Goal: Task Accomplishment & Management: Complete application form

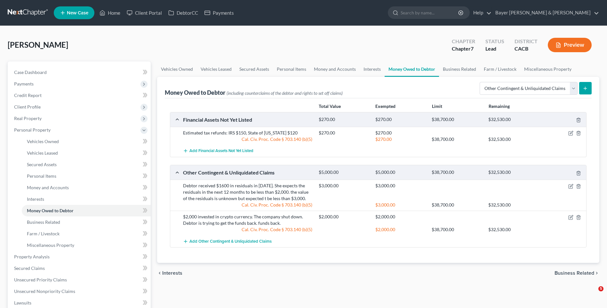
select select "other_contingent_and_unliquidated_claims"
click at [111, 13] on link "Home" at bounding box center [109, 13] width 27 height 12
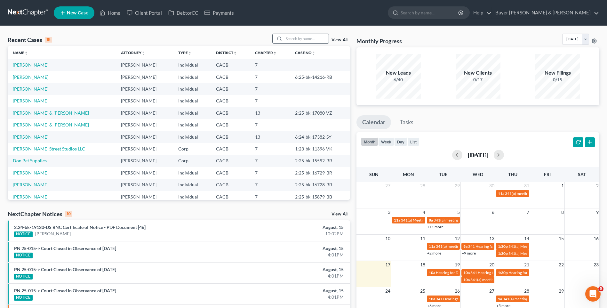
click at [295, 40] on input "search" at bounding box center [306, 38] width 45 height 9
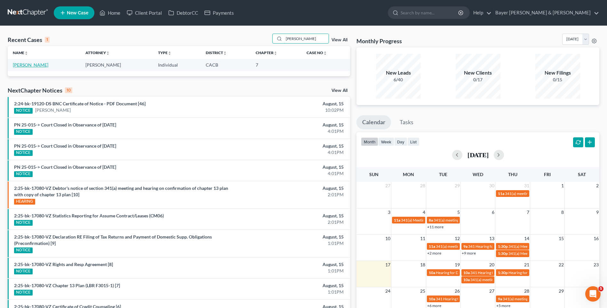
type input "[PERSON_NAME]"
click at [28, 64] on link "[PERSON_NAME]" at bounding box center [31, 64] width 36 height 5
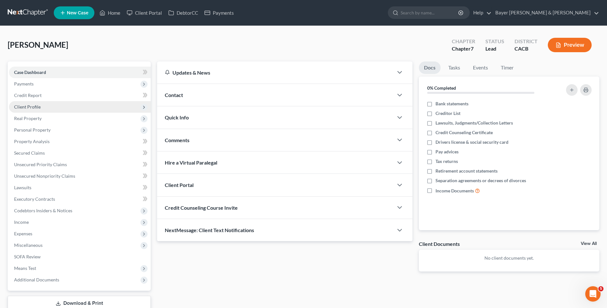
click at [30, 104] on span "Client Profile" at bounding box center [27, 106] width 27 height 5
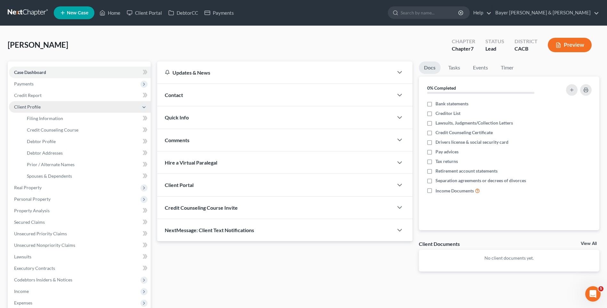
click at [36, 108] on span "Client Profile" at bounding box center [27, 106] width 27 height 5
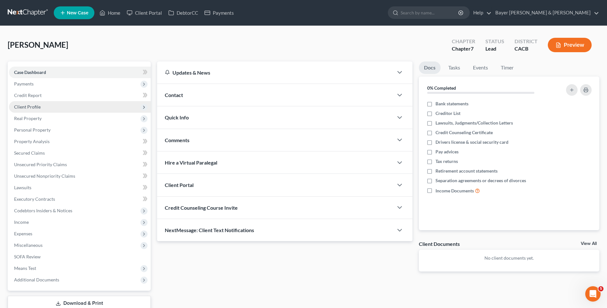
click at [36, 108] on span "Client Profile" at bounding box center [27, 106] width 27 height 5
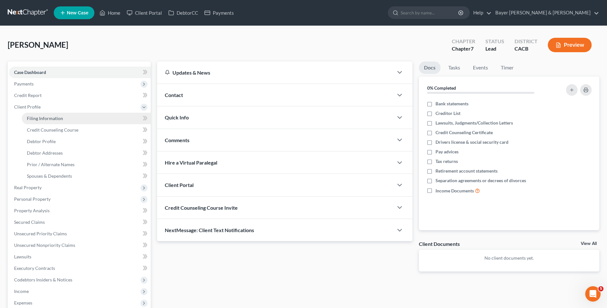
click at [38, 118] on span "Filing Information" at bounding box center [45, 118] width 36 height 5
select select "1"
select select "0"
select select "4"
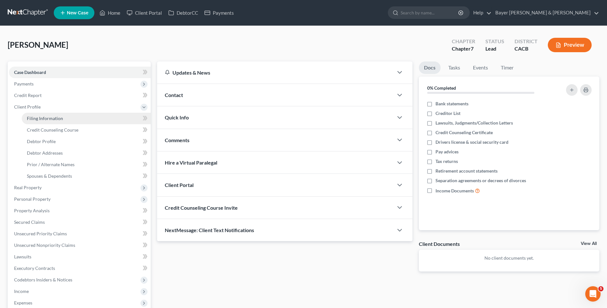
select select "0"
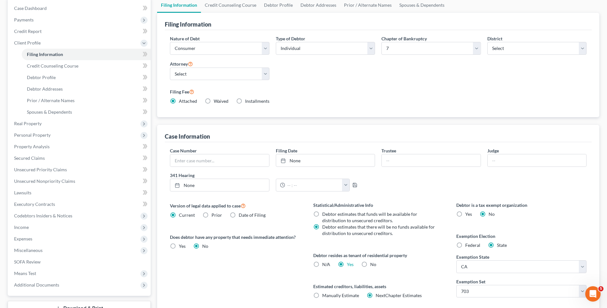
scroll to position [115, 0]
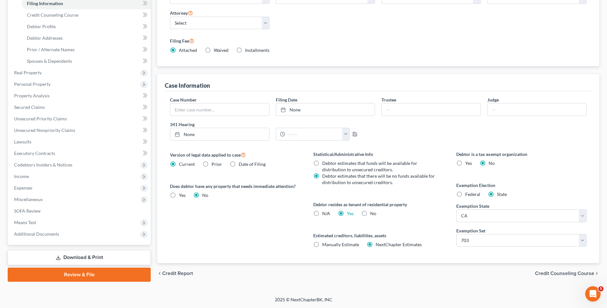
click at [560, 273] on span "Credit Counseling Course" at bounding box center [564, 273] width 59 height 5
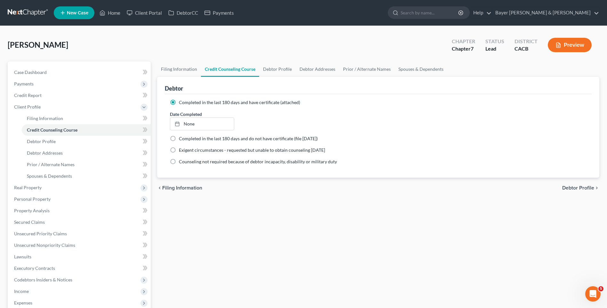
click at [577, 188] on span "Debtor Profile" at bounding box center [579, 187] width 32 height 5
select select "0"
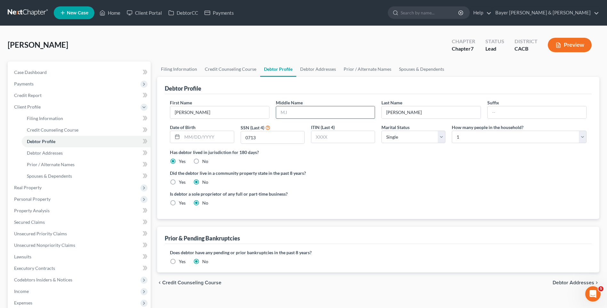
click at [302, 110] on input "text" at bounding box center [325, 112] width 99 height 12
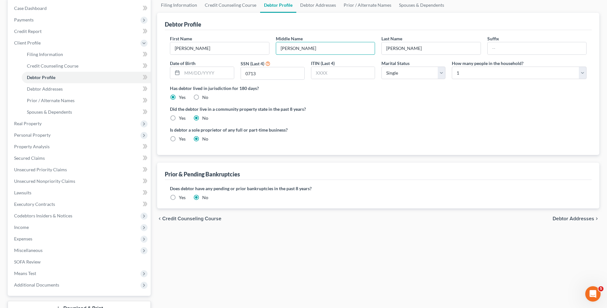
type input "[PERSON_NAME]"
click at [179, 119] on label "Yes" at bounding box center [182, 118] width 7 height 6
click at [182, 119] on input "Yes" at bounding box center [184, 117] width 4 height 4
radio input "true"
radio input "false"
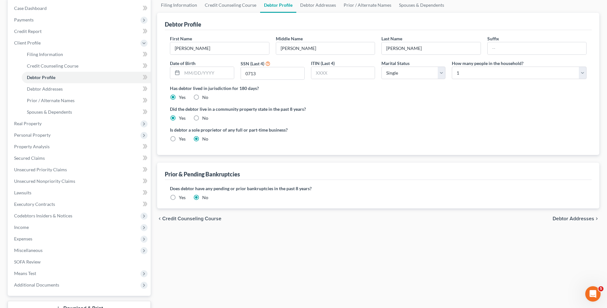
click at [568, 220] on span "Debtor Addresses" at bounding box center [574, 218] width 42 height 5
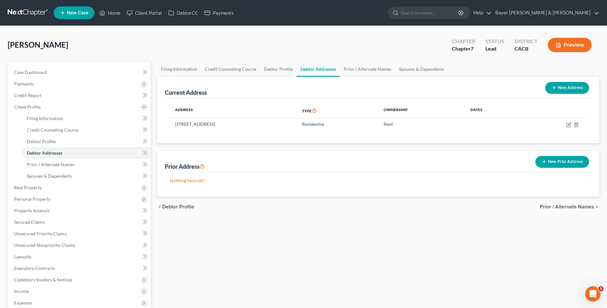
click at [569, 160] on button "New Prior Address" at bounding box center [563, 162] width 54 height 12
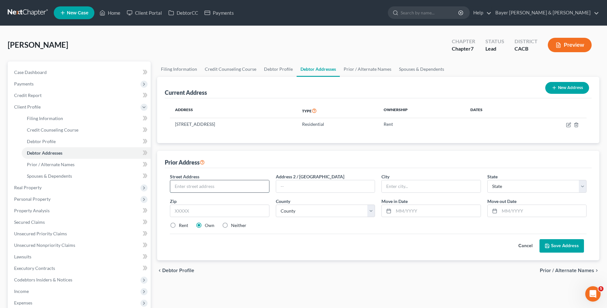
click at [216, 187] on input "text" at bounding box center [219, 186] width 99 height 12
type input "[STREET_ADDRESS][PERSON_NAME]"
click at [290, 184] on input "text" at bounding box center [325, 186] width 99 height 12
type input "# 19"
click at [402, 187] on input "text" at bounding box center [431, 186] width 99 height 12
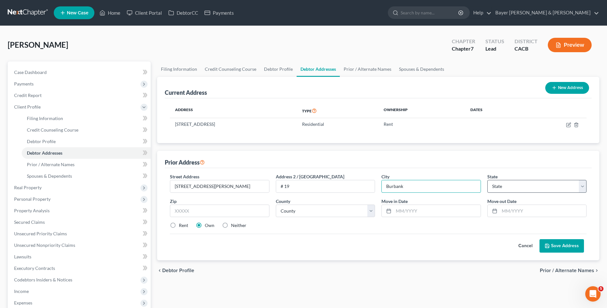
type input "Burbank"
click at [521, 189] on select "State [US_STATE] AK AR AZ CA CO CT DE DC [GEOGRAPHIC_DATA] [GEOGRAPHIC_DATA] GU…" at bounding box center [537, 186] width 99 height 13
select select "4"
click at [488, 180] on select "State [US_STATE] AK AR AZ CA CO CT DE DC [GEOGRAPHIC_DATA] [GEOGRAPHIC_DATA] GU…" at bounding box center [537, 186] width 99 height 13
click at [179, 211] on input "text" at bounding box center [219, 211] width 99 height 13
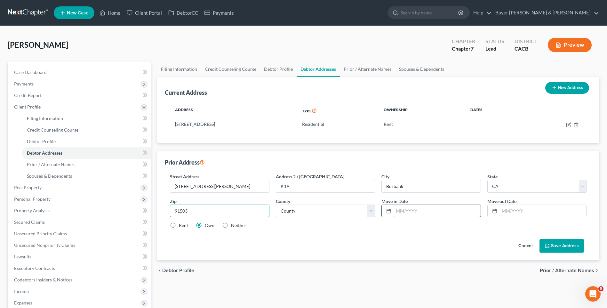
type input "91503"
click at [417, 209] on input "text" at bounding box center [437, 211] width 87 height 12
type input "07/2021"
click at [518, 210] on input "text" at bounding box center [543, 211] width 87 height 12
type input "11/2023"
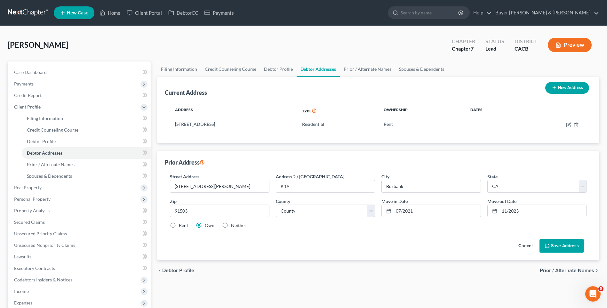
drag, startPoint x: 555, startPoint y: 245, endPoint x: 290, endPoint y: 231, distance: 264.6
click at [344, 237] on div "Cancel Save Address" at bounding box center [378, 243] width 417 height 19
click at [179, 224] on label "Rent" at bounding box center [183, 225] width 9 height 6
click at [182, 224] on input "Rent" at bounding box center [184, 224] width 4 height 4
radio input "true"
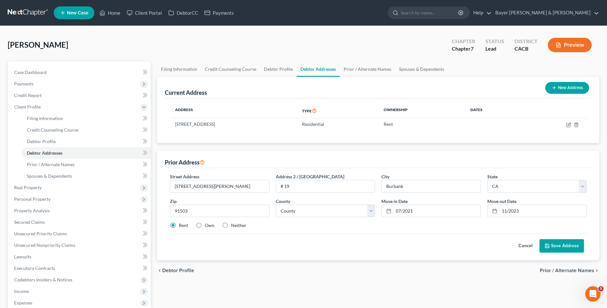
click at [563, 247] on button "Save Address" at bounding box center [562, 245] width 45 height 13
click at [372, 209] on select "County [GEOGRAPHIC_DATA] [GEOGRAPHIC_DATA] [GEOGRAPHIC_DATA] [GEOGRAPHIC_DATA] …" at bounding box center [325, 211] width 99 height 13
select select "18"
click at [276, 205] on select "County [GEOGRAPHIC_DATA] [GEOGRAPHIC_DATA] [GEOGRAPHIC_DATA] [GEOGRAPHIC_DATA] …" at bounding box center [325, 211] width 99 height 13
click at [557, 248] on button "Save Address" at bounding box center [562, 245] width 45 height 13
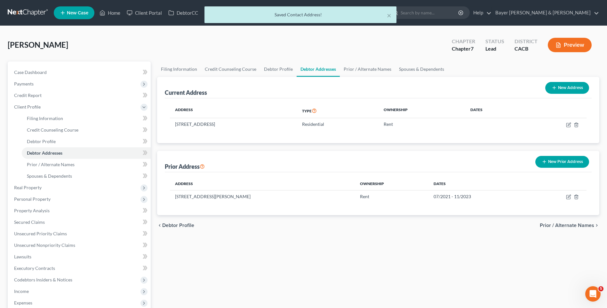
click at [560, 226] on span "Prior / Alternate Names" at bounding box center [567, 225] width 54 height 5
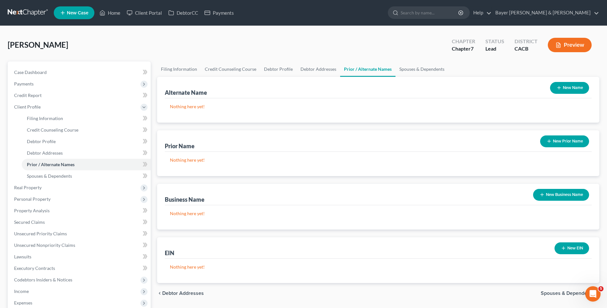
click at [561, 291] on span "Spouses & Dependents" at bounding box center [567, 293] width 53 height 5
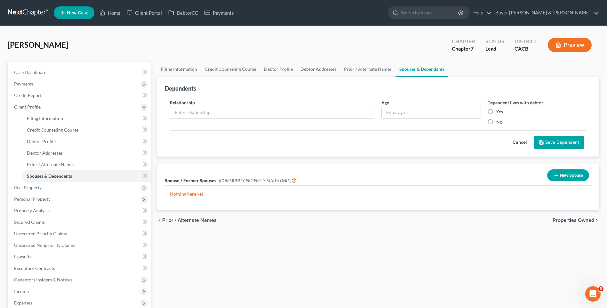
click at [572, 220] on span "Properties Owned" at bounding box center [574, 220] width 42 height 5
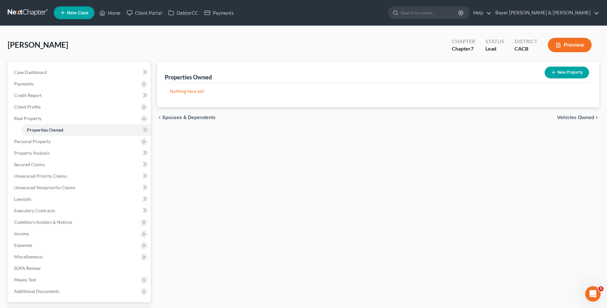
click at [564, 115] on span "Vehicles Owned" at bounding box center [575, 117] width 37 height 5
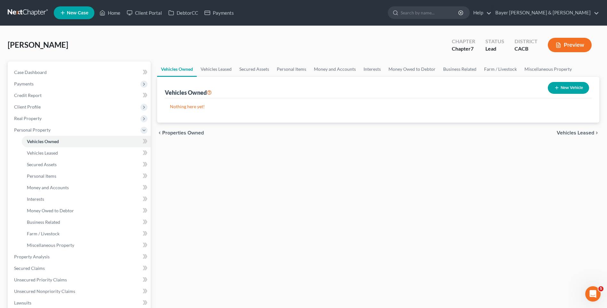
click at [578, 134] on span "Vehicles Leased" at bounding box center [575, 132] width 37 height 5
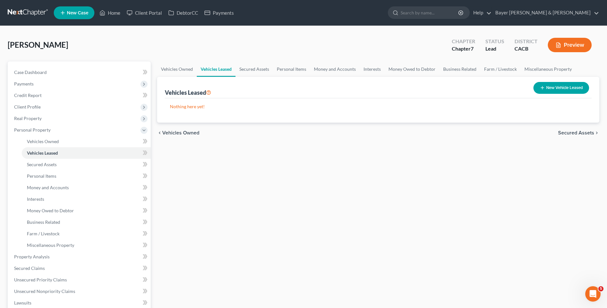
click at [550, 87] on button "New Vehicle Leased" at bounding box center [562, 88] width 56 height 12
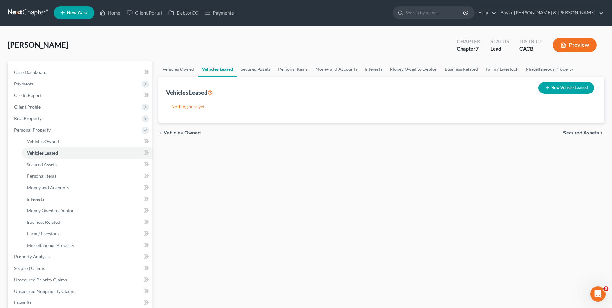
select select "0"
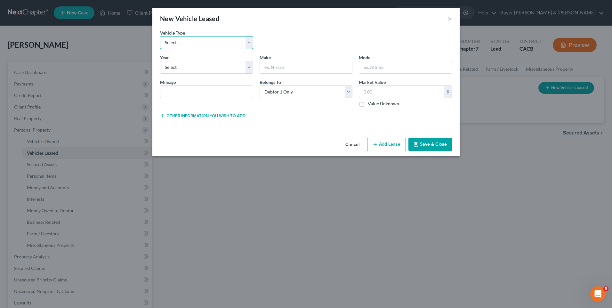
click at [181, 44] on select "Select Automobile Truck Trailer Watercraft Aircraft Motor Home Atv Other Vehicle" at bounding box center [206, 42] width 93 height 13
select select "0"
click at [160, 36] on select "Select Automobile Truck Trailer Watercraft Aircraft Motor Home Atv Other Vehicle" at bounding box center [206, 42] width 93 height 13
click at [271, 65] on input "text" at bounding box center [306, 67] width 93 height 12
type input "2025"
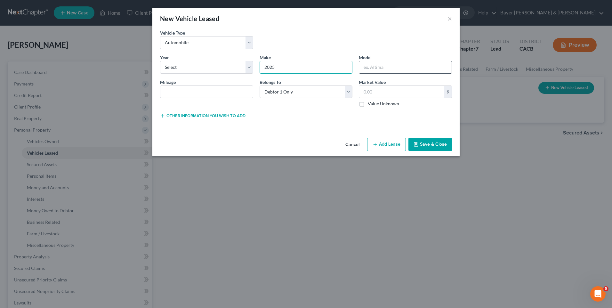
click at [371, 69] on input "text" at bounding box center [405, 67] width 93 height 12
type input "Kia"
drag, startPoint x: 278, startPoint y: 68, endPoint x: 220, endPoint y: 68, distance: 58.0
click at [252, 67] on div "Year * Select 2026 2025 2024 2023 2022 2021 2020 2019 2018 2017 2016 2015 2014 …" at bounding box center [306, 83] width 298 height 58
click at [208, 70] on select "Select 2026 2025 2024 2023 2022 2021 2020 2019 2018 2017 2016 2015 2014 2013 20…" at bounding box center [206, 67] width 93 height 13
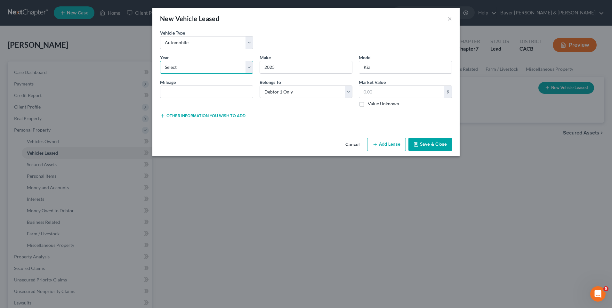
select select "1"
click at [160, 61] on select "Select 2026 2025 2024 2023 2022 2021 2020 2019 2018 2017 2016 2015 2014 2013 20…" at bounding box center [206, 67] width 93 height 13
type input "Kia"
drag, startPoint x: 372, startPoint y: 67, endPoint x: 349, endPoint y: 66, distance: 23.7
click at [349, 66] on div "Year * Select 2026 2025 2024 2023 2022 2021 2020 2019 2018 2017 2016 2015 2014 …" at bounding box center [306, 83] width 298 height 58
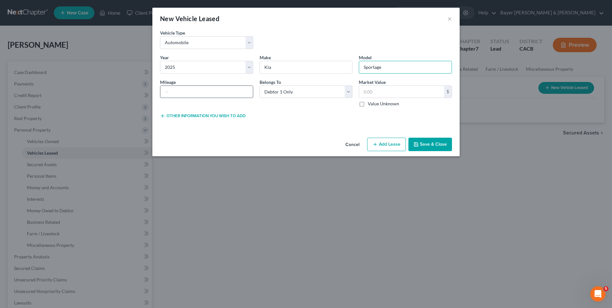
type input "Sportage"
click at [213, 91] on input "text" at bounding box center [206, 92] width 93 height 12
type input "22500"
click at [388, 148] on button "Add Lease" at bounding box center [386, 144] width 39 height 13
select select "0"
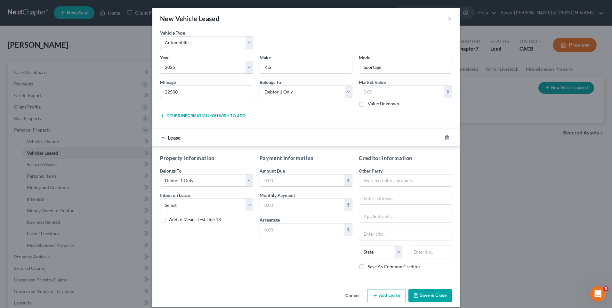
click at [310, 105] on div "Belongs To * Select Debtor 1 Only Debtor 2 Only Debtor 1 And Debtor 2 Only At L…" at bounding box center [306, 93] width 100 height 28
click at [365, 183] on input "text" at bounding box center [405, 180] width 93 height 13
click at [387, 195] on div "Kia Finance America" at bounding box center [397, 191] width 67 height 6
type input "Kia Finance America"
type input "PO Box 20825"
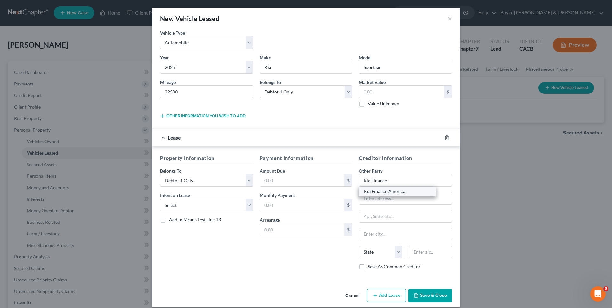
type input "[GEOGRAPHIC_DATA]"
select select "4"
type input "92728"
click at [407, 195] on input "PO Box 20825" at bounding box center [405, 198] width 93 height 12
drag, startPoint x: 407, startPoint y: 195, endPoint x: 342, endPoint y: 198, distance: 64.4
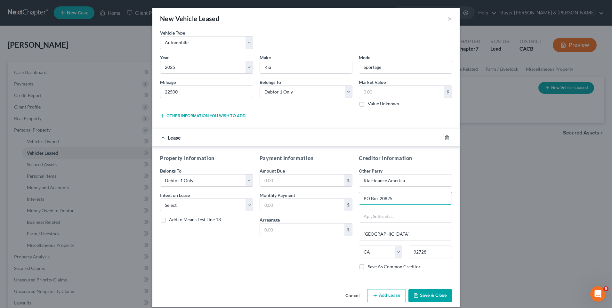
click at [342, 198] on div "Property Information Belongs To * Select Debtor 1 Only Debtor 2 Only Debtor 1 A…" at bounding box center [306, 214] width 298 height 121
type input "[STREET_ADDRESS][PERSON_NAME]"
click at [420, 253] on input "92728" at bounding box center [430, 252] width 43 height 13
click at [421, 251] on input "92728" at bounding box center [430, 252] width 43 height 13
type input "92708"
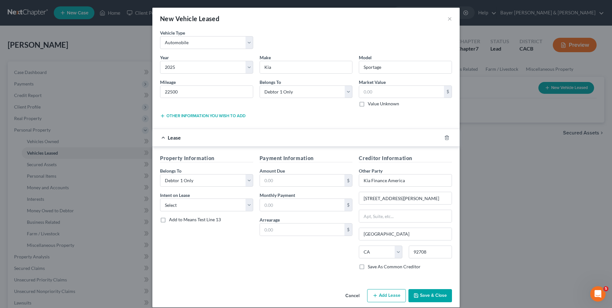
click at [324, 269] on div "Payment Information Amount Due $ Monthly Payment $ Arrearage $" at bounding box center [306, 214] width 100 height 121
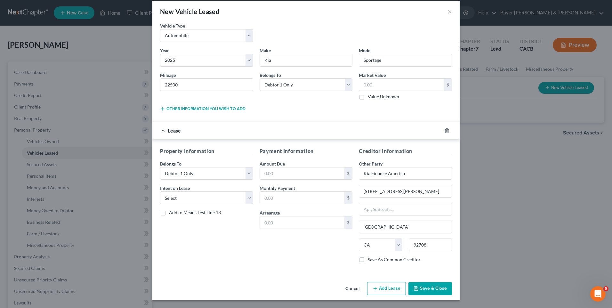
click at [440, 284] on button "Save & Close" at bounding box center [431, 288] width 44 height 13
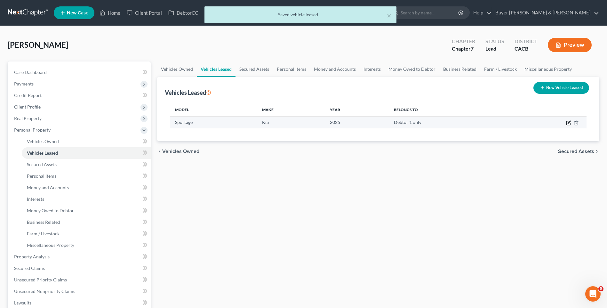
click at [568, 124] on icon "button" at bounding box center [569, 122] width 3 height 3
select select "0"
select select "1"
select select "0"
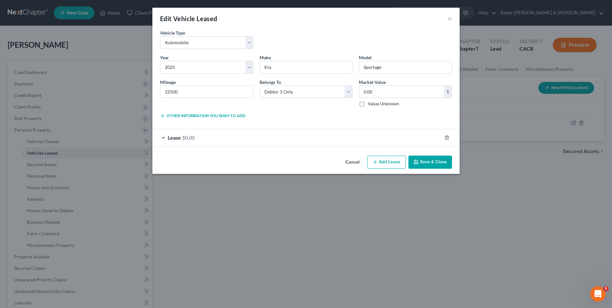
click at [438, 162] on button "Save & Close" at bounding box center [431, 162] width 44 height 13
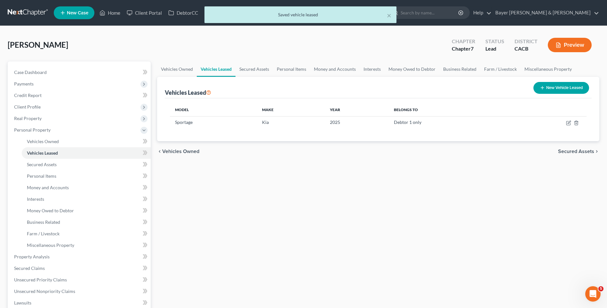
click at [572, 152] on span "Secured Assets" at bounding box center [576, 151] width 36 height 5
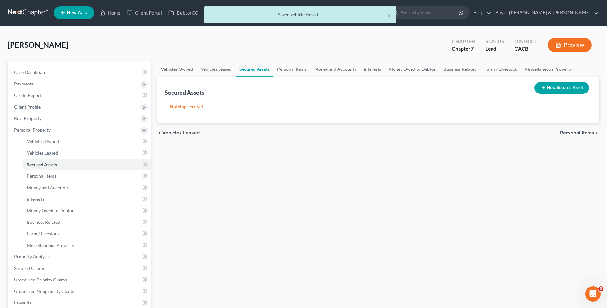
click at [573, 132] on span "Personal Items" at bounding box center [577, 132] width 34 height 5
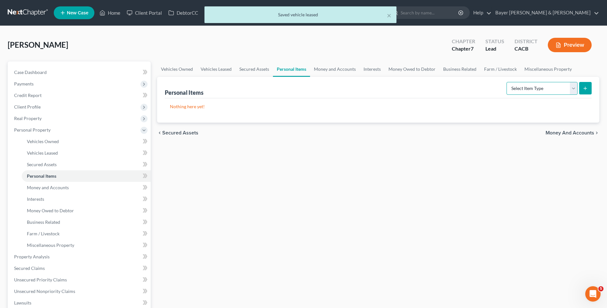
click at [575, 89] on select "Select Item Type Clothing Collectibles Of Value Electronics Firearms Household …" at bounding box center [542, 88] width 71 height 13
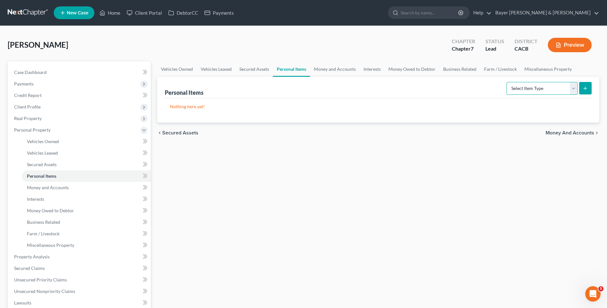
select select "clothing"
click at [508, 82] on select "Select Item Type Clothing Collectibles Of Value Electronics Firearms Household …" at bounding box center [542, 88] width 71 height 13
click at [584, 85] on button "submit" at bounding box center [586, 88] width 12 height 12
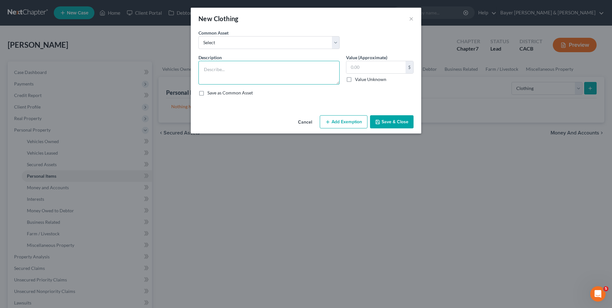
click at [222, 65] on textarea at bounding box center [269, 73] width 141 height 24
type textarea "Clothing"
click at [352, 68] on input "text" at bounding box center [375, 67] width 59 height 12
type input "1,500"
click at [345, 122] on button "Add Exemption" at bounding box center [344, 121] width 48 height 13
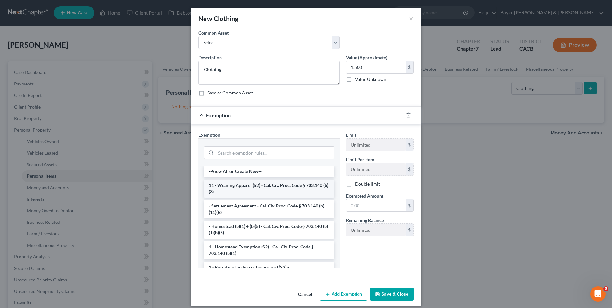
click at [211, 189] on li "11 - Wearing Apparel (S2) - Cal. Civ. Proc. Code § 703.140 (b)(3)" at bounding box center [269, 189] width 131 height 18
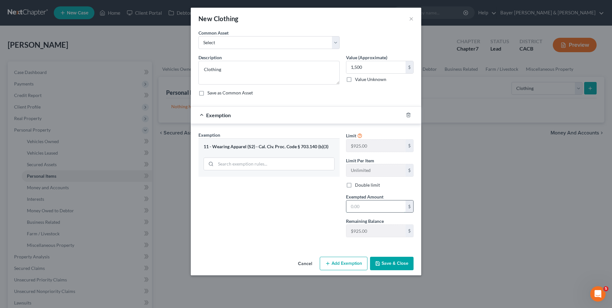
click at [360, 209] on input "text" at bounding box center [375, 206] width 59 height 12
type input "1,500"
click at [402, 266] on button "Save & Close" at bounding box center [392, 263] width 44 height 13
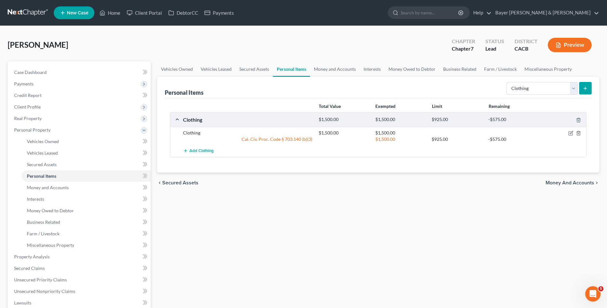
click at [589, 86] on button "submit" at bounding box center [586, 88] width 12 height 12
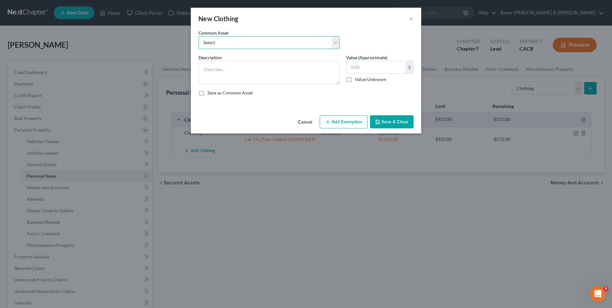
click at [338, 44] on select "Select Clothing" at bounding box center [269, 42] width 141 height 13
click at [336, 44] on select "Select Clothing" at bounding box center [269, 42] width 141 height 13
click at [411, 18] on button "×" at bounding box center [411, 19] width 4 height 8
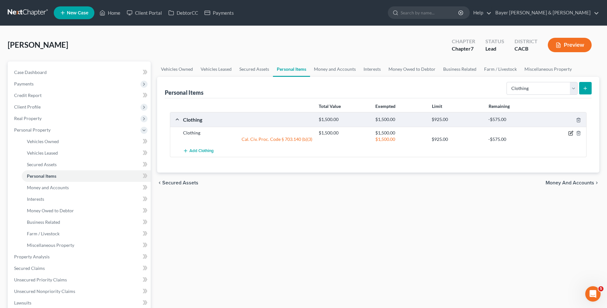
click at [570, 132] on icon "button" at bounding box center [571, 133] width 5 height 5
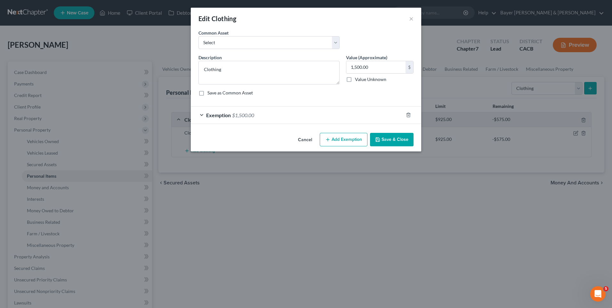
click at [334, 141] on button "Add Exemption" at bounding box center [344, 139] width 48 height 13
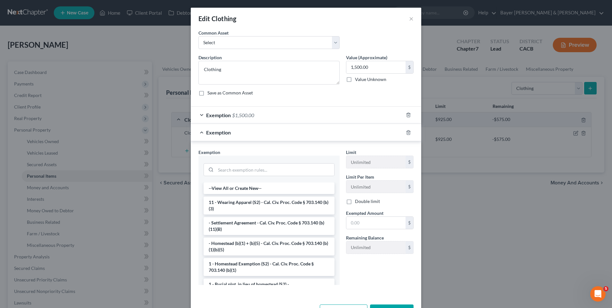
click at [253, 203] on li "11 - Wearing Apparel (S2) - Cal. Civ. Proc. Code § 703.140 (b)(3)" at bounding box center [269, 206] width 131 height 18
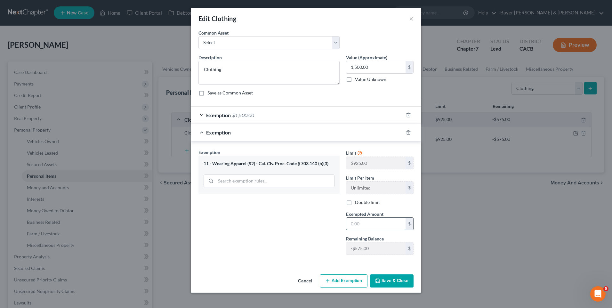
click at [348, 222] on input "text" at bounding box center [375, 224] width 59 height 12
type input "1,500"
drag, startPoint x: 395, startPoint y: 279, endPoint x: 394, endPoint y: 272, distance: 7.2
click at [395, 277] on button "Save & Close" at bounding box center [392, 280] width 44 height 13
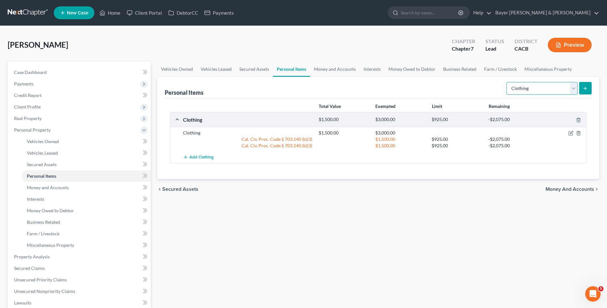
click at [572, 92] on select "Select Item Type Clothing Collectibles Of Value Electronics Firearms Household …" at bounding box center [542, 88] width 71 height 13
select select "household_goods"
click at [508, 82] on select "Select Item Type Clothing Collectibles Of Value Electronics Firearms Household …" at bounding box center [542, 88] width 71 height 13
click at [583, 86] on icon "submit" at bounding box center [585, 88] width 5 height 5
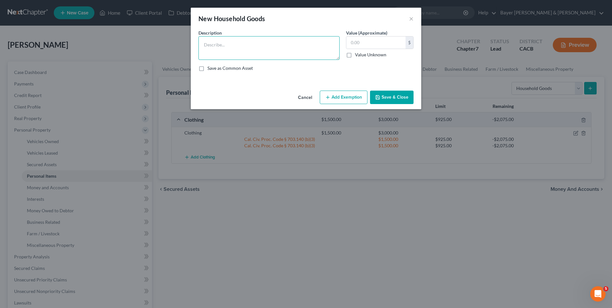
click at [219, 45] on textarea at bounding box center [269, 48] width 141 height 24
type textarea "Household goods and furnishings"
click at [352, 42] on input "text" at bounding box center [375, 43] width 59 height 12
type input "5,000"
click at [351, 98] on button "Add Exemption" at bounding box center [344, 97] width 48 height 13
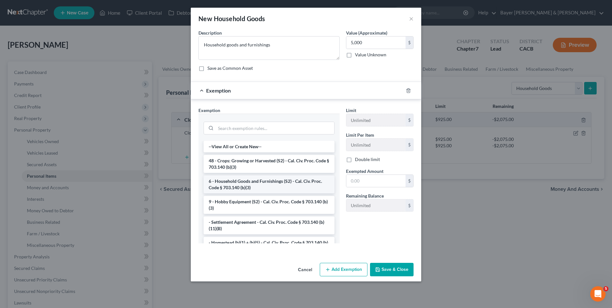
drag, startPoint x: 266, startPoint y: 181, endPoint x: 272, endPoint y: 180, distance: 5.5
click at [266, 181] on li "6 - Household Goods and Furnishings (S2) - Cal. Civ. Proc. Code § 703.140 (b)(3)" at bounding box center [269, 184] width 131 height 18
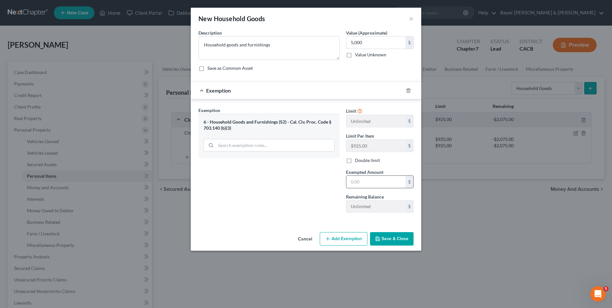
click at [369, 183] on input "text" at bounding box center [375, 182] width 59 height 12
type input "5,000"
click at [397, 241] on button "Save & Close" at bounding box center [392, 238] width 44 height 13
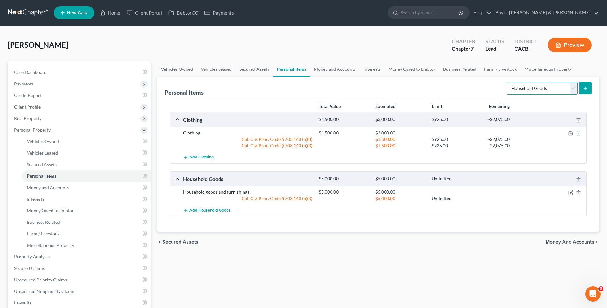
click at [577, 93] on select "Select Item Type Clothing Collectibles Of Value Electronics Firearms Household …" at bounding box center [542, 88] width 71 height 13
select select "electronics"
click at [508, 82] on select "Select Item Type Clothing Collectibles Of Value Electronics Firearms Household …" at bounding box center [542, 88] width 71 height 13
click at [587, 86] on icon "submit" at bounding box center [585, 88] width 5 height 5
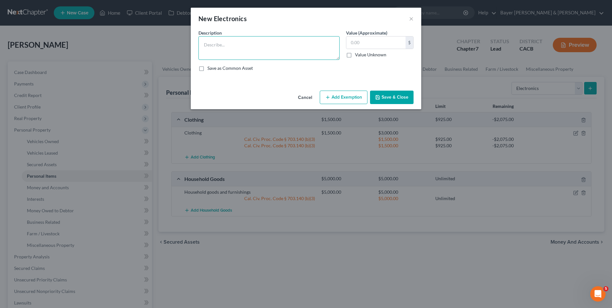
click at [268, 45] on textarea at bounding box center [269, 48] width 141 height 24
type textarea "Samsung TV $500 Samsung TV $250 I phone 13 Pro $350"
click at [361, 42] on input "text" at bounding box center [375, 43] width 59 height 12
type input "1,100"
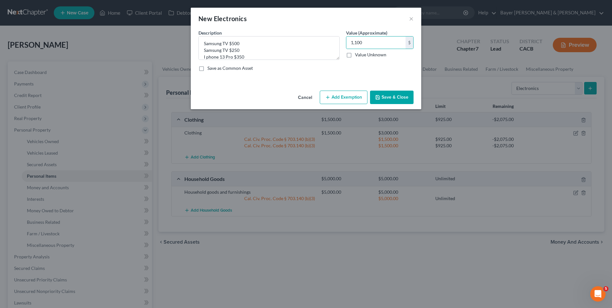
click at [338, 98] on button "Add Exemption" at bounding box center [344, 97] width 48 height 13
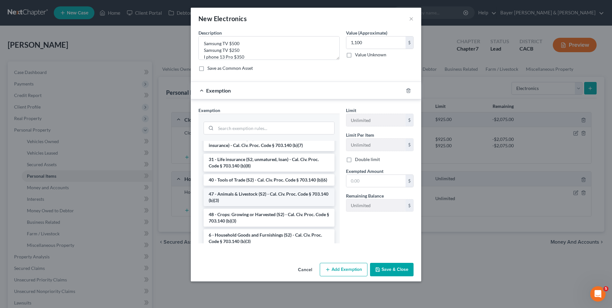
scroll to position [543, 0]
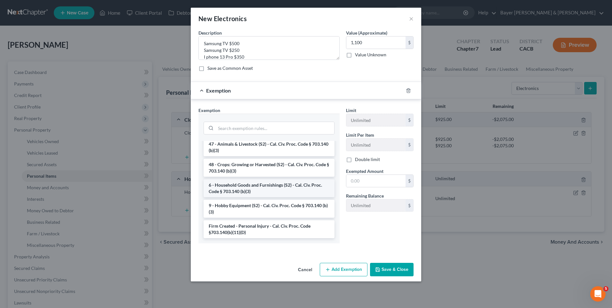
click at [257, 183] on li "6 - Household Goods and Furnishings (S2) - Cal. Civ. Proc. Code § 703.140 (b)(3)" at bounding box center [269, 188] width 131 height 18
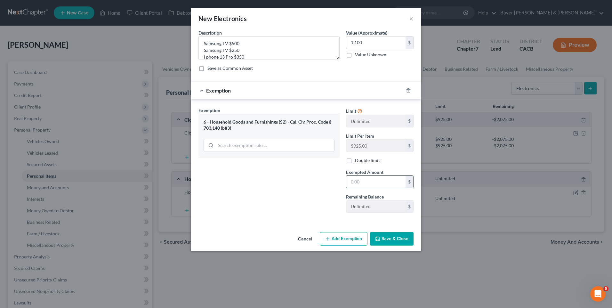
drag, startPoint x: 356, startPoint y: 184, endPoint x: 358, endPoint y: 181, distance: 4.3
click at [356, 184] on input "text" at bounding box center [375, 182] width 59 height 12
type input "1,100"
click at [400, 235] on button "Save & Close" at bounding box center [392, 238] width 44 height 13
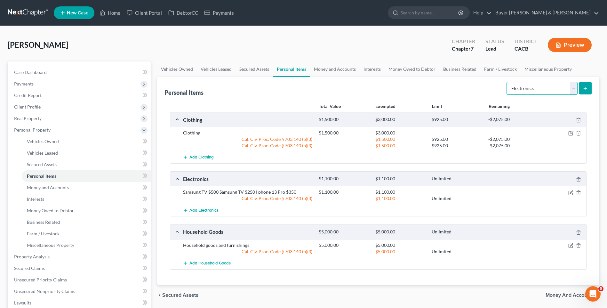
click at [573, 90] on select "Select Item Type Clothing Collectibles Of Value Electronics Firearms Household …" at bounding box center [542, 88] width 71 height 13
select select "jewelry"
click at [508, 82] on select "Select Item Type Clothing Collectibles Of Value Electronics Firearms Household …" at bounding box center [542, 88] width 71 height 13
click at [590, 90] on button "submit" at bounding box center [586, 88] width 12 height 12
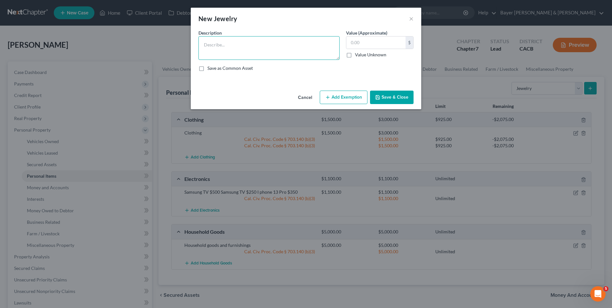
click at [295, 42] on textarea at bounding box center [269, 48] width 141 height 24
type textarea "Jewelry"
click at [377, 41] on input "text" at bounding box center [375, 43] width 59 height 12
type input "100"
click at [334, 97] on button "Add Exemption" at bounding box center [344, 97] width 48 height 13
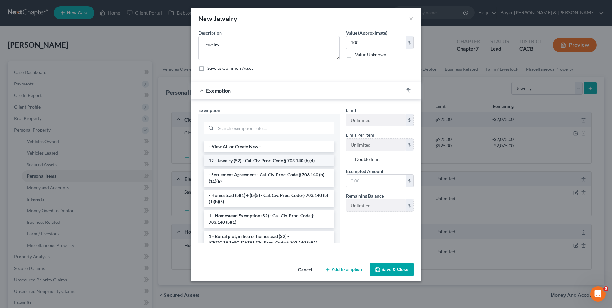
click at [244, 160] on li "12 - Jewelry (S2) - Cal. Civ. Proc. Code § 703.140 (b)(4)" at bounding box center [269, 161] width 131 height 12
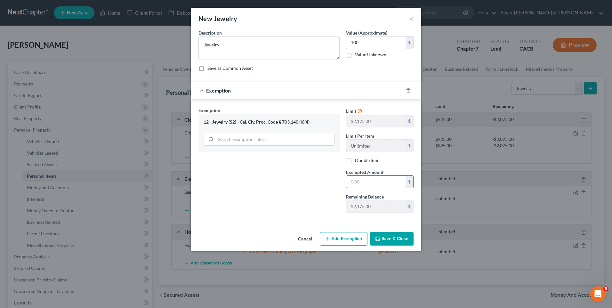
click at [356, 183] on input "text" at bounding box center [375, 182] width 59 height 12
type input "100"
click at [388, 238] on button "Save & Close" at bounding box center [392, 238] width 44 height 13
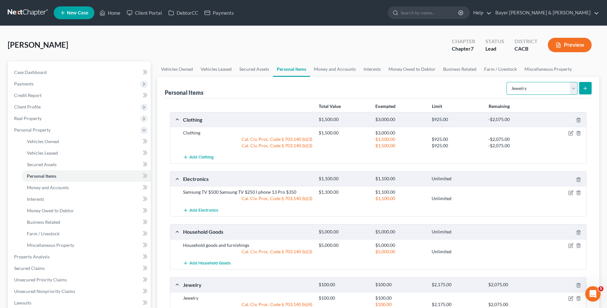
click at [571, 87] on select "Select Item Type Clothing Collectibles Of Value Electronics Firearms Household …" at bounding box center [542, 88] width 71 height 13
select select "other"
click at [508, 82] on select "Select Item Type Clothing Collectibles Of Value Electronics Firearms Household …" at bounding box center [542, 88] width 71 height 13
click at [587, 86] on icon "submit" at bounding box center [585, 88] width 5 height 5
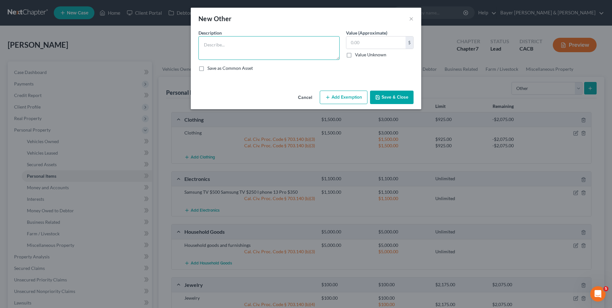
click at [204, 46] on textarea at bounding box center [269, 48] width 141 height 24
type textarea "Treadmill"
click at [376, 46] on input "text" at bounding box center [375, 43] width 59 height 12
type input "100"
click at [356, 98] on button "Add Exemption" at bounding box center [344, 97] width 48 height 13
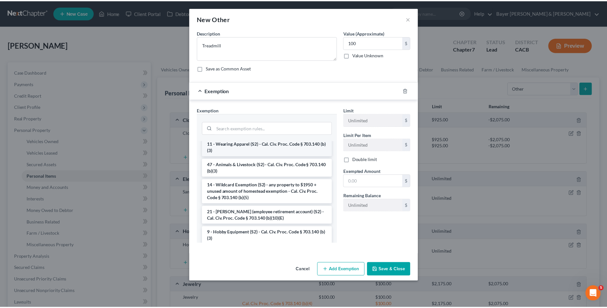
scroll to position [384, 0]
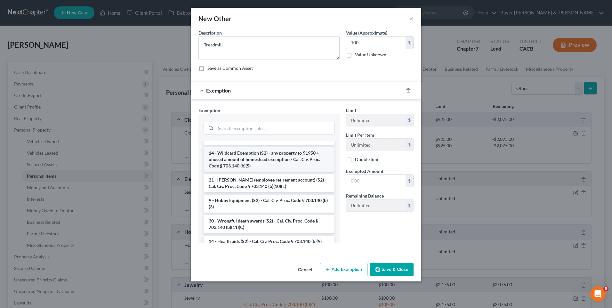
click at [258, 171] on li "14 - Wildcard Exemption (S2) - any property to $1950 + unused amount of homeste…" at bounding box center [269, 159] width 131 height 24
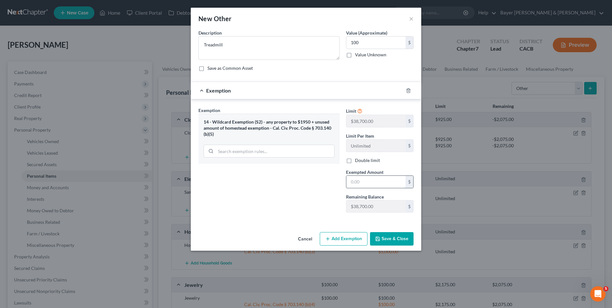
click at [356, 183] on input "text" at bounding box center [375, 182] width 59 height 12
type input "100"
click at [383, 241] on button "Save & Close" at bounding box center [392, 238] width 44 height 13
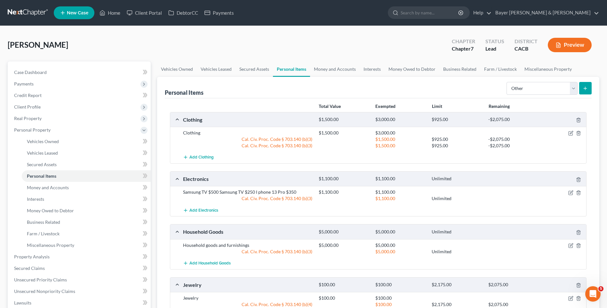
scroll to position [159, 0]
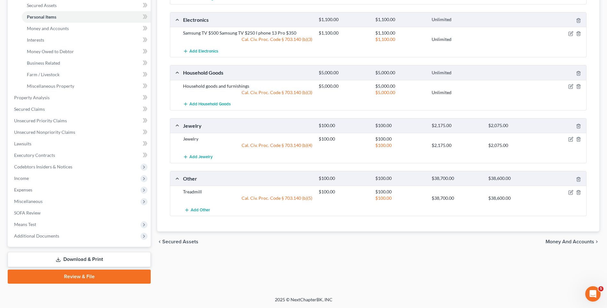
click at [561, 243] on span "Money and Accounts" at bounding box center [570, 241] width 49 height 5
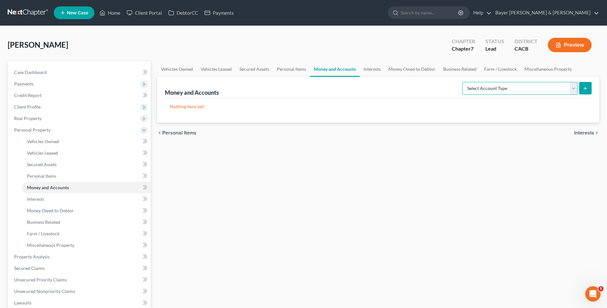
click at [575, 85] on select "Select Account Type Brokerage Cash on Hand Certificates of Deposit Checking Acc…" at bounding box center [520, 88] width 115 height 13
select select "checking"
click at [464, 82] on select "Select Account Type Brokerage Cash on Hand Certificates of Deposit Checking Acc…" at bounding box center [520, 88] width 115 height 13
click at [588, 86] on icon "submit" at bounding box center [585, 88] width 5 height 5
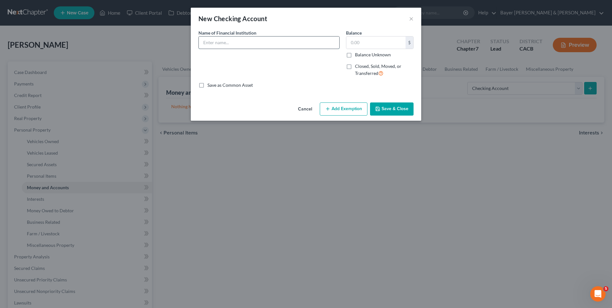
click at [227, 39] on input "text" at bounding box center [269, 43] width 141 height 12
click at [231, 40] on input "text" at bounding box center [269, 43] width 141 height 12
type input "Capital One"
click at [353, 45] on input "text" at bounding box center [375, 43] width 59 height 12
type input "2,100"
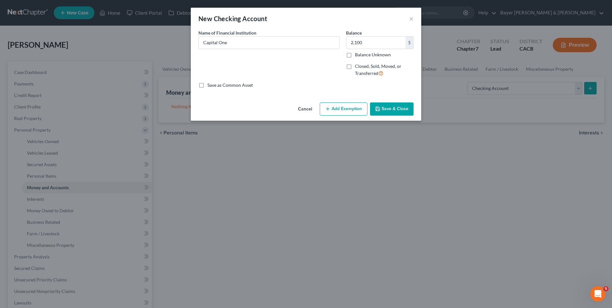
click at [339, 112] on button "Add Exemption" at bounding box center [344, 108] width 48 height 13
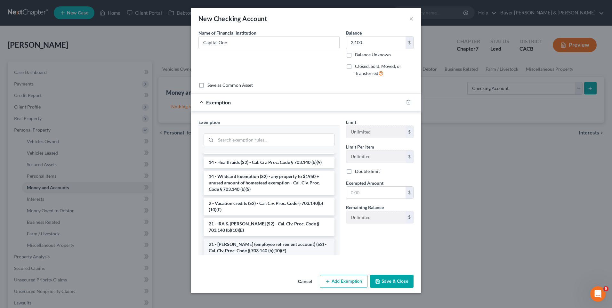
scroll to position [95, 0]
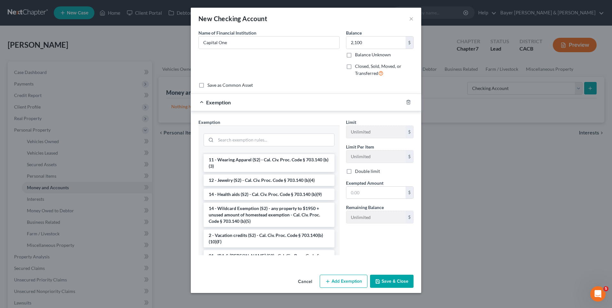
drag, startPoint x: 236, startPoint y: 213, endPoint x: 242, endPoint y: 210, distance: 7.3
click at [236, 212] on li "14 - Wildcard Exemption (S2) - any property to $1950 + unused amount of homeste…" at bounding box center [269, 215] width 131 height 24
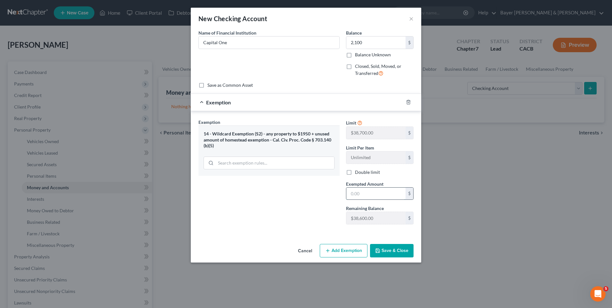
click at [354, 194] on input "text" at bounding box center [375, 194] width 59 height 12
type input "2,100"
click at [407, 251] on button "Save & Close" at bounding box center [392, 250] width 44 height 13
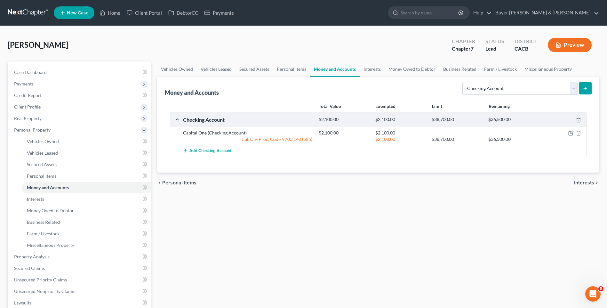
click at [583, 181] on span "Interests" at bounding box center [584, 182] width 20 height 5
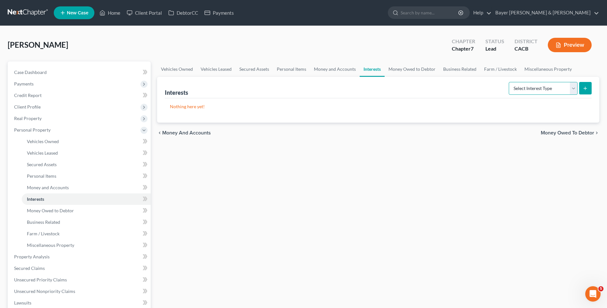
click at [573, 87] on select "Select Interest Type 401K Annuity Bond Education IRA Government Bond Government…" at bounding box center [543, 88] width 69 height 13
select select "401k"
click at [510, 82] on select "Select Interest Type 401K Annuity Bond Education IRA Government Bond Government…" at bounding box center [543, 88] width 69 height 13
click at [589, 88] on button "submit" at bounding box center [586, 88] width 12 height 12
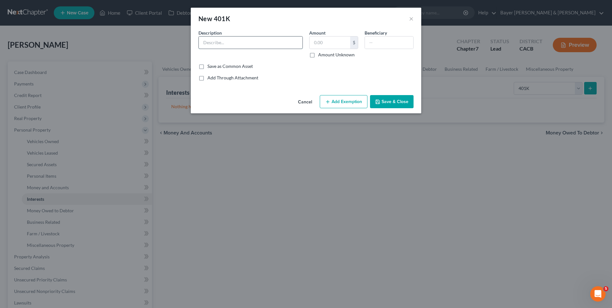
click at [221, 38] on input "text" at bounding box center [251, 43] width 104 height 12
type input "401K"
drag, startPoint x: 318, startPoint y: 43, endPoint x: 314, endPoint y: 42, distance: 3.3
click at [317, 43] on input "text" at bounding box center [330, 43] width 41 height 12
type input "28,000"
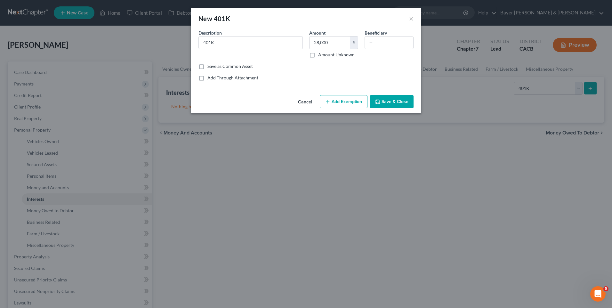
click at [347, 103] on button "Add Exemption" at bounding box center [344, 101] width 48 height 13
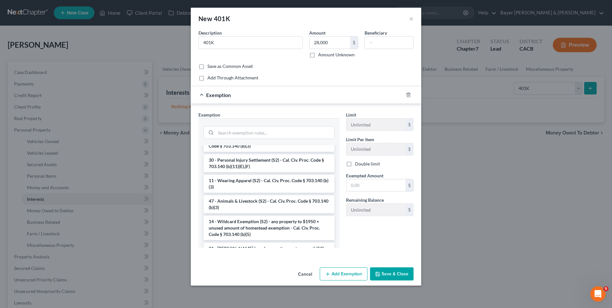
scroll to position [352, 0]
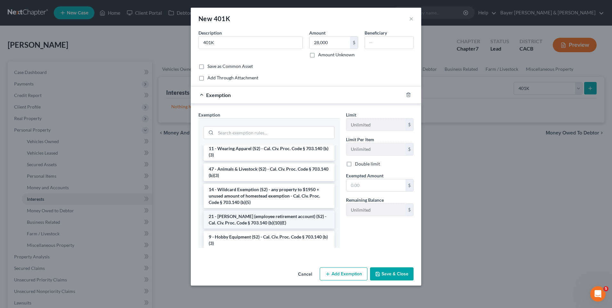
drag, startPoint x: 265, startPoint y: 233, endPoint x: 273, endPoint y: 228, distance: 9.7
click at [265, 229] on li "21 - [PERSON_NAME] (employee retirement account) (S2) - Cal. Civ. Proc. Code § …" at bounding box center [269, 220] width 131 height 18
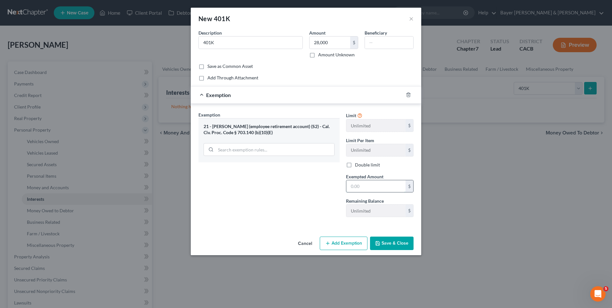
click at [359, 183] on input "text" at bounding box center [375, 186] width 59 height 12
type input "28,000"
drag, startPoint x: 393, startPoint y: 245, endPoint x: 390, endPoint y: 239, distance: 7.3
click at [393, 244] on button "Save & Close" at bounding box center [392, 243] width 44 height 13
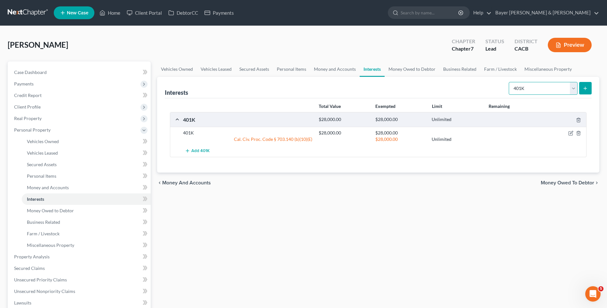
click at [574, 88] on select "Select Interest Type 401K Annuity Bond Education IRA Government Bond Government…" at bounding box center [543, 88] width 69 height 13
select select "stock"
click at [510, 82] on select "Select Interest Type 401K Annuity Bond Education IRA Government Bond Government…" at bounding box center [543, 88] width 69 height 13
click at [589, 88] on button "submit" at bounding box center [586, 88] width 12 height 12
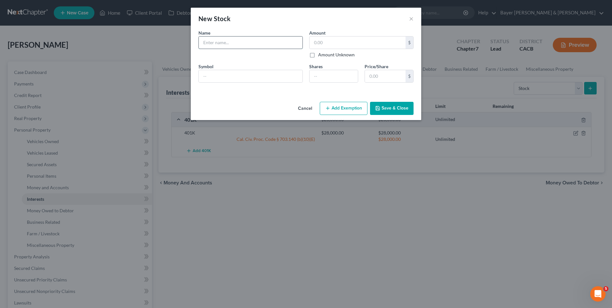
click at [211, 43] on input "text" at bounding box center [251, 43] width 104 height 12
type input "Three share of Disney stock at $116 per share"
click at [313, 44] on input "text" at bounding box center [358, 43] width 96 height 12
type input "348"
click at [329, 74] on input "number" at bounding box center [334, 76] width 48 height 12
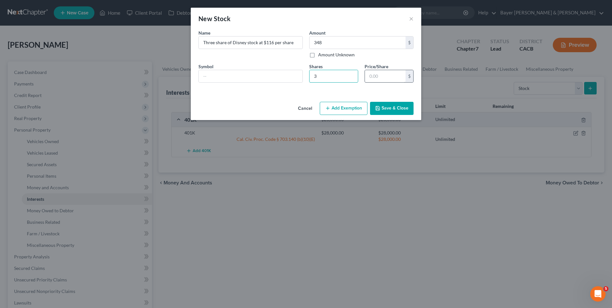
type input "3"
click at [372, 77] on input "text" at bounding box center [385, 76] width 41 height 12
type input "3.00"
type input "1"
type input "33.00"
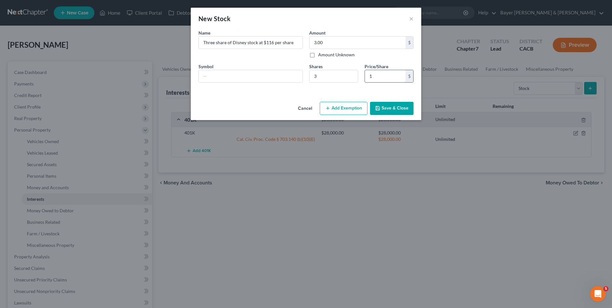
type input "11"
type input "348.00"
type input "116"
click at [295, 44] on input "Three share of Disney stock at $116 per share" at bounding box center [251, 43] width 104 height 12
type input "T"
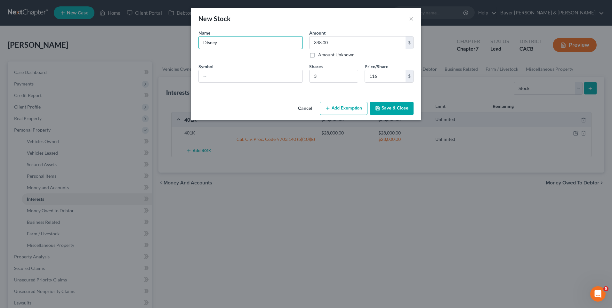
type input "Disney"
click at [347, 108] on button "Add Exemption" at bounding box center [344, 108] width 48 height 13
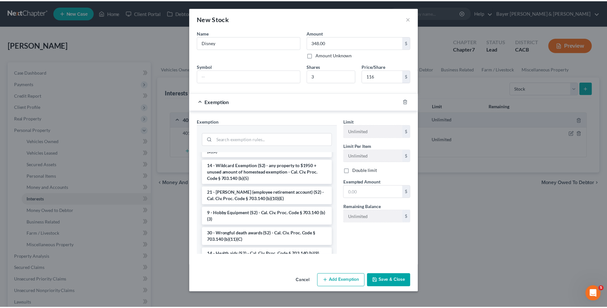
scroll to position [351, 0]
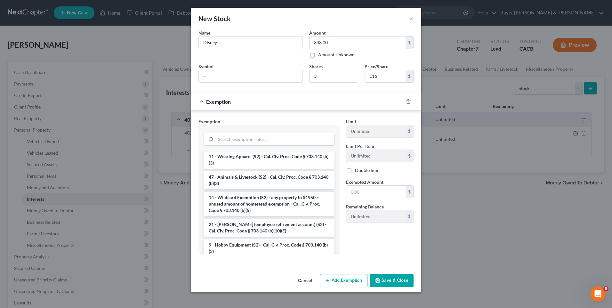
click at [243, 211] on li "14 - Wildcard Exemption (S2) - any property to $1950 + unused amount of homeste…" at bounding box center [269, 204] width 131 height 24
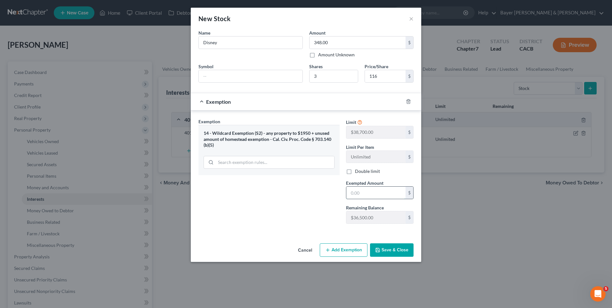
click at [357, 193] on input "text" at bounding box center [375, 193] width 59 height 12
type input "348"
click at [386, 248] on button "Save & Close" at bounding box center [392, 249] width 44 height 13
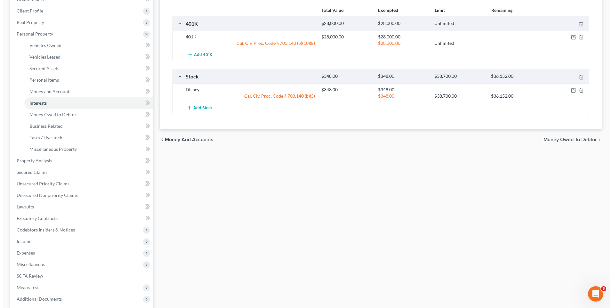
scroll to position [0, 0]
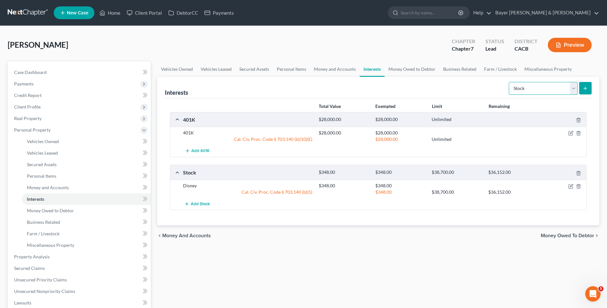
click at [572, 91] on select "Select Interest Type 401K Annuity Bond Education IRA Government Bond Government…" at bounding box center [543, 88] width 69 height 13
select select "term_life_insurance"
click at [510, 82] on select "Select Interest Type 401K Annuity Bond Education IRA Government Bond Government…" at bounding box center [543, 88] width 69 height 13
click at [573, 92] on select "Select Interest Type 401K Annuity Bond Education IRA Government Bond Government…" at bounding box center [543, 88] width 69 height 13
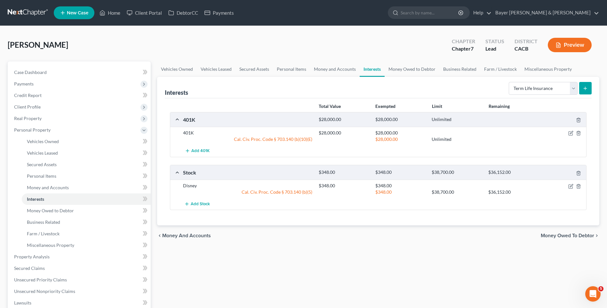
click at [585, 86] on icon "submit" at bounding box center [585, 88] width 5 height 5
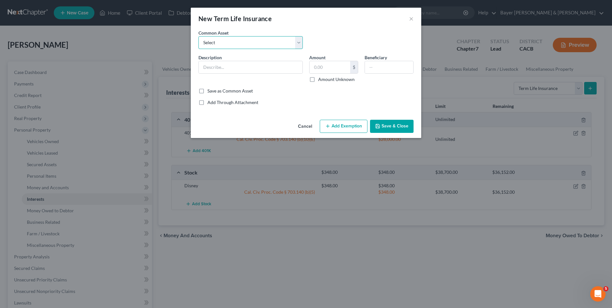
click at [207, 45] on select "Select Group life insurance" at bounding box center [251, 42] width 104 height 13
select select "0"
click at [199, 36] on select "Select Group life insurance" at bounding box center [251, 42] width 104 height 13
type input "Group life insurance"
click at [341, 67] on input "100,000.00" at bounding box center [330, 67] width 41 height 12
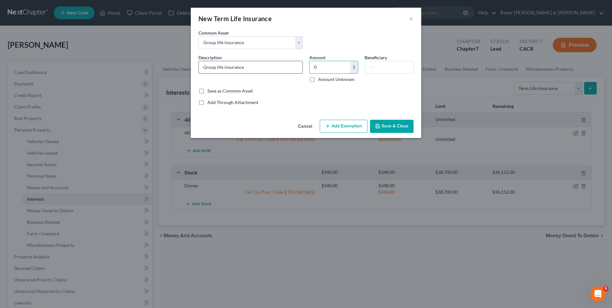
type input "0"
click at [258, 68] on input "Group life insurance" at bounding box center [251, 67] width 104 height 12
type input "Group life insurance-face value $170000"
drag, startPoint x: 378, startPoint y: 69, endPoint x: 376, endPoint y: 65, distance: 4.2
click at [378, 69] on input "text" at bounding box center [389, 67] width 48 height 12
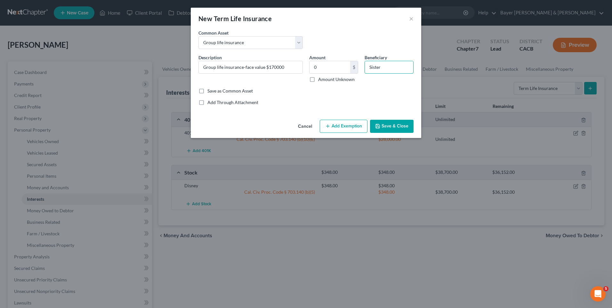
type input "Sister"
click at [347, 123] on button "Add Exemption" at bounding box center [344, 126] width 48 height 13
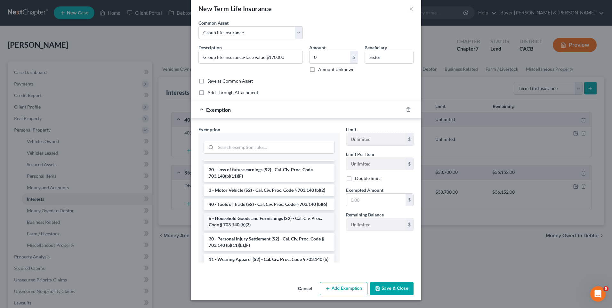
scroll to position [192, 0]
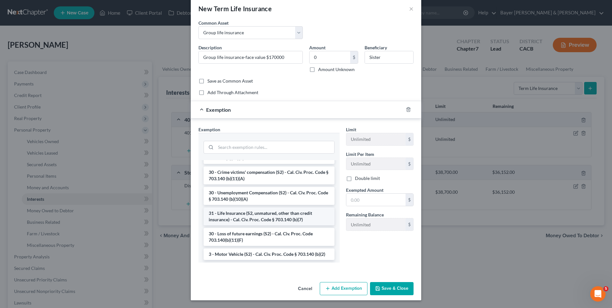
click at [262, 217] on li "31 - Life Insurance (S2, unmatured, other than credit insurance) - Cal. Civ. Pr…" at bounding box center [269, 216] width 131 height 18
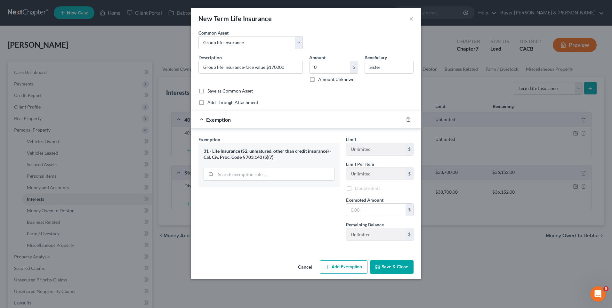
scroll to position [0, 0]
click at [358, 211] on input "text" at bounding box center [375, 211] width 59 height 12
click at [318, 66] on input "0" at bounding box center [330, 67] width 41 height 12
type input "170,000"
click at [283, 67] on input "Group life insurance-face value $170000" at bounding box center [251, 67] width 104 height 12
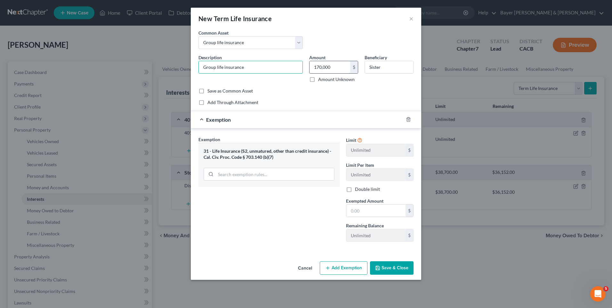
type input "Group life insurance"
click at [331, 66] on input "170,000" at bounding box center [330, 67] width 41 height 12
type input "0"
click at [265, 67] on input "Group life insurance" at bounding box center [251, 67] width 104 height 12
type input "Group life insurance. Face value$170000"
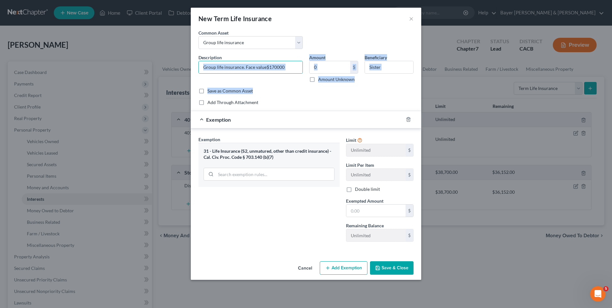
click at [291, 87] on div "Common Asset Select Group life insurance Description * Group life insurance. Fa…" at bounding box center [306, 67] width 215 height 76
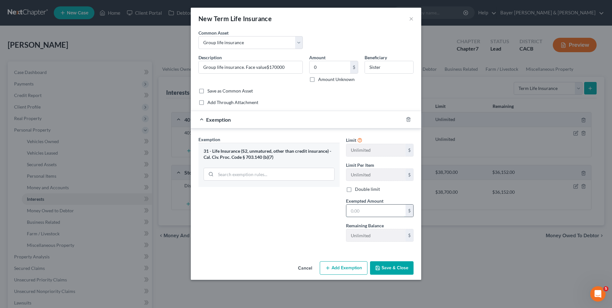
click at [364, 210] on input "text" at bounding box center [375, 211] width 59 height 12
type input "170,000"
click at [298, 229] on div "Exemption Set must be selected for CA. Exemption * 31 - Life Insurance (S2, unm…" at bounding box center [269, 191] width 148 height 111
click at [400, 270] on button "Save & Close" at bounding box center [392, 267] width 44 height 13
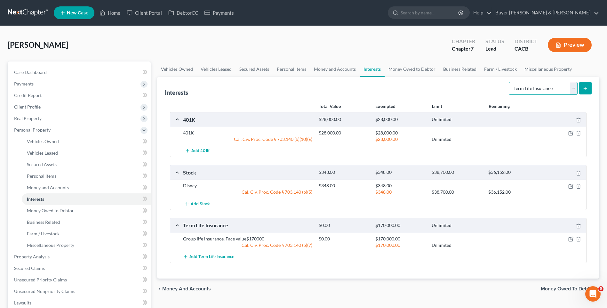
click at [571, 87] on select "Select Interest Type 401K Annuity Bond Education IRA Government Bond Government…" at bounding box center [543, 88] width 69 height 13
click at [556, 287] on span "Money Owed to Debtor" at bounding box center [567, 288] width 53 height 5
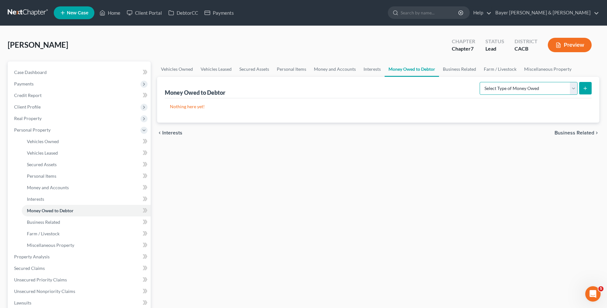
click at [574, 89] on select "Select Type of Money Owed Accounts Receivable Alimony Child Support Claims Agai…" at bounding box center [529, 88] width 98 height 13
select select "expected_tax_refund"
click at [481, 82] on select "Select Type of Money Owed Accounts Receivable Alimony Child Support Claims Agai…" at bounding box center [529, 88] width 98 height 13
click at [584, 89] on icon "submit" at bounding box center [585, 88] width 5 height 5
select select "0"
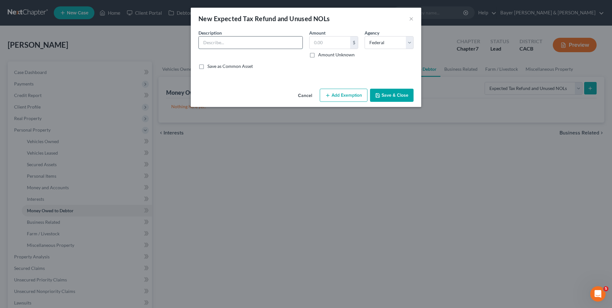
click at [219, 45] on input "text" at bounding box center [251, 43] width 104 height 12
click at [212, 42] on input "text" at bounding box center [251, 43] width 104 height 12
type input "Tax refund est"
click at [315, 41] on input "text" at bounding box center [330, 43] width 41 height 12
type input "1,500"
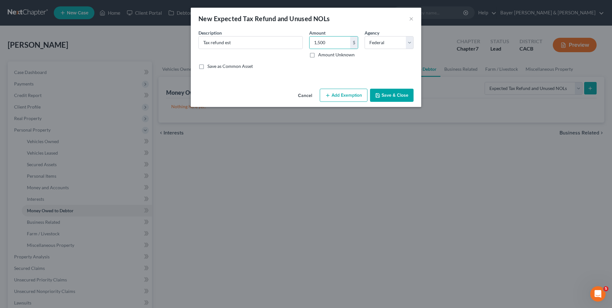
click at [346, 99] on button "Add Exemption" at bounding box center [344, 95] width 48 height 13
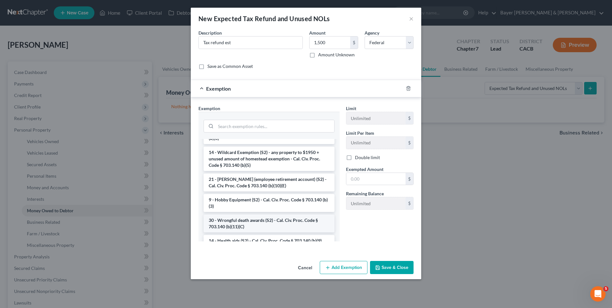
scroll to position [351, 0]
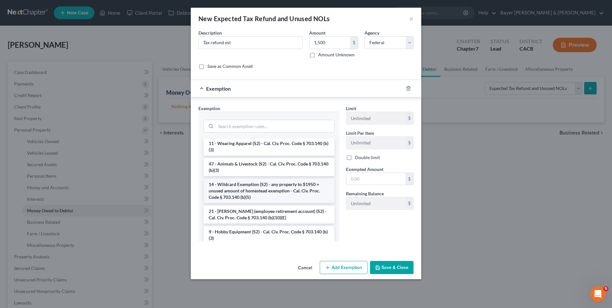
click at [255, 203] on li "14 - Wildcard Exemption (S2) - any property to $1950 + unused amount of homeste…" at bounding box center [269, 191] width 131 height 24
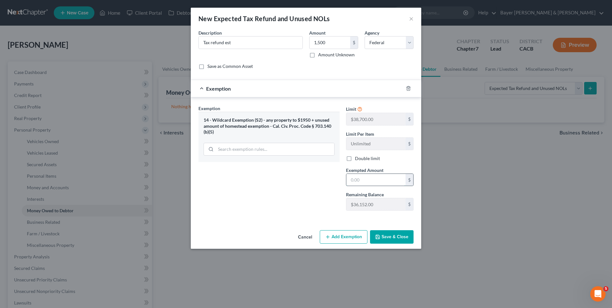
click at [355, 182] on input "text" at bounding box center [375, 180] width 59 height 12
type input "1,500"
click at [389, 236] on button "Save & Close" at bounding box center [392, 236] width 44 height 13
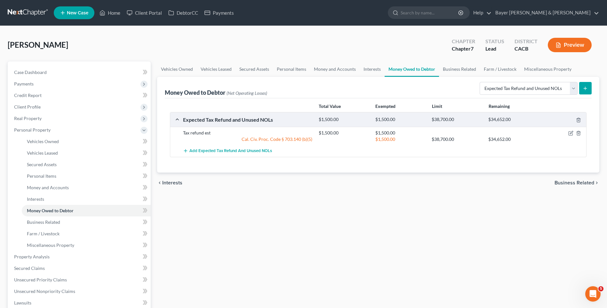
click at [586, 88] on line "submit" at bounding box center [586, 88] width 0 height 3
select select "0"
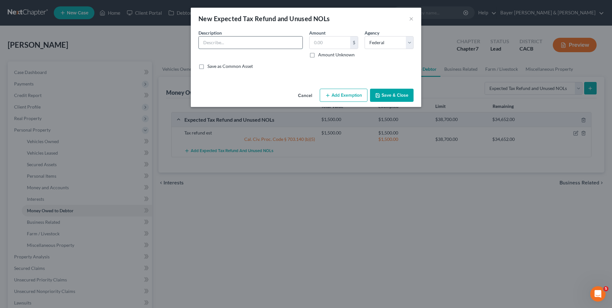
click at [277, 43] on input "text" at bounding box center [251, 43] width 104 height 12
type input "S"
type input "[US_STATE] tax refunds-est"
click at [335, 46] on input "text" at bounding box center [330, 43] width 41 height 12
type input "500"
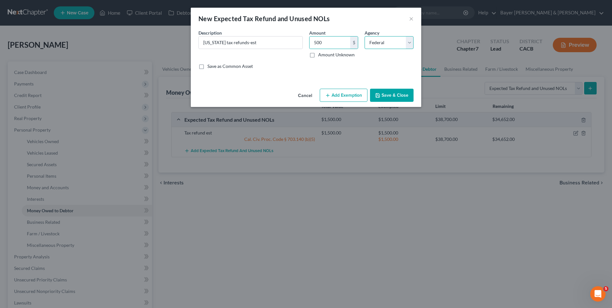
click at [408, 40] on select "Select Federal State Local" at bounding box center [389, 42] width 49 height 13
select select "1"
click at [365, 36] on select "Select Federal State Local" at bounding box center [389, 42] width 49 height 13
click at [342, 96] on button "Add Exemption" at bounding box center [344, 95] width 48 height 13
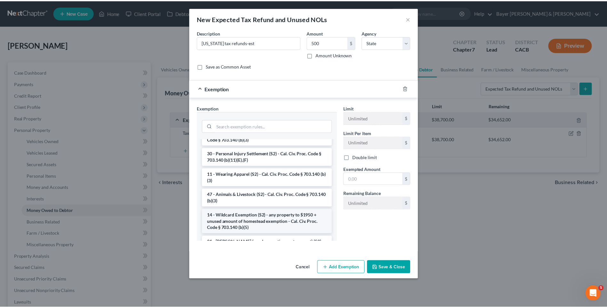
scroll to position [352, 0]
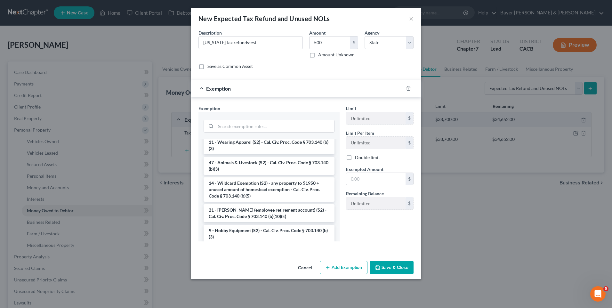
drag, startPoint x: 264, startPoint y: 203, endPoint x: 272, endPoint y: 196, distance: 9.8
click at [265, 202] on li "14 - Wildcard Exemption (S2) - any property to $1950 + unused amount of homeste…" at bounding box center [269, 189] width 131 height 24
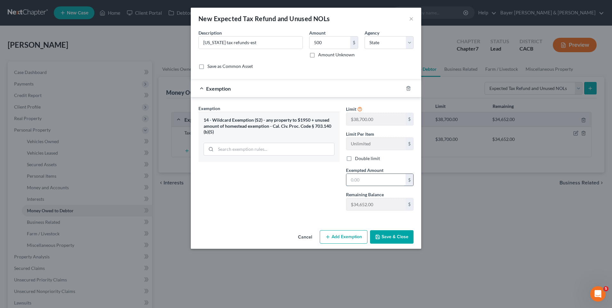
click at [353, 180] on input "text" at bounding box center [375, 180] width 59 height 12
type input "500"
drag, startPoint x: 299, startPoint y: 171, endPoint x: 319, endPoint y: 180, distance: 21.1
click at [302, 172] on div "Exemption Set must be selected for CA. Exemption * 14 - Wildcard Exemption (S2)…" at bounding box center [269, 160] width 148 height 111
click at [395, 235] on button "Save & Close" at bounding box center [392, 236] width 44 height 13
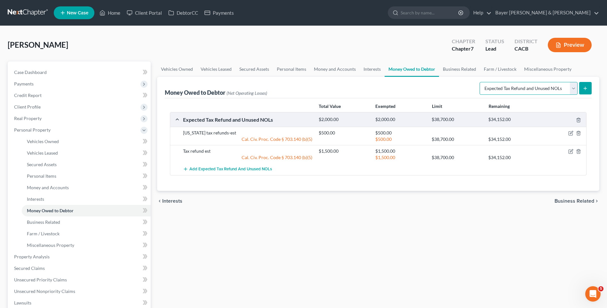
click at [571, 88] on select "Select Type of Money Owed Accounts Receivable Alimony Child Support Claims Agai…" at bounding box center [529, 88] width 98 height 13
click at [390, 257] on div "Vehicles Owned Vehicles Leased Secured Assets Personal Items Money and Accounts…" at bounding box center [378, 251] width 449 height 381
click at [567, 203] on span "Business Related" at bounding box center [575, 201] width 40 height 5
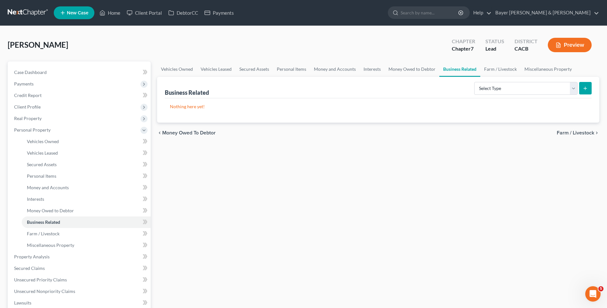
click at [564, 134] on span "Farm / Livestock" at bounding box center [575, 132] width 37 height 5
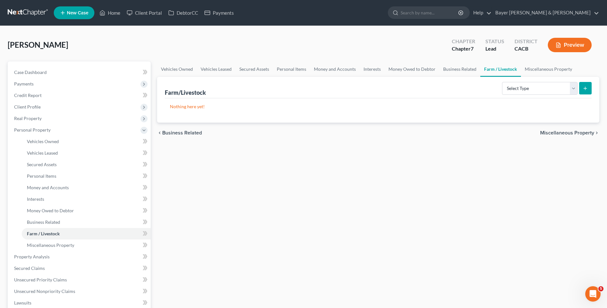
click at [562, 132] on span "Miscellaneous Property" at bounding box center [567, 132] width 54 height 5
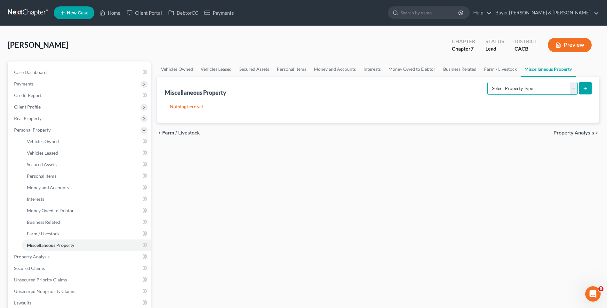
click at [574, 85] on select "Select Property Type Assigned for Creditor Benefit [DATE] Holding for Another N…" at bounding box center [533, 88] width 90 height 13
click at [189, 132] on span "Farm / Livestock" at bounding box center [180, 132] width 37 height 5
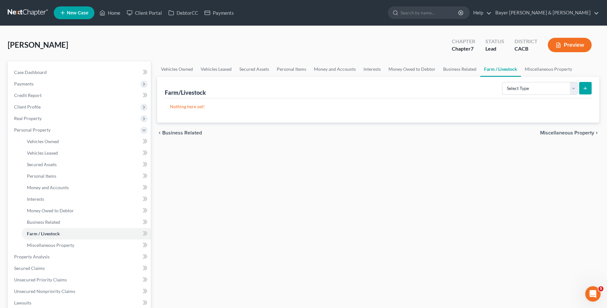
click at [187, 133] on span "Business Related" at bounding box center [182, 132] width 40 height 5
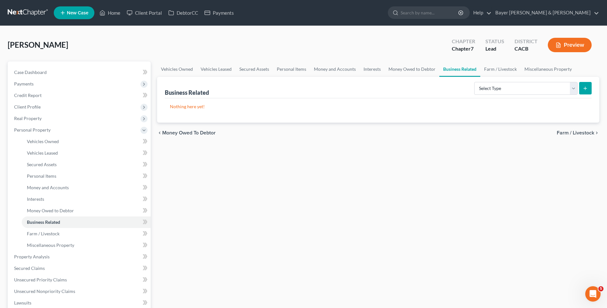
click at [185, 132] on span "Money Owed to Debtor" at bounding box center [188, 132] width 53 height 5
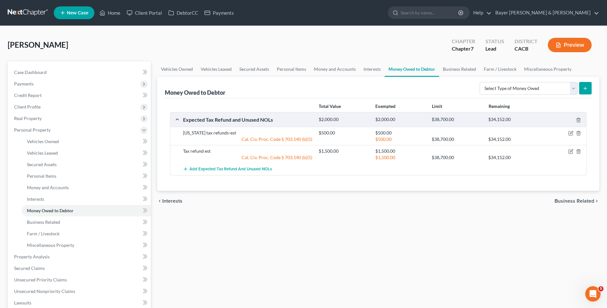
click at [174, 200] on span "Interests" at bounding box center [172, 201] width 20 height 5
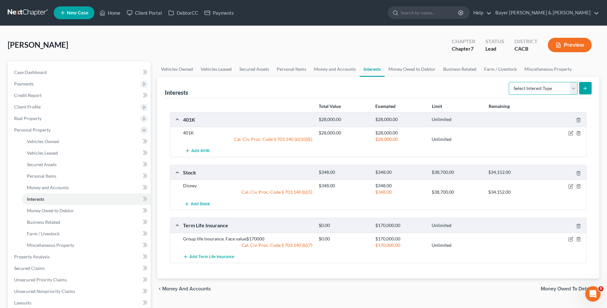
click at [573, 88] on select "Select Interest Type 401K Annuity Bond Education IRA Government Bond Government…" at bounding box center [543, 88] width 69 height 13
drag, startPoint x: 195, startPoint y: 289, endPoint x: 253, endPoint y: 263, distance: 63.6
click at [195, 289] on span "Money and Accounts" at bounding box center [186, 288] width 49 height 5
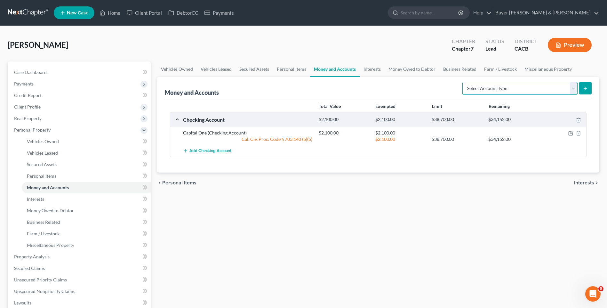
click at [572, 87] on select "Select Account Type Brokerage Cash on Hand Certificates of Deposit Checking Acc…" at bounding box center [520, 88] width 115 height 13
select select "security_deposits"
click at [464, 82] on select "Select Account Type Brokerage Cash on Hand Certificates of Deposit Checking Acc…" at bounding box center [520, 88] width 115 height 13
click at [588, 90] on icon "submit" at bounding box center [585, 88] width 5 height 5
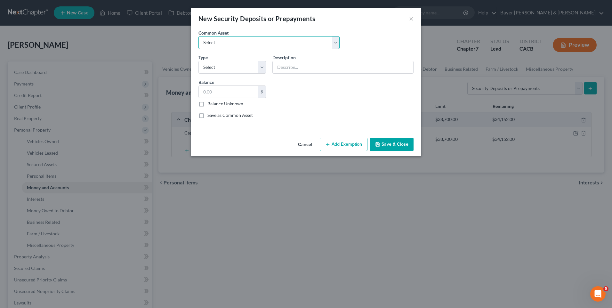
click at [224, 46] on select "Select Utility deposit Deposit with landlord" at bounding box center [269, 42] width 141 height 13
select select "1"
click at [199, 36] on select "Select Utility deposit Deposit with landlord" at bounding box center [269, 42] width 141 height 13
type input "Deposit with landlord"
type input "2,895.00"
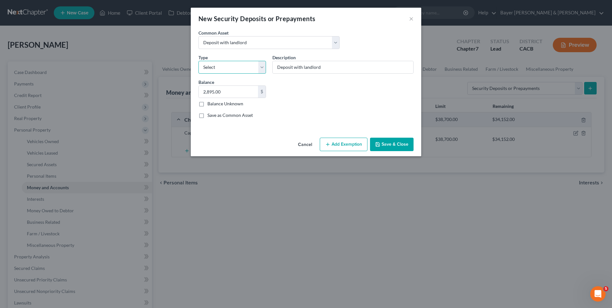
click at [236, 69] on select "Select Electric Gas Heating Oil Security Deposit On Rental Unit Prepaid Rent Te…" at bounding box center [233, 67] width 68 height 13
select select "3"
click at [199, 61] on select "Select Electric Gas Heating Oil Security Deposit On Rental Unit Prepaid Rent Te…" at bounding box center [233, 67] width 68 height 13
type input "250"
click at [301, 95] on div "Common Asset Select Utility deposit Deposit with landlord Type Select Electric …" at bounding box center [306, 76] width 222 height 94
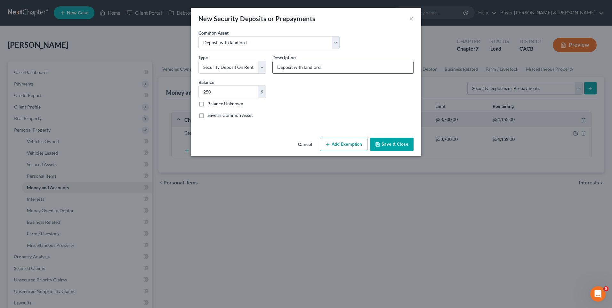
click at [336, 66] on input "Deposit with landlord" at bounding box center [343, 67] width 141 height 12
type input "Deposit with landlord-Avalon Wilshire, LP"
click at [397, 145] on button "Save & Close" at bounding box center [392, 144] width 44 height 13
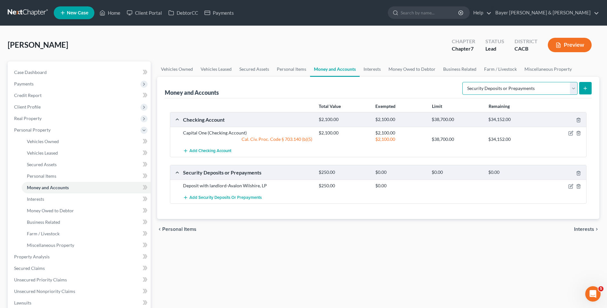
click at [572, 86] on select "Select Account Type Brokerage Cash on Hand Certificates of Deposit Checking Acc…" at bounding box center [520, 88] width 115 height 13
click at [176, 227] on span "Personal Items" at bounding box center [179, 229] width 34 height 5
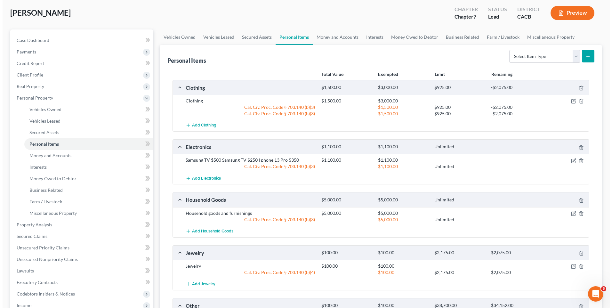
scroll to position [159, 0]
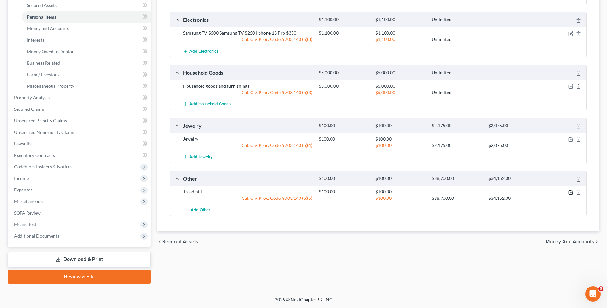
click at [572, 194] on icon "button" at bounding box center [571, 192] width 5 height 5
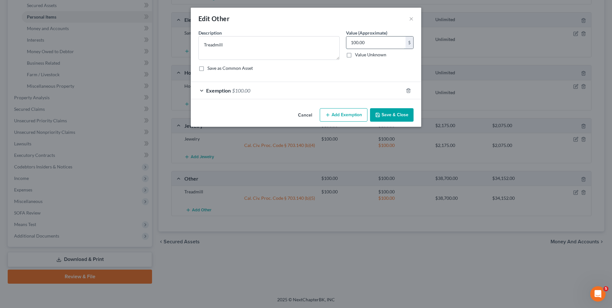
click at [353, 42] on input "100.00" at bounding box center [375, 43] width 59 height 12
click at [408, 94] on div at bounding box center [412, 90] width 18 height 10
click at [409, 90] on icon "button" at bounding box center [408, 90] width 5 height 5
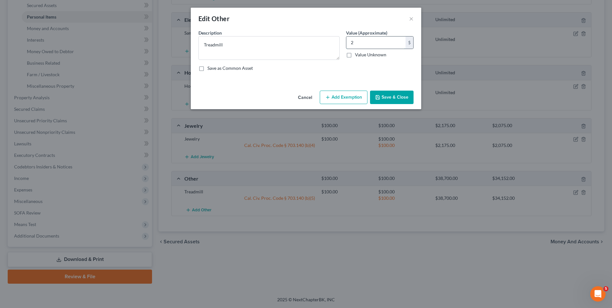
click at [357, 45] on input "2" at bounding box center [375, 43] width 59 height 12
type input "200"
click at [337, 102] on button "Add Exemption" at bounding box center [344, 97] width 48 height 13
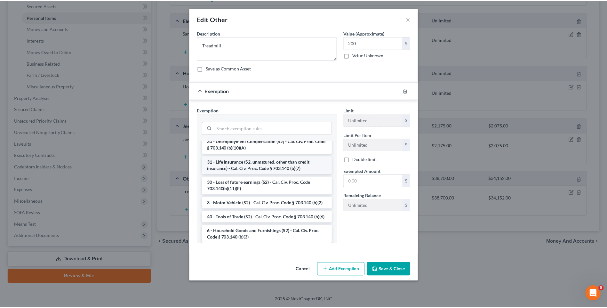
scroll to position [320, 0]
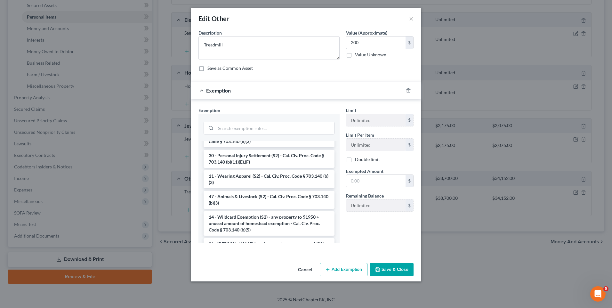
drag, startPoint x: 266, startPoint y: 232, endPoint x: 279, endPoint y: 229, distance: 12.9
click at [266, 232] on li "14 - Wildcard Exemption (S2) - any property to $1950 + unused amount of homeste…" at bounding box center [269, 223] width 131 height 24
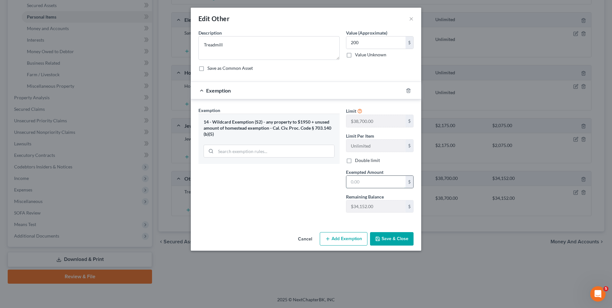
click at [368, 179] on input "text" at bounding box center [375, 182] width 59 height 12
type input "200"
click at [393, 238] on button "Save & Close" at bounding box center [392, 238] width 44 height 13
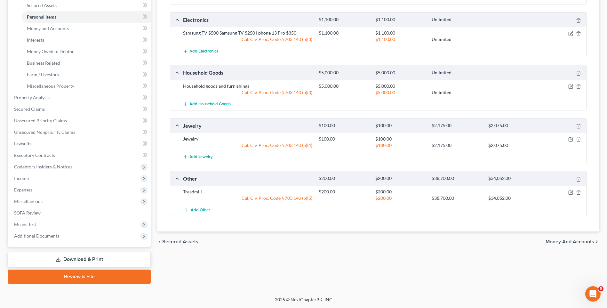
scroll to position [0, 0]
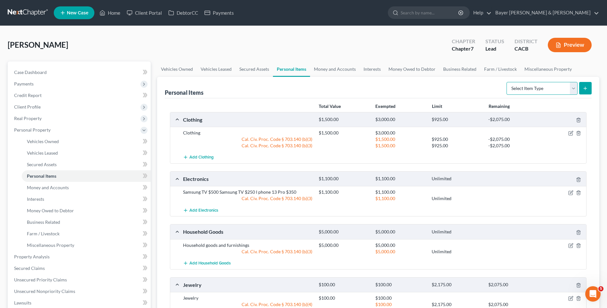
click at [571, 86] on select "Select Item Type Clothing Collectibles Of Value Electronics Firearms Household …" at bounding box center [542, 88] width 71 height 13
click at [339, 69] on link "Money and Accounts" at bounding box center [335, 68] width 50 height 15
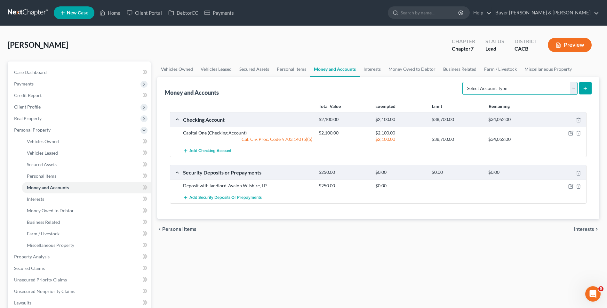
click at [576, 84] on select "Select Account Type Brokerage Cash on Hand Certificates of Deposit Checking Acc…" at bounding box center [520, 88] width 115 height 13
click at [587, 229] on span "Interests" at bounding box center [584, 229] width 20 height 5
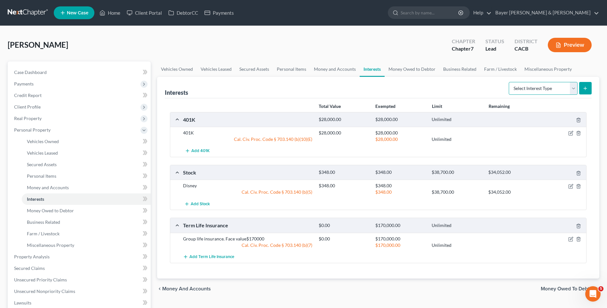
click at [576, 89] on select "Select Interest Type 401K Annuity Bond Education IRA Government Bond Government…" at bounding box center [543, 88] width 69 height 13
drag, startPoint x: 569, startPoint y: 288, endPoint x: 566, endPoint y: 283, distance: 5.4
click at [569, 288] on span "Money Owed to Debtor" at bounding box center [567, 288] width 53 height 5
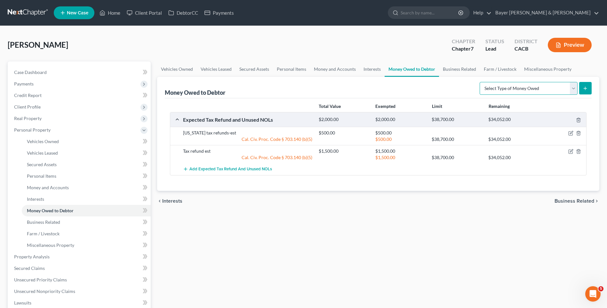
click at [576, 89] on select "Select Type of Money Owed Accounts Receivable Alimony Child Support Claims Agai…" at bounding box center [529, 88] width 98 height 13
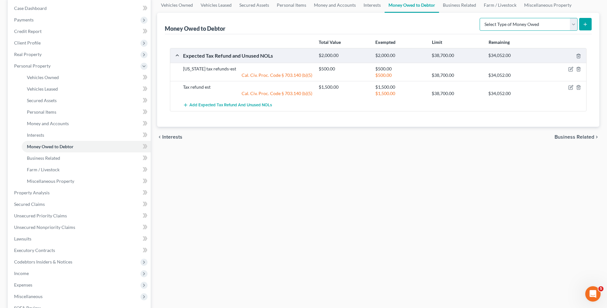
scroll to position [96, 0]
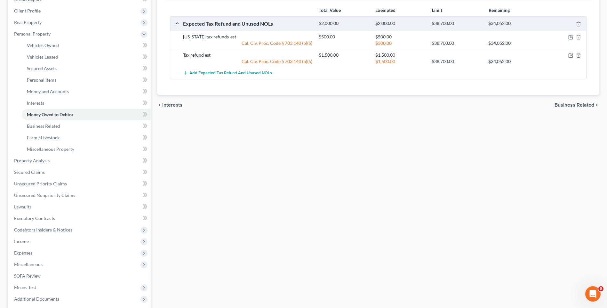
click at [573, 105] on span "Business Related" at bounding box center [575, 104] width 40 height 5
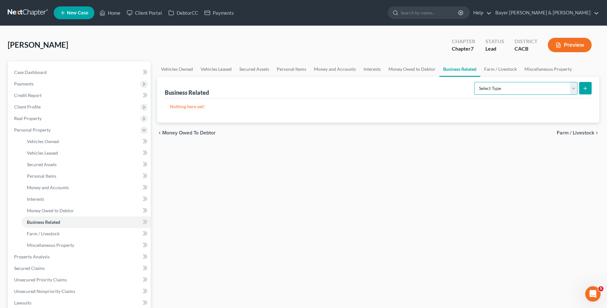
click at [576, 88] on select "Select Type Customer Lists Franchises Inventory Licenses Machinery Office Equip…" at bounding box center [526, 88] width 103 height 13
click at [564, 134] on span "Farm / Livestock" at bounding box center [575, 132] width 37 height 5
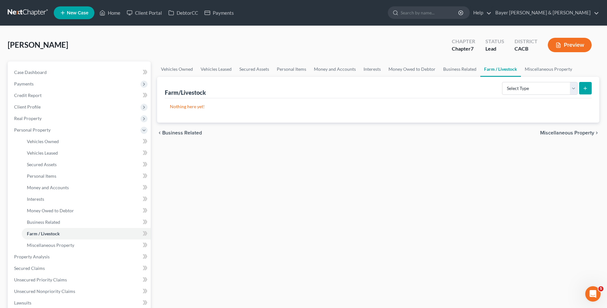
click at [563, 134] on span "Miscellaneous Property" at bounding box center [567, 132] width 54 height 5
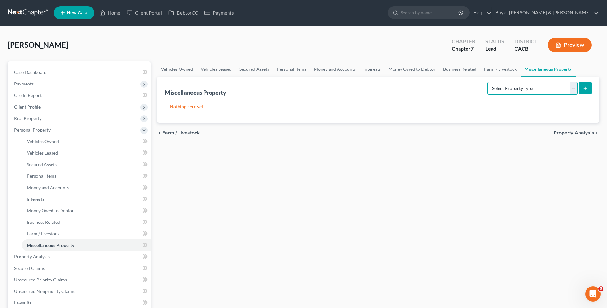
click at [573, 92] on select "Select Property Type Assigned for Creditor Benefit [DATE] Holding for Another N…" at bounding box center [533, 88] width 90 height 13
drag, startPoint x: 535, startPoint y: 176, endPoint x: 538, endPoint y: 166, distance: 10.3
click at [535, 175] on div "Vehicles Owned Vehicles Leased Secured Assets Personal Items Money and Accounts…" at bounding box center [378, 251] width 449 height 381
click at [556, 134] on span "Property Analysis" at bounding box center [574, 132] width 41 height 5
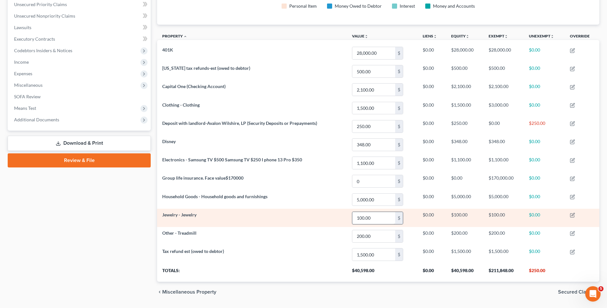
scroll to position [179, 0]
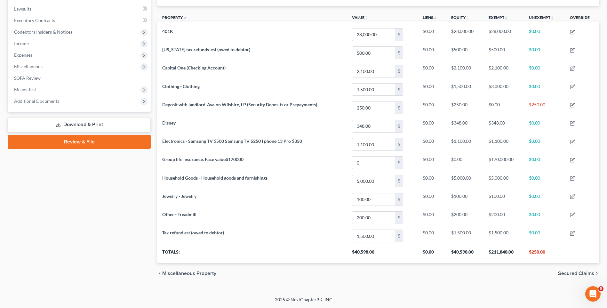
click at [578, 271] on span "Secured Claims" at bounding box center [576, 273] width 36 height 5
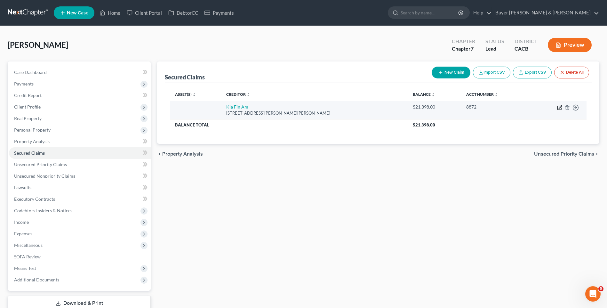
click at [560, 107] on icon "button" at bounding box center [560, 106] width 3 height 3
select select "4"
select select "0"
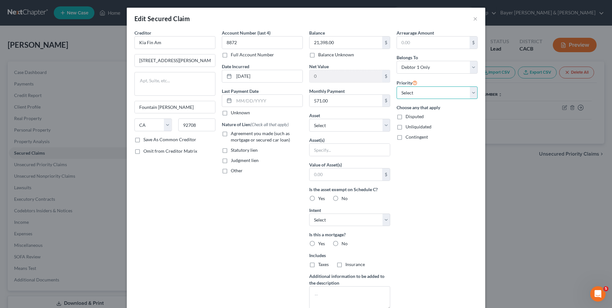
click at [469, 93] on select "Select 1st 2nd 3rd 4th 5th 6th 7th 8th 9th 10th 11th 12th 13th 14th 15th 16th 1…" at bounding box center [437, 92] width 81 height 13
select select "0"
click at [397, 86] on select "Select 1st 2nd 3rd 4th 5th 6th 7th 8th 9th 10th 11th 12th 13th 14th 15th 16th 1…" at bounding box center [437, 92] width 81 height 13
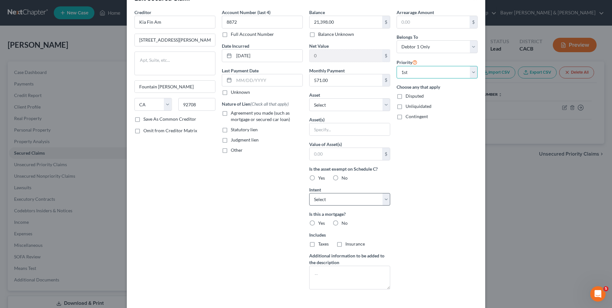
scroll to position [53, 0]
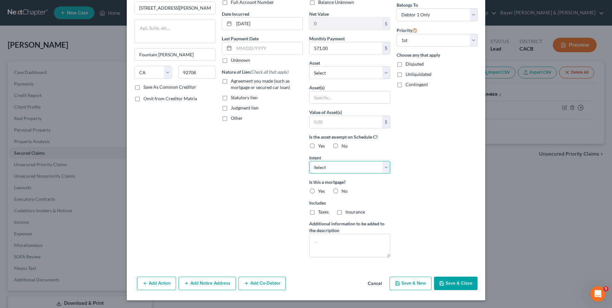
click at [385, 166] on select "Select Surrender Redeem Reaffirm Avoid Other" at bounding box center [349, 167] width 81 height 13
click at [338, 168] on select "Select Surrender Redeem Reaffirm Avoid Other" at bounding box center [349, 167] width 81 height 13
select select "4"
click at [309, 161] on select "Select Surrender Redeem Reaffirm Avoid Other" at bounding box center [349, 167] width 81 height 13
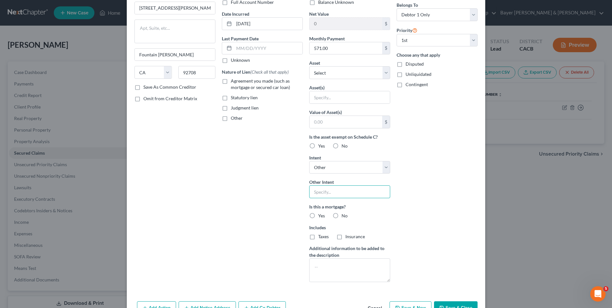
click at [325, 192] on input "text" at bounding box center [349, 191] width 81 height 13
type input "Assume lease"
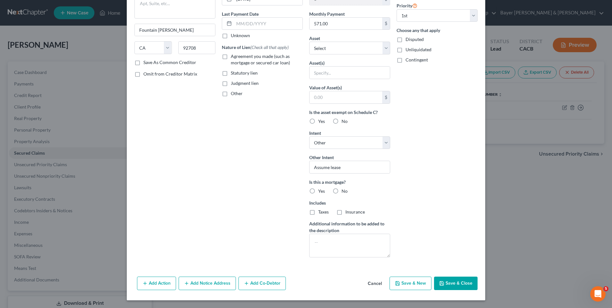
click at [452, 280] on button "Save & Close" at bounding box center [456, 283] width 44 height 13
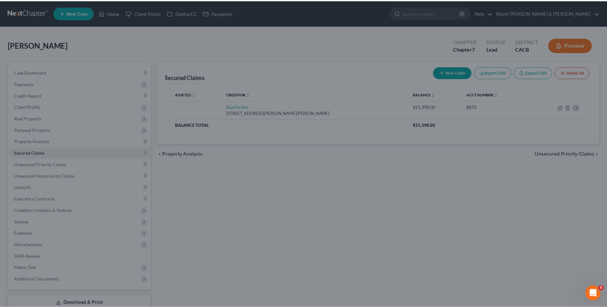
scroll to position [0, 0]
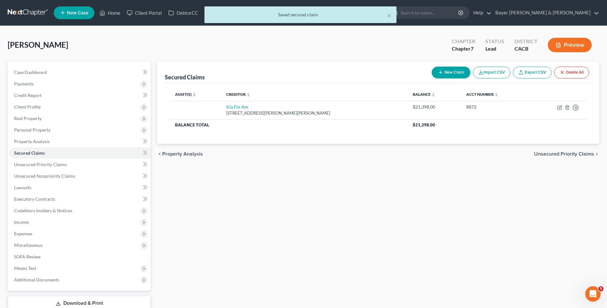
click at [570, 155] on span "Unsecured Priority Claims" at bounding box center [564, 153] width 60 height 5
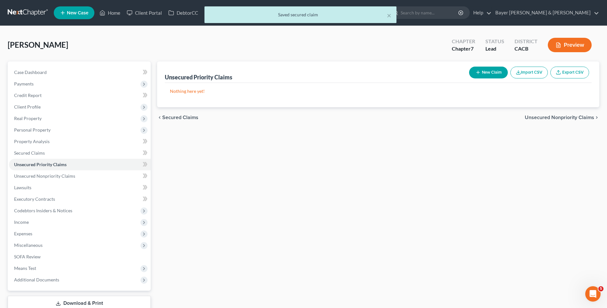
click at [562, 118] on span "Unsecured Nonpriority Claims" at bounding box center [559, 117] width 69 height 5
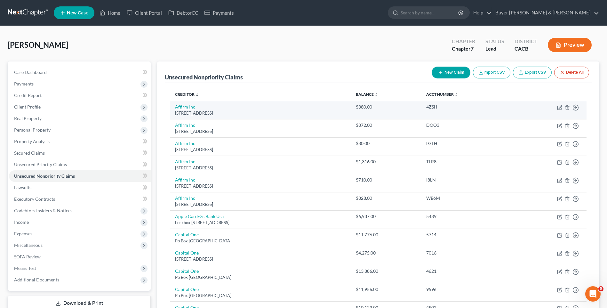
click at [184, 107] on link "Affirm Inc" at bounding box center [185, 106] width 20 height 5
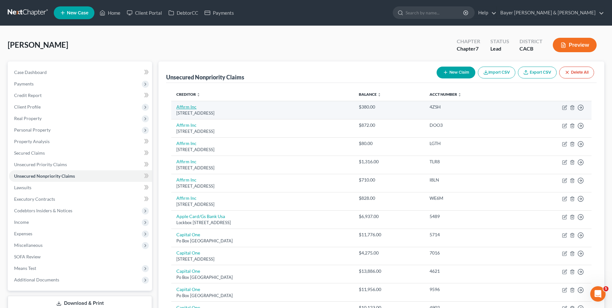
select select "4"
select select "0"
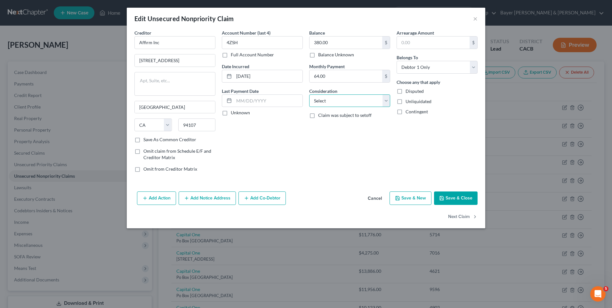
click at [389, 103] on select "Select Cable / Satellite Services Collection Agency Credit Card Debt Debt Couns…" at bounding box center [349, 100] width 81 height 13
select select "14"
click at [309, 94] on select "Select Cable / Satellite Services Collection Agency Credit Card Debt Debt Couns…" at bounding box center [349, 100] width 81 height 13
click at [333, 128] on input "text" at bounding box center [350, 125] width 80 height 12
type input "Loan"
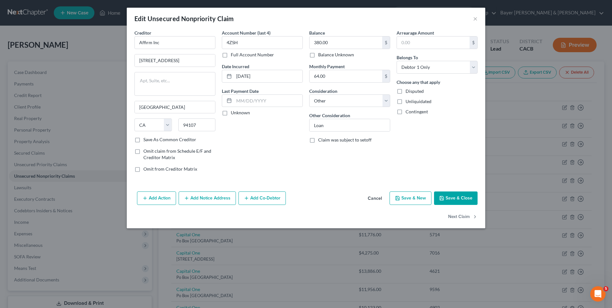
click at [456, 194] on button "Save & Close" at bounding box center [456, 197] width 44 height 13
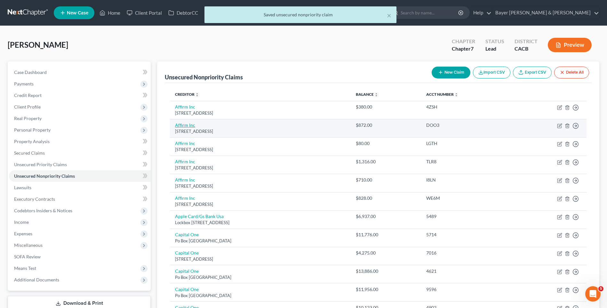
click at [186, 125] on link "Affirm Inc" at bounding box center [185, 124] width 20 height 5
select select "4"
select select "0"
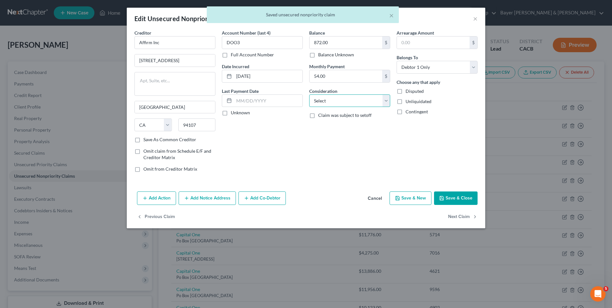
drag, startPoint x: 333, startPoint y: 102, endPoint x: 333, endPoint y: 107, distance: 4.8
click at [333, 102] on select "Select Cable / Satellite Services Collection Agency Credit Card Debt Debt Couns…" at bounding box center [349, 100] width 81 height 13
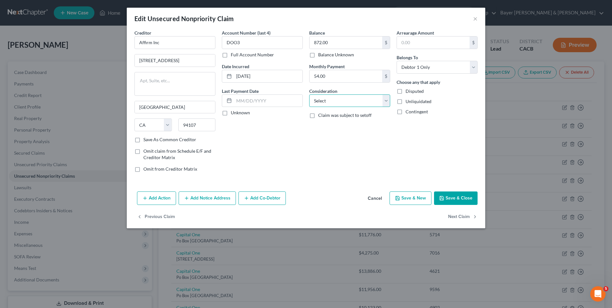
select select "14"
click at [309, 94] on select "Select Cable / Satellite Services Collection Agency Credit Card Debt Debt Couns…" at bounding box center [349, 100] width 81 height 13
click at [338, 126] on input "text" at bounding box center [350, 125] width 80 height 12
type input "Loan"
click at [449, 195] on button "Save & Close" at bounding box center [456, 197] width 44 height 13
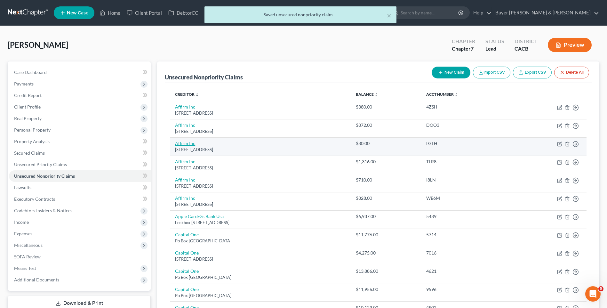
click at [191, 145] on link "Affirm Inc" at bounding box center [185, 143] width 20 height 5
select select "4"
select select "0"
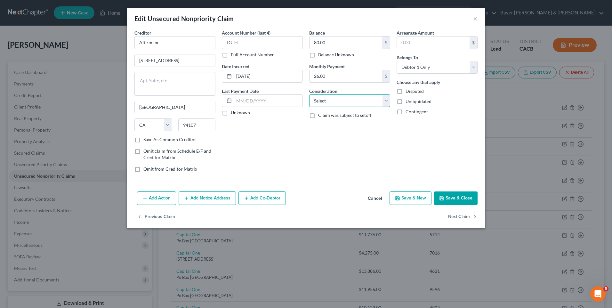
click at [359, 104] on select "Select Cable / Satellite Services Collection Agency Credit Card Debt Debt Couns…" at bounding box center [349, 100] width 81 height 13
select select "14"
click at [309, 94] on select "Select Cable / Satellite Services Collection Agency Credit Card Debt Debt Couns…" at bounding box center [349, 100] width 81 height 13
click at [343, 127] on input "text" at bounding box center [350, 125] width 80 height 12
type input "Loan"
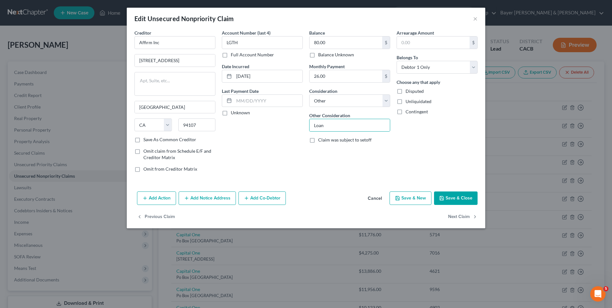
click at [452, 198] on button "Save & Close" at bounding box center [456, 197] width 44 height 13
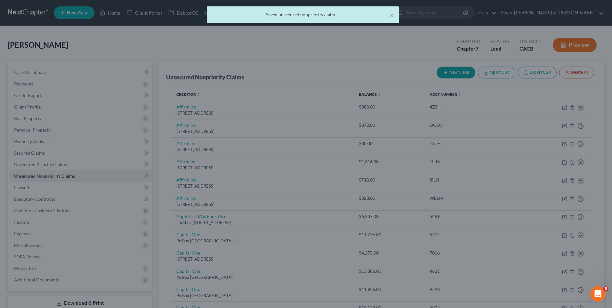
type input "0"
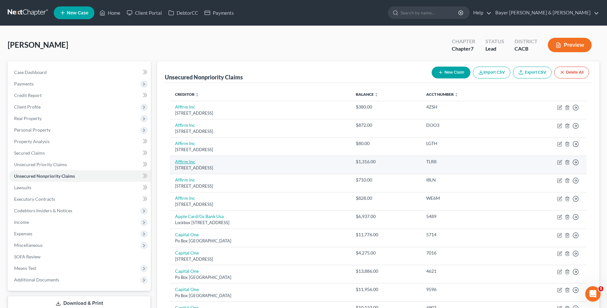
click at [190, 162] on link "Affirm Inc" at bounding box center [185, 161] width 20 height 5
select select "4"
select select "0"
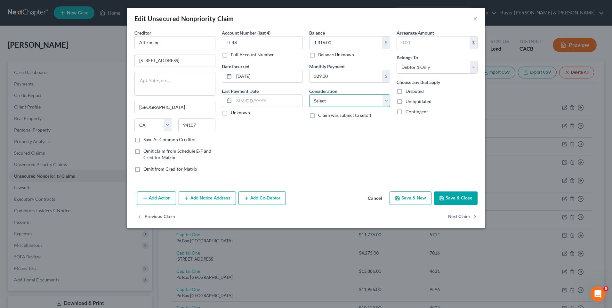
drag, startPoint x: 386, startPoint y: 99, endPoint x: 378, endPoint y: 107, distance: 11.3
click at [386, 99] on select "Select Cable / Satellite Services Collection Agency Credit Card Debt Debt Couns…" at bounding box center [349, 100] width 81 height 13
select select "14"
click at [309, 94] on select "Select Cable / Satellite Services Collection Agency Credit Card Debt Debt Couns…" at bounding box center [349, 100] width 81 height 13
click at [339, 125] on input "text" at bounding box center [350, 125] width 80 height 12
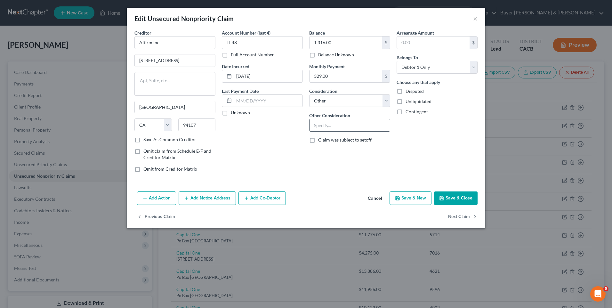
type input "Loan"
click at [464, 202] on button "Save & Close" at bounding box center [456, 197] width 44 height 13
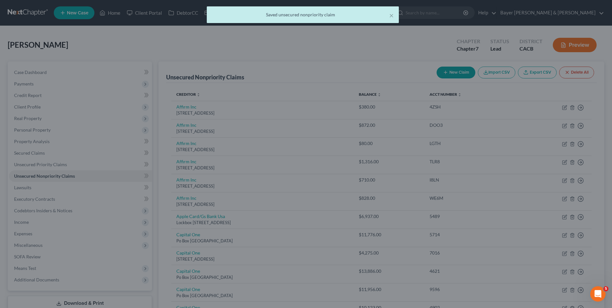
type input "0"
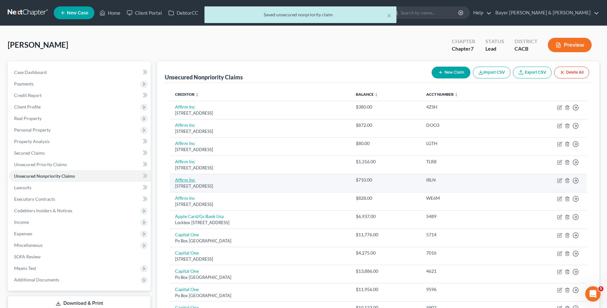
click at [189, 178] on link "Affirm Inc" at bounding box center [185, 179] width 20 height 5
select select "4"
select select "0"
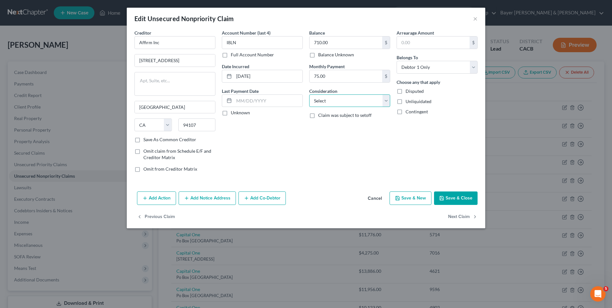
click at [382, 99] on select "Select Cable / Satellite Services Collection Agency Credit Card Debt Debt Couns…" at bounding box center [349, 100] width 81 height 13
select select "14"
click at [309, 94] on select "Select Cable / Satellite Services Collection Agency Credit Card Debt Debt Couns…" at bounding box center [349, 100] width 81 height 13
click at [343, 125] on input "text" at bounding box center [350, 125] width 80 height 12
type input "Loan"
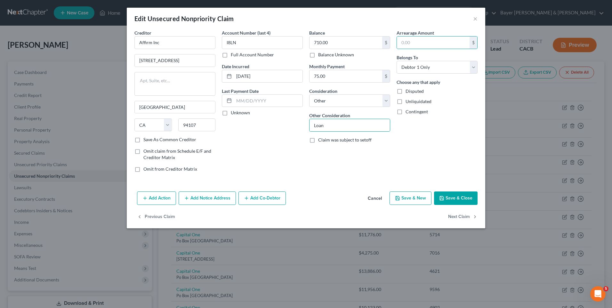
drag, startPoint x: 462, startPoint y: 201, endPoint x: 462, endPoint y: 197, distance: 3.5
click at [462, 200] on button "Save & Close" at bounding box center [456, 197] width 44 height 13
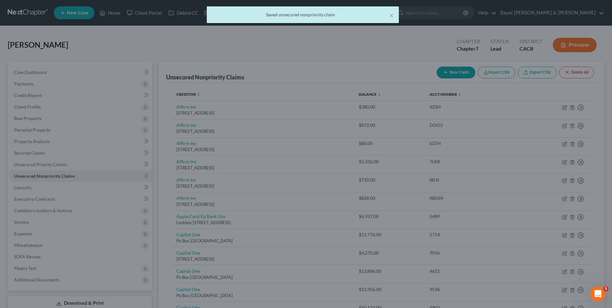
type input "0"
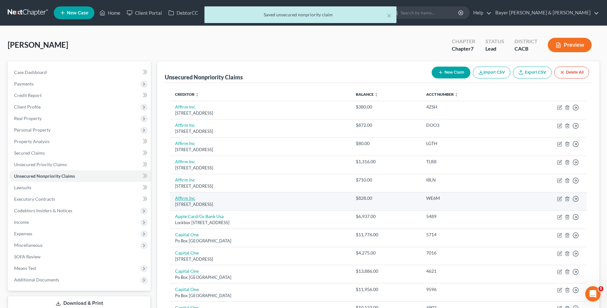
click at [183, 199] on link "Affirm Inc" at bounding box center [185, 197] width 20 height 5
select select "4"
select select "0"
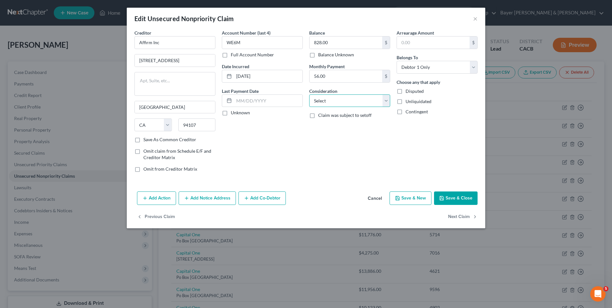
click at [388, 98] on select "Select Cable / Satellite Services Collection Agency Credit Card Debt Debt Couns…" at bounding box center [349, 100] width 81 height 13
select select "14"
click at [309, 94] on select "Select Cable / Satellite Services Collection Agency Credit Card Debt Debt Couns…" at bounding box center [349, 100] width 81 height 13
drag, startPoint x: 345, startPoint y: 123, endPoint x: 345, endPoint y: 127, distance: 4.5
click at [345, 123] on input "text" at bounding box center [350, 125] width 80 height 12
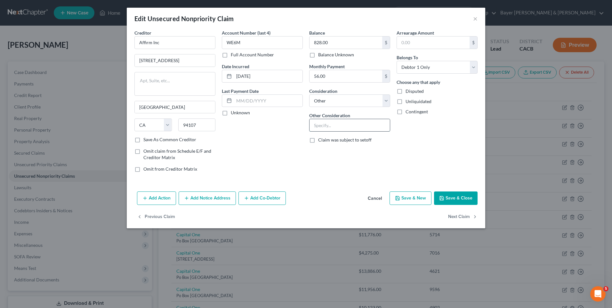
type input "Loan"
click at [457, 196] on button "Save & Close" at bounding box center [456, 197] width 44 height 13
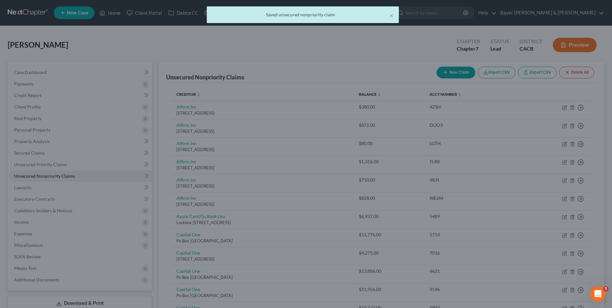
type input "0"
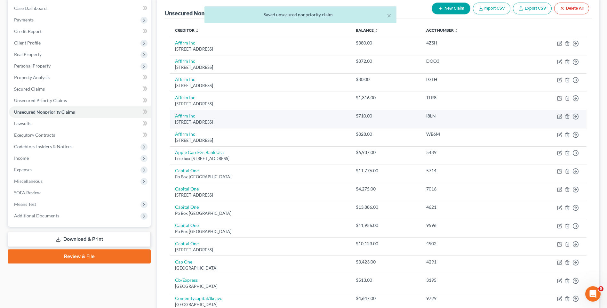
scroll to position [96, 0]
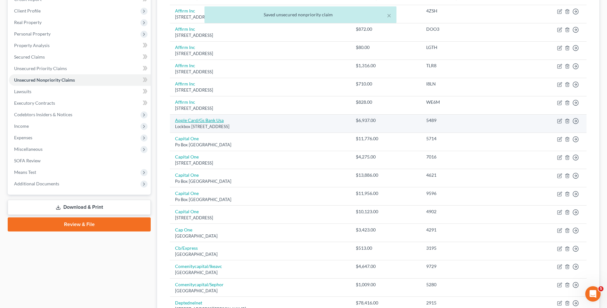
click at [196, 120] on link "Apple Card/Gs Bank Usa" at bounding box center [199, 120] width 49 height 5
select select "39"
select select "2"
select select "0"
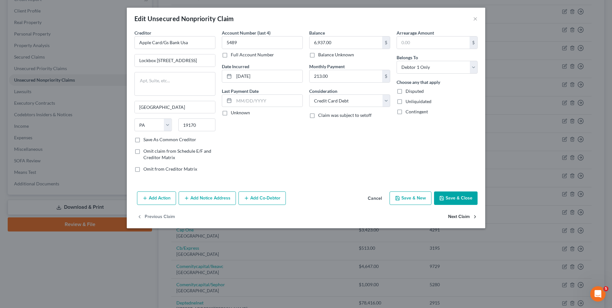
click at [454, 216] on button "Next Claim" at bounding box center [462, 216] width 29 height 13
select select "48"
select select "0"
drag, startPoint x: 388, startPoint y: 99, endPoint x: 369, endPoint y: 103, distance: 20.1
click at [388, 99] on select "Select Cable / Satellite Services Collection Agency Credit Card Debt Debt Couns…" at bounding box center [349, 100] width 81 height 13
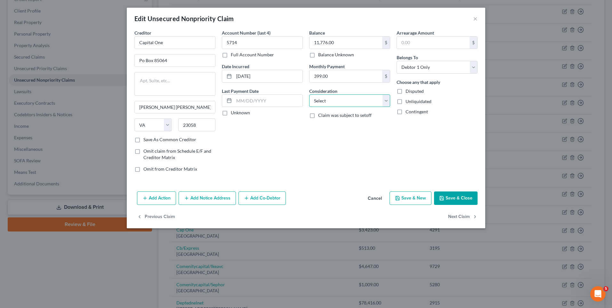
select select "2"
click at [309, 94] on select "Select Cable / Satellite Services Collection Agency Credit Card Debt Debt Couns…" at bounding box center [349, 100] width 81 height 13
click at [471, 198] on button "Save & Close" at bounding box center [456, 197] width 44 height 13
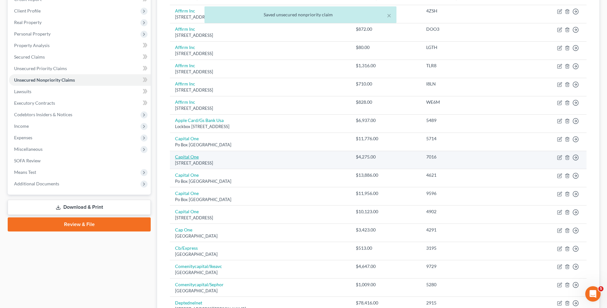
click at [188, 156] on link "Capital One" at bounding box center [187, 156] width 24 height 5
select select "48"
select select "2"
select select "0"
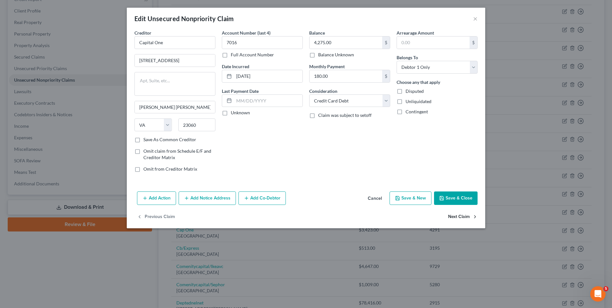
click at [465, 216] on button "Next Claim" at bounding box center [462, 216] width 29 height 13
select select "48"
select select "0"
drag, startPoint x: 387, startPoint y: 99, endPoint x: 379, endPoint y: 103, distance: 8.5
click at [387, 99] on select "Select Cable / Satellite Services Collection Agency Credit Card Debt Debt Couns…" at bounding box center [349, 100] width 81 height 13
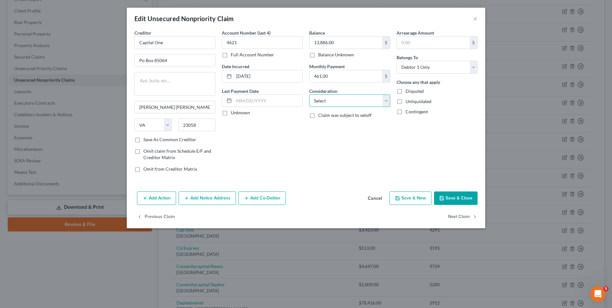
select select "2"
click at [309, 94] on select "Select Cable / Satellite Services Collection Agency Credit Card Debt Debt Couns…" at bounding box center [349, 100] width 81 height 13
click at [463, 197] on button "Save & Close" at bounding box center [456, 197] width 44 height 13
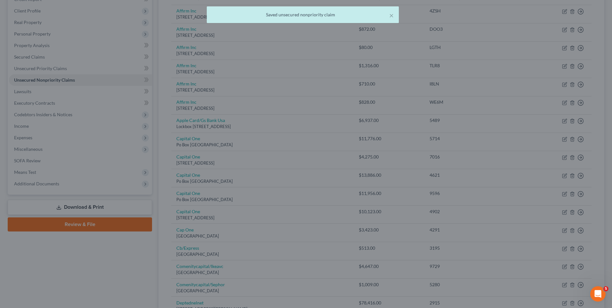
type input "0"
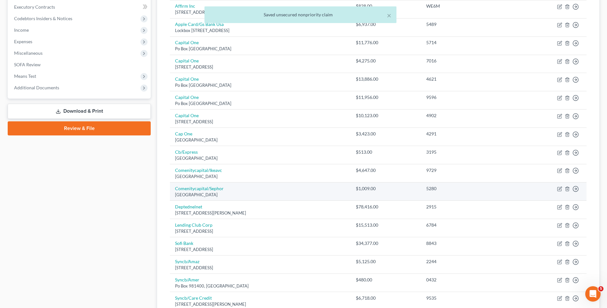
scroll to position [224, 0]
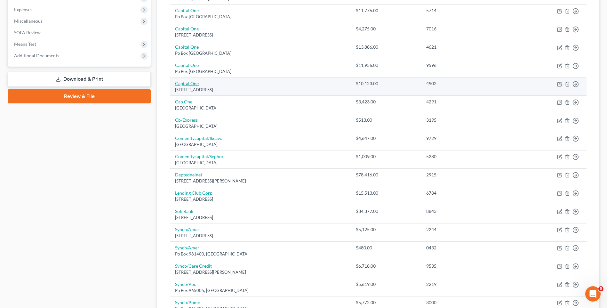
click at [181, 85] on link "Capital One" at bounding box center [187, 83] width 24 height 5
select select "48"
select select "2"
select select "0"
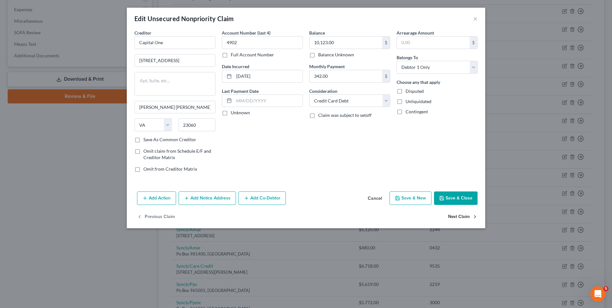
click at [450, 215] on button "Next Claim" at bounding box center [462, 216] width 29 height 13
select select "48"
select select "2"
select select "0"
click at [458, 215] on button "Next Claim" at bounding box center [462, 216] width 29 height 13
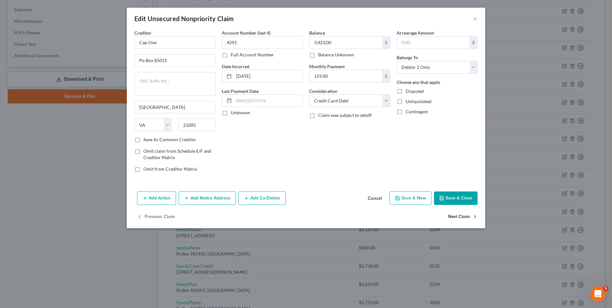
select select "5"
select select "2"
select select "0"
click at [458, 215] on button "Next Claim" at bounding box center [462, 216] width 29 height 13
select select "36"
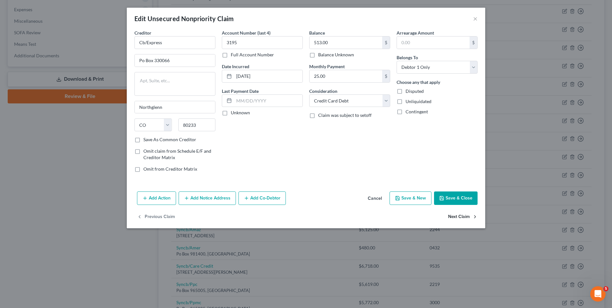
select select "2"
select select "0"
click at [458, 214] on button "Next Claim" at bounding box center [462, 216] width 29 height 13
select select "36"
select select "2"
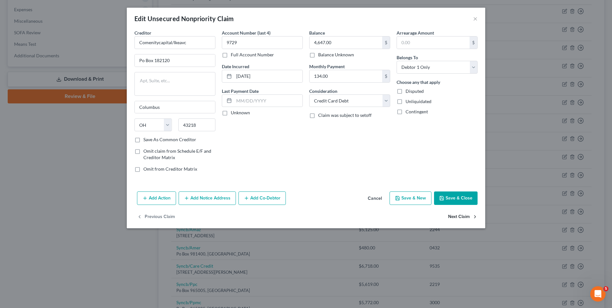
select select "0"
click at [458, 214] on button "Next Claim" at bounding box center [462, 216] width 29 height 13
select select "5"
select select "17"
select select "0"
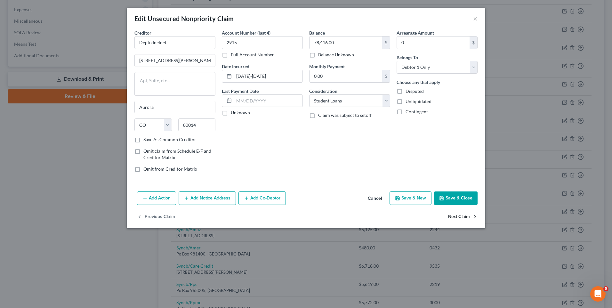
click at [458, 214] on button "Next Claim" at bounding box center [462, 216] width 29 height 13
select select "4"
select select "0"
click at [386, 99] on select "Select Cable / Satellite Services Collection Agency Credit Card Debt Debt Couns…" at bounding box center [349, 100] width 81 height 13
select select "14"
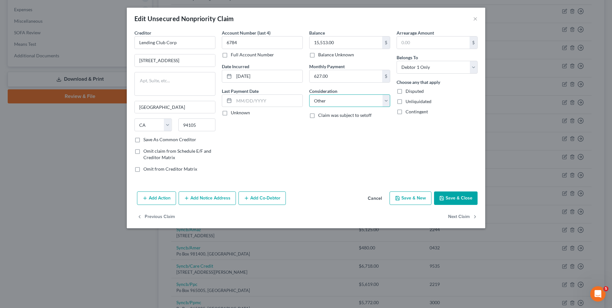
click at [309, 94] on select "Select Cable / Satellite Services Collection Agency Credit Card Debt Debt Couns…" at bounding box center [349, 100] width 81 height 13
click at [329, 126] on input "text" at bounding box center [350, 125] width 80 height 12
type input "Loan"
click at [444, 198] on icon "button" at bounding box center [441, 198] width 5 height 5
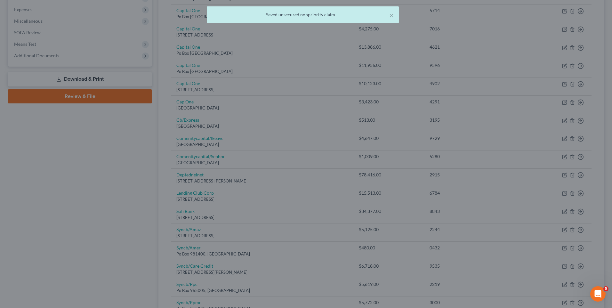
type input "0"
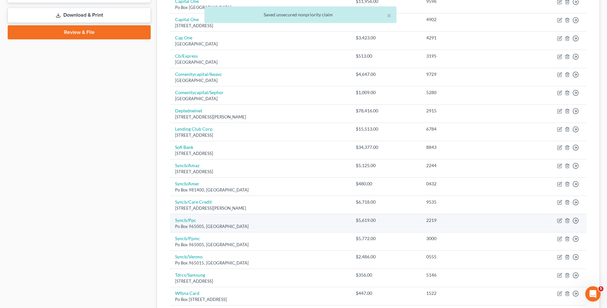
scroll to position [352, 0]
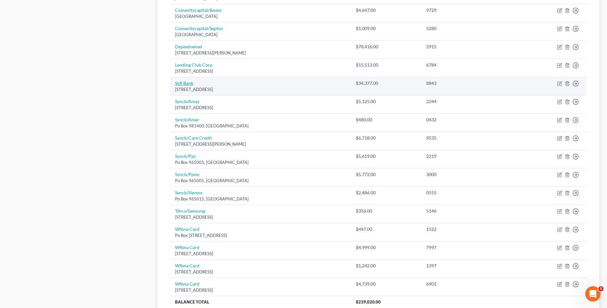
click at [187, 82] on link "Sofi Bank" at bounding box center [184, 82] width 18 height 5
select select "46"
select select "0"
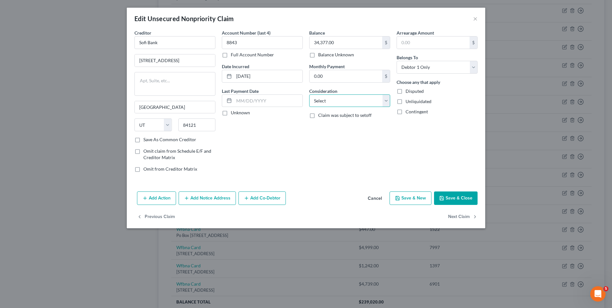
drag, startPoint x: 386, startPoint y: 99, endPoint x: 384, endPoint y: 108, distance: 9.1
click at [386, 99] on select "Select Cable / Satellite Services Collection Agency Credit Card Debt Debt Couns…" at bounding box center [349, 100] width 81 height 13
select select "14"
click at [309, 94] on select "Select Cable / Satellite Services Collection Agency Credit Card Debt Debt Couns…" at bounding box center [349, 100] width 81 height 13
click at [328, 124] on input "text" at bounding box center [350, 125] width 80 height 12
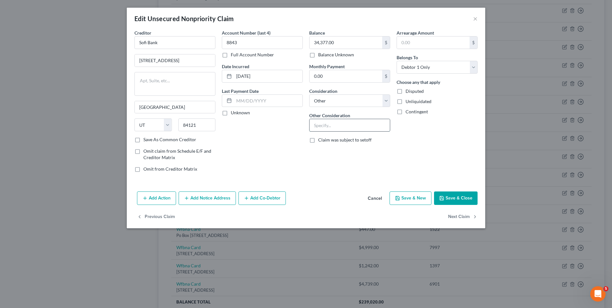
type input "Loan"
click at [468, 199] on button "Save & Close" at bounding box center [456, 197] width 44 height 13
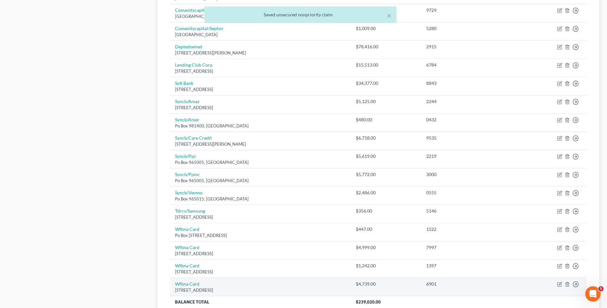
scroll to position [410, 0]
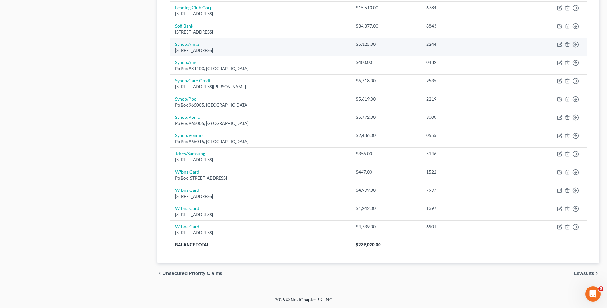
click at [183, 43] on link "Syncb/Amaz" at bounding box center [187, 43] width 24 height 5
select select "45"
select select "2"
select select "0"
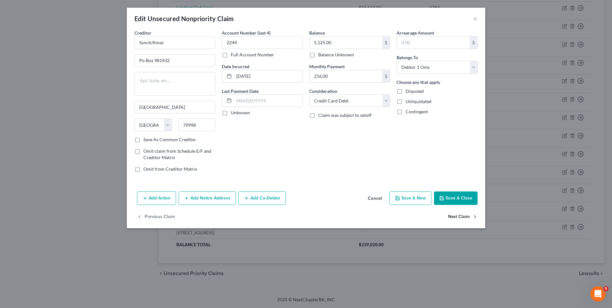
click at [463, 217] on button "Next Claim" at bounding box center [462, 216] width 29 height 13
select select "45"
select select "2"
select select "0"
click at [463, 217] on button "Next Claim" at bounding box center [462, 216] width 29 height 13
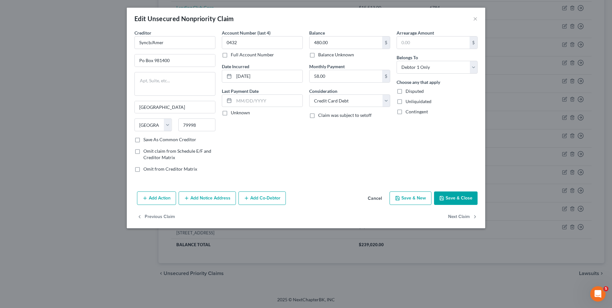
select select "36"
select select "2"
select select "0"
click at [463, 217] on button "Next Claim" at bounding box center [462, 216] width 29 height 13
select select "9"
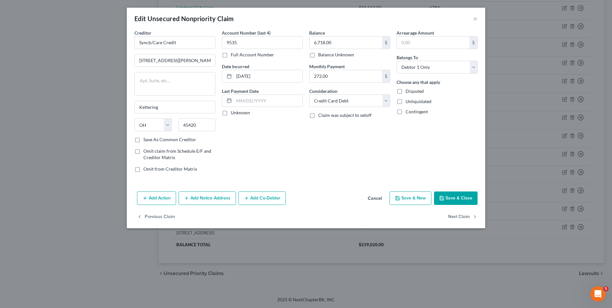
select select "2"
select select "0"
click at [463, 217] on button "Next Claim" at bounding box center [462, 216] width 29 height 13
select select "9"
select select "2"
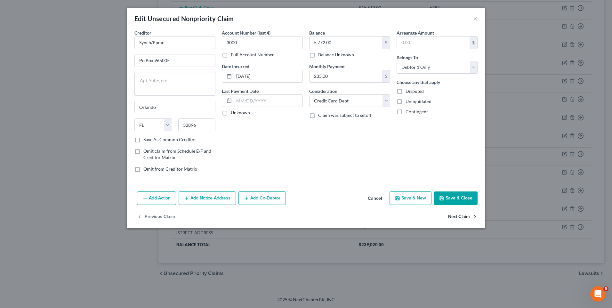
click at [463, 217] on button "Next Claim" at bounding box center [462, 216] width 29 height 13
click at [463, 218] on button "Next Claim" at bounding box center [462, 216] width 29 height 13
click at [463, 219] on button "Next Claim" at bounding box center [462, 216] width 29 height 13
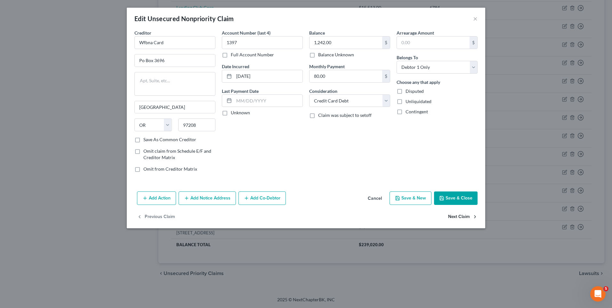
click at [463, 217] on button "Next Claim" at bounding box center [462, 216] width 29 height 13
click at [463, 217] on div "Previous Claim" at bounding box center [306, 219] width 359 height 19
click at [459, 198] on button "Save & Close" at bounding box center [456, 197] width 44 height 13
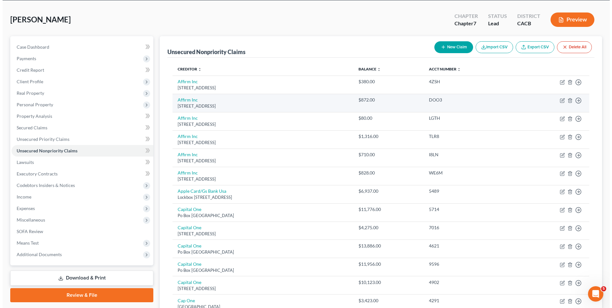
scroll to position [0, 0]
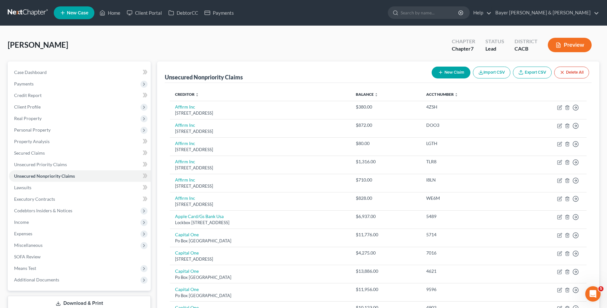
click at [439, 73] on icon "button" at bounding box center [440, 72] width 5 height 5
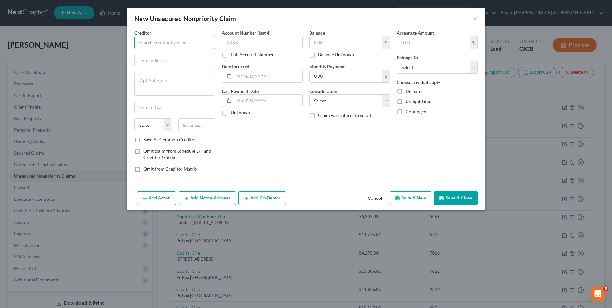
click at [188, 45] on input "text" at bounding box center [174, 42] width 81 height 13
click at [153, 63] on input "text" at bounding box center [175, 60] width 80 height 12
click at [321, 44] on input "text" at bounding box center [346, 43] width 73 height 12
click at [336, 102] on select "Select Cable / Satellite Services Collection Agency Credit Card Debt Debt Couns…" at bounding box center [349, 100] width 81 height 13
click at [309, 94] on select "Select Cable / Satellite Services Collection Agency Credit Card Debt Debt Couns…" at bounding box center [349, 100] width 81 height 13
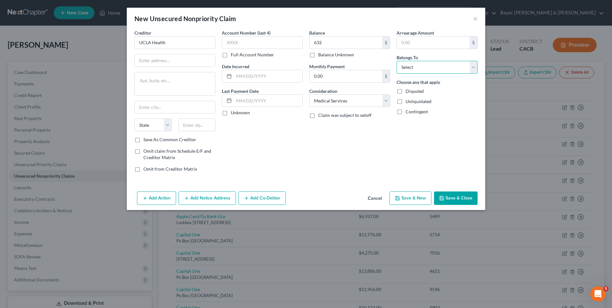
click at [426, 69] on select "Select Debtor 1 Only Debtor 2 Only Debtor 1 And Debtor 2 Only At Least One Of T…" at bounding box center [437, 67] width 81 height 13
click at [397, 61] on select "Select Debtor 1 Only Debtor 2 Only Debtor 1 And Debtor 2 Only At Least One Of T…" at bounding box center [437, 67] width 81 height 13
drag, startPoint x: 170, startPoint y: 126, endPoint x: 166, endPoint y: 129, distance: 4.4
click at [170, 126] on select "State [US_STATE] AK AR AZ CA CO CT DE DC [GEOGRAPHIC_DATA] [GEOGRAPHIC_DATA] GU…" at bounding box center [152, 124] width 37 height 13
click at [134, 118] on select "State [US_STATE] AK AR AZ CA CO CT DE DC [GEOGRAPHIC_DATA] [GEOGRAPHIC_DATA] GU…" at bounding box center [152, 124] width 37 height 13
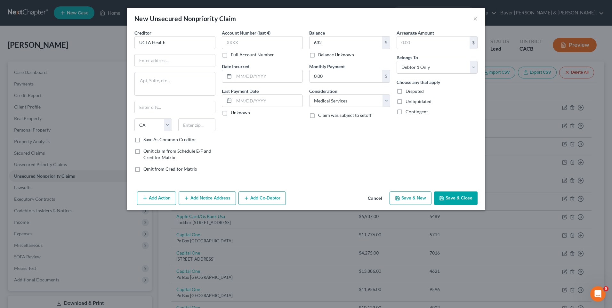
click at [454, 198] on button "Save & Close" at bounding box center [456, 197] width 44 height 13
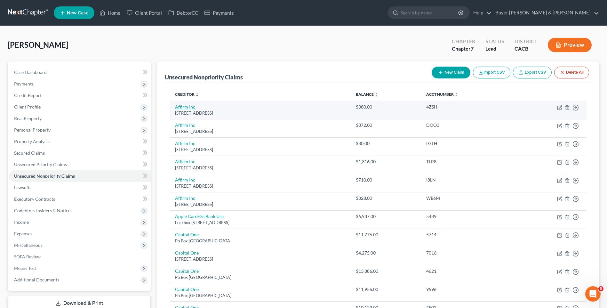
click at [192, 108] on link "Affirm Inc" at bounding box center [185, 106] width 20 height 5
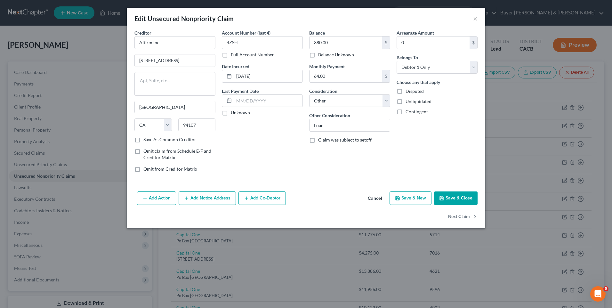
click at [200, 199] on button "Add Notice Address" at bounding box center [207, 197] width 57 height 13
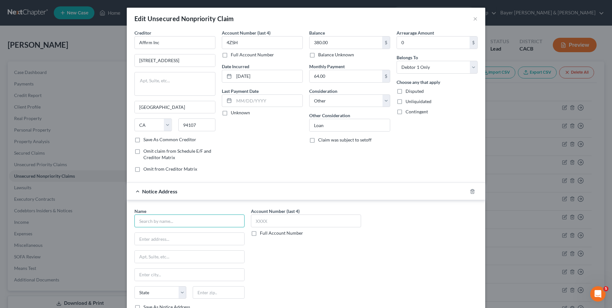
click at [187, 219] on input "text" at bounding box center [189, 221] width 110 height 13
click at [144, 241] on input "text" at bounding box center [190, 239] width 110 height 12
click at [177, 255] on input "text" at bounding box center [190, 257] width 110 height 12
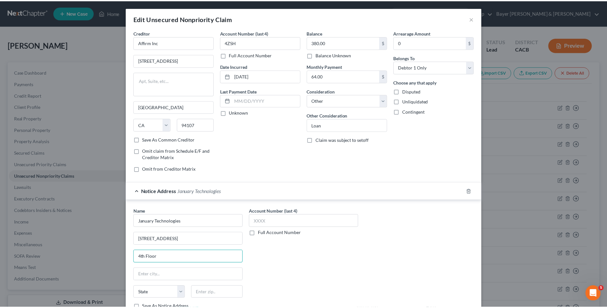
scroll to position [66, 0]
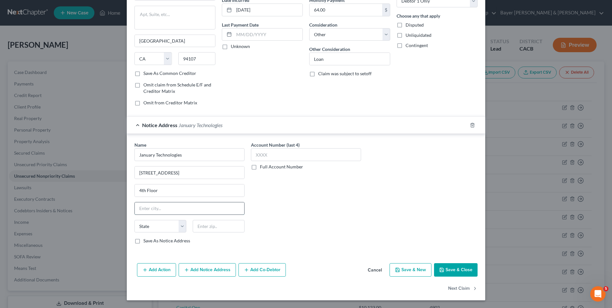
click at [152, 206] on input "text" at bounding box center [190, 208] width 110 height 12
click at [179, 227] on select "State [US_STATE] AK AR AZ CA CO CT DE DC [GEOGRAPHIC_DATA] [GEOGRAPHIC_DATA] GU…" at bounding box center [160, 226] width 52 height 13
click at [134, 220] on select "State [US_STATE] AK AR AZ CA CO CT DE DC [GEOGRAPHIC_DATA] [GEOGRAPHIC_DATA] GU…" at bounding box center [160, 226] width 52 height 13
click at [215, 226] on input "text" at bounding box center [219, 226] width 52 height 13
click at [455, 269] on button "Save & Close" at bounding box center [456, 269] width 44 height 13
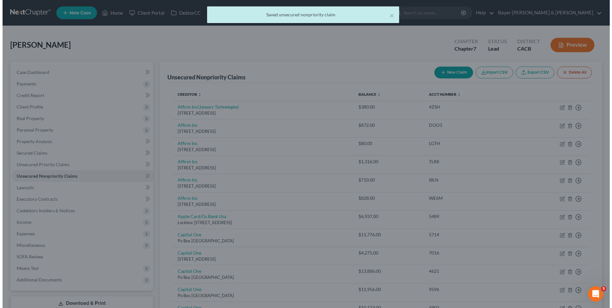
scroll to position [0, 0]
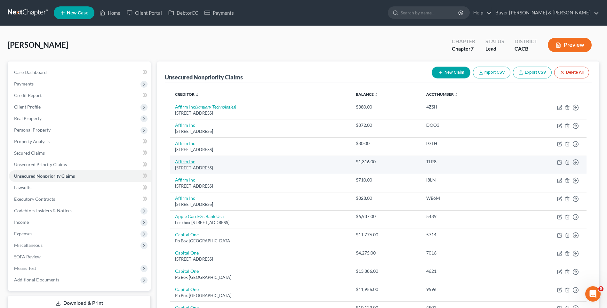
click at [180, 159] on link "Affirm Inc" at bounding box center [185, 161] width 20 height 5
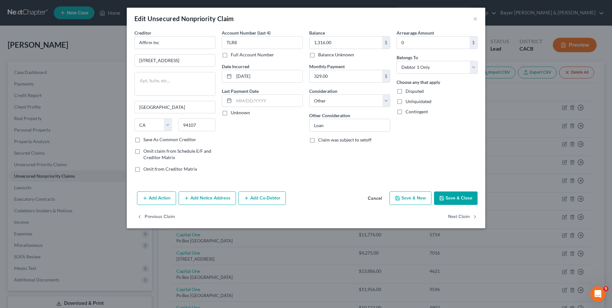
click at [219, 199] on button "Add Notice Address" at bounding box center [207, 197] width 57 height 13
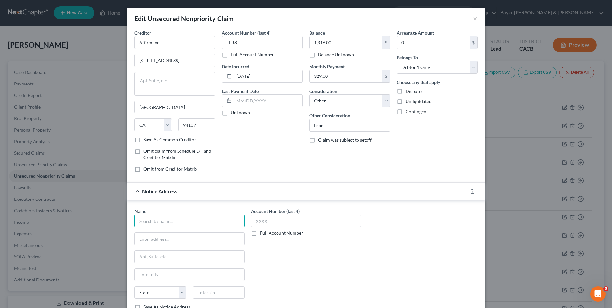
click at [160, 221] on input "text" at bounding box center [189, 221] width 110 height 13
click at [143, 239] on input "text" at bounding box center [190, 239] width 110 height 12
drag, startPoint x: 147, startPoint y: 274, endPoint x: 139, endPoint y: 265, distance: 12.7
click at [146, 272] on input "text" at bounding box center [190, 275] width 110 height 12
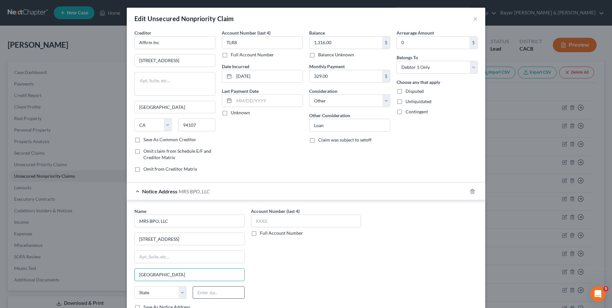
scroll to position [66, 0]
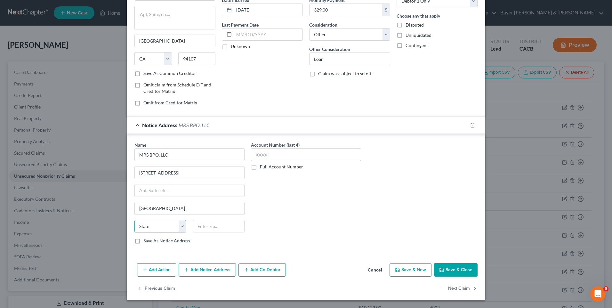
click at [177, 226] on select "State [US_STATE] AK AR AZ CA CO CT DE DC [GEOGRAPHIC_DATA] [GEOGRAPHIC_DATA] GU…" at bounding box center [160, 226] width 52 height 13
click at [134, 220] on select "State [US_STATE] AK AR AZ CA CO CT DE DC [GEOGRAPHIC_DATA] [GEOGRAPHIC_DATA] GU…" at bounding box center [160, 226] width 52 height 13
click at [215, 228] on input "text" at bounding box center [219, 226] width 52 height 13
click at [293, 215] on div "Account Number (last 4) Full Account Number" at bounding box center [306, 196] width 117 height 108
click at [471, 273] on button "Save & Close" at bounding box center [456, 269] width 44 height 13
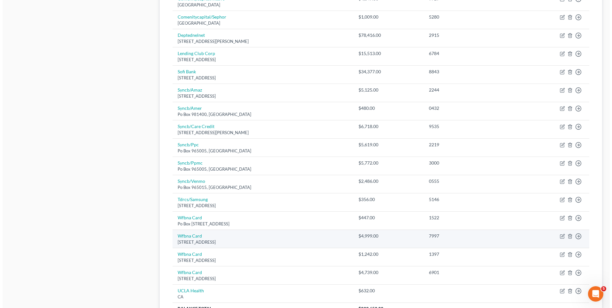
scroll to position [300, 0]
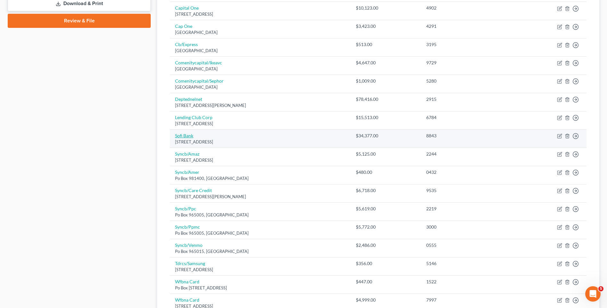
click at [190, 135] on link "Sofi Bank" at bounding box center [184, 135] width 18 height 5
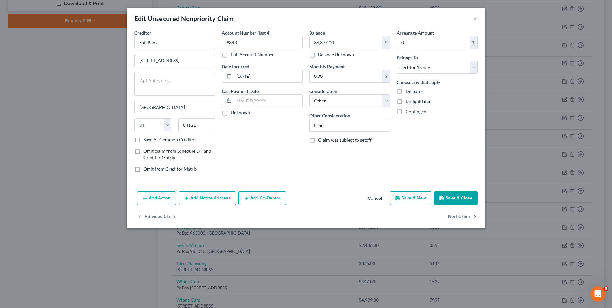
click at [207, 200] on button "Add Notice Address" at bounding box center [207, 197] width 57 height 13
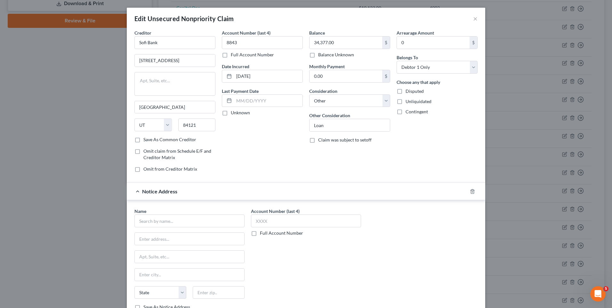
click at [177, 222] on input "text" at bounding box center [189, 221] width 110 height 13
click at [196, 240] on div "[STREET_ADDRESS]" at bounding box center [173, 237] width 67 height 5
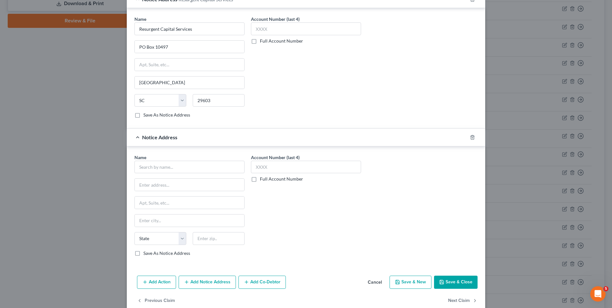
scroll to position [204, 0]
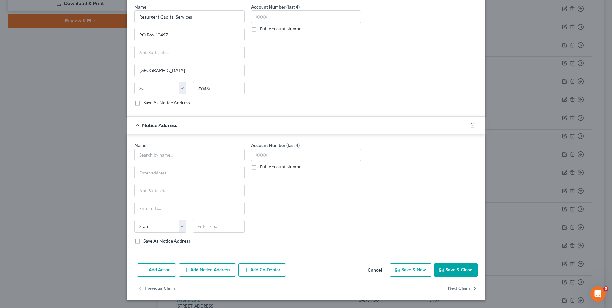
click at [453, 273] on button "Save & Close" at bounding box center [456, 270] width 44 height 13
click at [471, 125] on icon "button" at bounding box center [472, 125] width 5 height 5
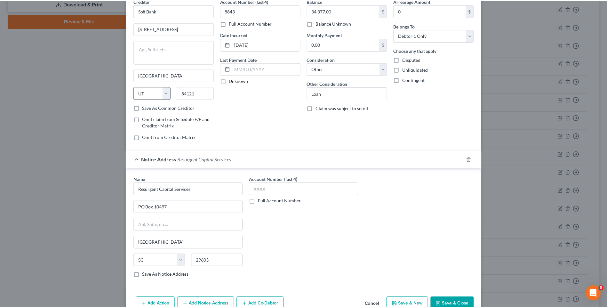
scroll to position [66, 0]
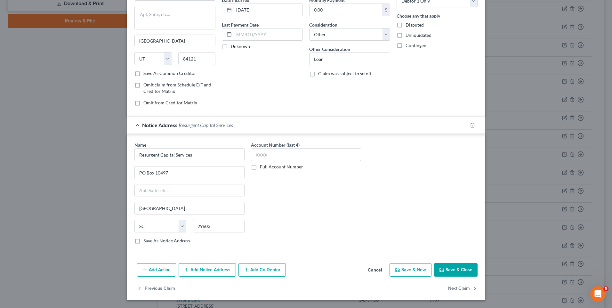
click at [458, 269] on button "Save & Close" at bounding box center [456, 269] width 44 height 13
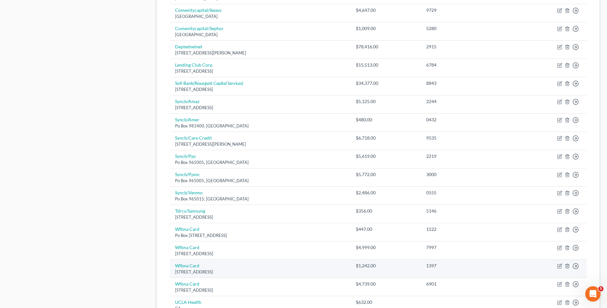
scroll to position [416, 0]
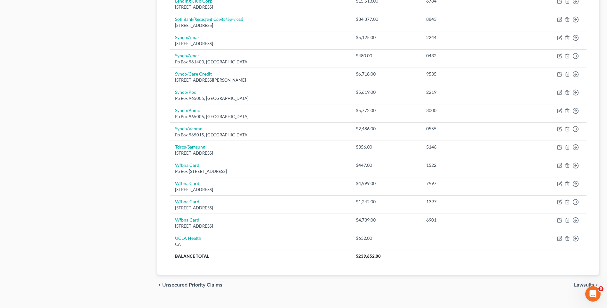
drag, startPoint x: 580, startPoint y: 284, endPoint x: 569, endPoint y: 279, distance: 12.9
click at [580, 284] on span "Lawsuits" at bounding box center [584, 284] width 20 height 5
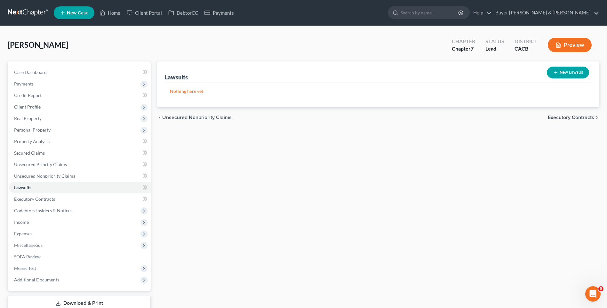
click at [568, 118] on span "Executory Contracts" at bounding box center [571, 117] width 46 height 5
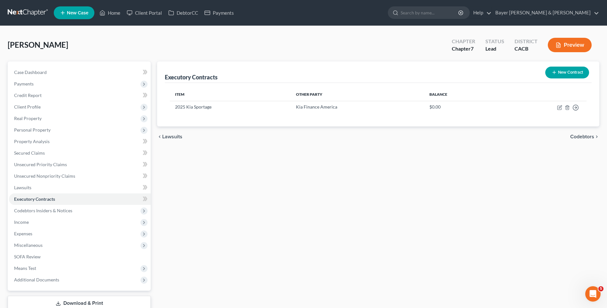
click at [585, 139] on span "Codebtors" at bounding box center [583, 136] width 24 height 5
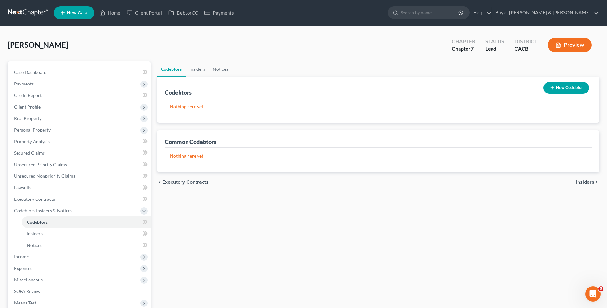
click at [586, 184] on span "Insiders" at bounding box center [585, 182] width 18 height 5
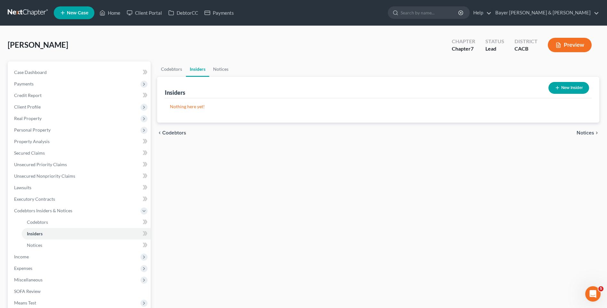
click at [581, 133] on span "Notices" at bounding box center [586, 132] width 18 height 5
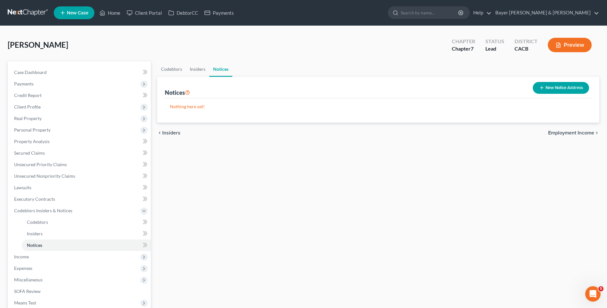
click at [581, 133] on span "Employment Income" at bounding box center [571, 132] width 46 height 5
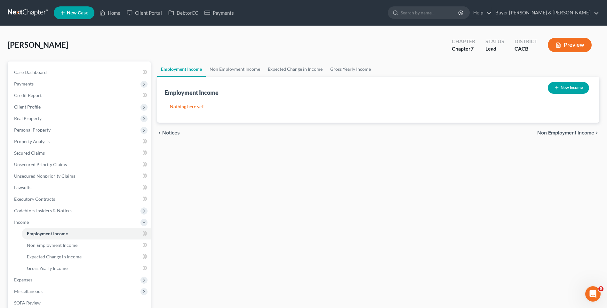
click at [581, 90] on button "New Income" at bounding box center [568, 88] width 41 height 12
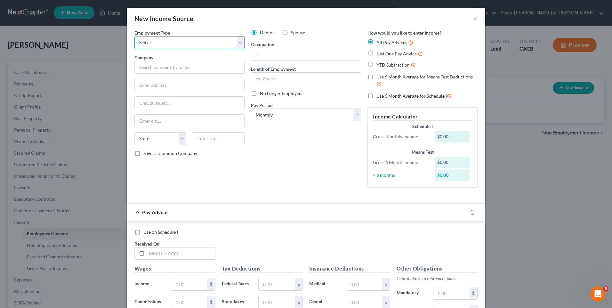
click at [192, 45] on select "Select Full or [DEMOGRAPHIC_DATA] Employment Self Employment" at bounding box center [189, 42] width 110 height 13
click at [134, 36] on select "Select Full or [DEMOGRAPHIC_DATA] Employment Self Employment" at bounding box center [189, 42] width 110 height 13
click at [185, 69] on input "text" at bounding box center [189, 67] width 110 height 13
click at [173, 83] on input "text" at bounding box center [190, 85] width 110 height 12
click at [164, 107] on input "text" at bounding box center [190, 103] width 110 height 12
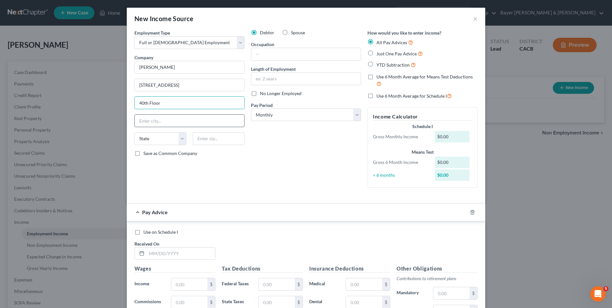
click at [152, 121] on input "text" at bounding box center [190, 121] width 110 height 12
drag, startPoint x: 273, startPoint y: 151, endPoint x: 193, endPoint y: 146, distance: 80.6
click at [273, 151] on div "Debtor Spouse Occupation Length of Employment No Longer Employed Pay Period * S…" at bounding box center [306, 110] width 117 height 163
drag, startPoint x: 182, startPoint y: 139, endPoint x: 175, endPoint y: 140, distance: 6.5
click at [182, 139] on select "State [US_STATE] AK AR AZ CA CO CT DE DC [GEOGRAPHIC_DATA] [GEOGRAPHIC_DATA] GU…" at bounding box center [160, 138] width 52 height 13
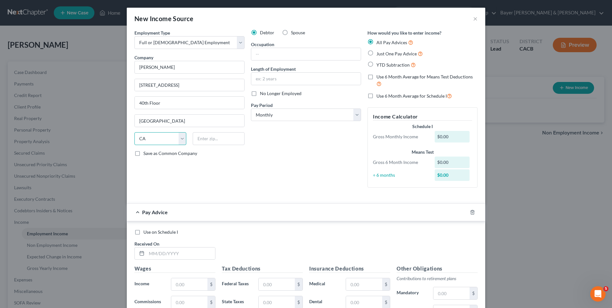
click at [134, 132] on select "State [US_STATE] AK AR AZ CA CO CT DE DC [GEOGRAPHIC_DATA] [GEOGRAPHIC_DATA] GU…" at bounding box center [160, 138] width 52 height 13
click at [200, 138] on input "text" at bounding box center [219, 138] width 52 height 13
click at [264, 80] on input "text" at bounding box center [306, 79] width 110 height 12
click at [377, 53] on label "Just One Pay Advice" at bounding box center [400, 53] width 46 height 7
click at [379, 53] on input "Just One Pay Advice" at bounding box center [381, 52] width 4 height 4
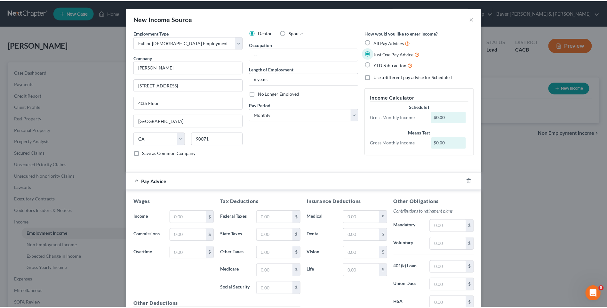
scroll to position [73, 0]
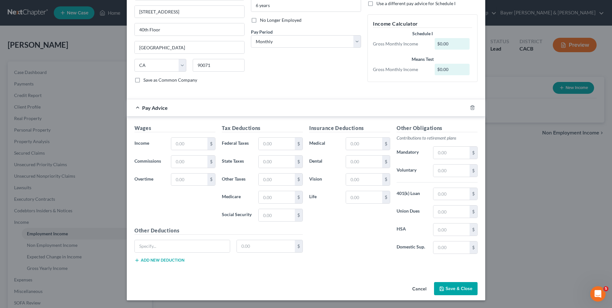
click at [447, 288] on button "Save & Close" at bounding box center [456, 288] width 44 height 13
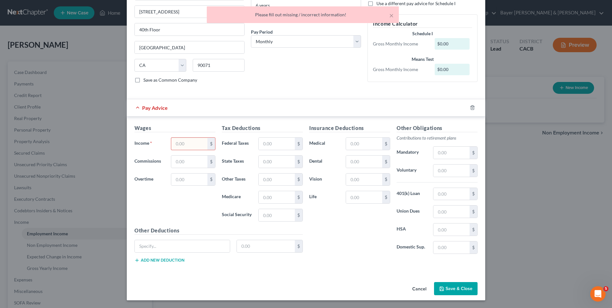
click at [181, 147] on input "text" at bounding box center [189, 144] width 36 height 12
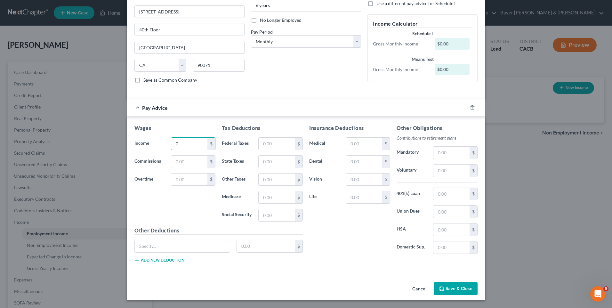
click at [459, 290] on button "Save & Close" at bounding box center [456, 288] width 44 height 13
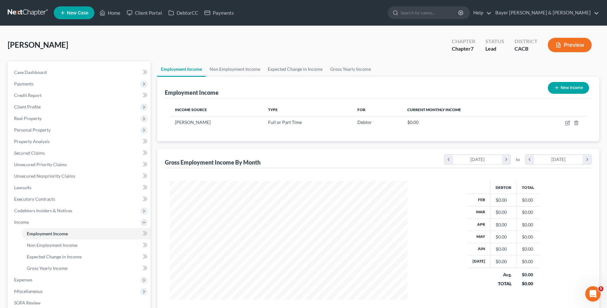
scroll to position [90, 0]
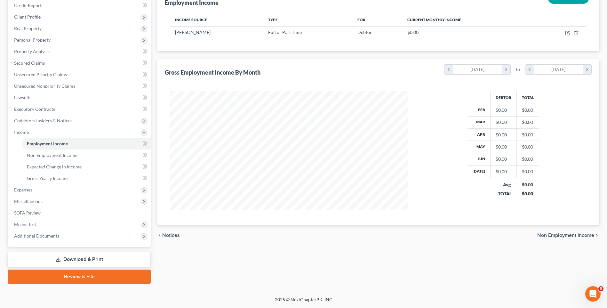
click at [553, 234] on span "Non Employment Income" at bounding box center [566, 235] width 57 height 5
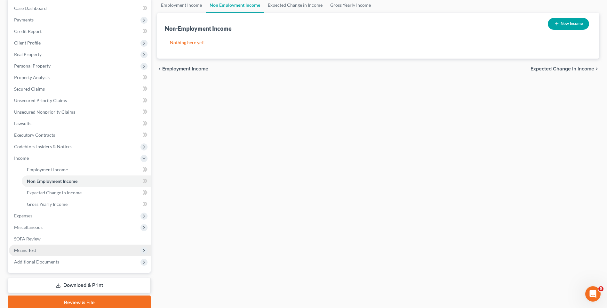
scroll to position [90, 0]
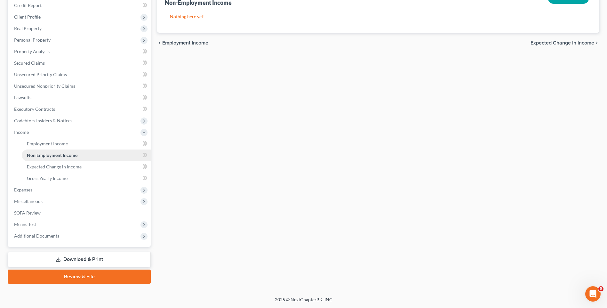
click at [62, 157] on span "Non Employment Income" at bounding box center [52, 154] width 51 height 5
click at [53, 181] on span "Gross Yearly Income" at bounding box center [47, 177] width 41 height 5
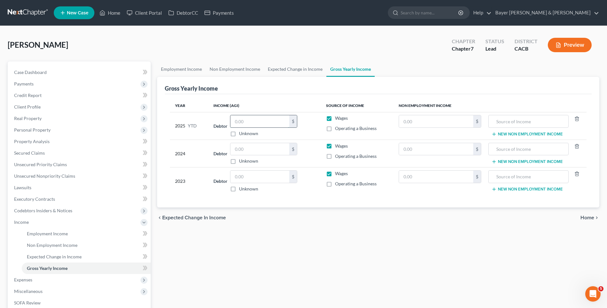
click at [245, 123] on input "text" at bounding box center [260, 121] width 59 height 12
click at [529, 135] on button "New Non Employment Income" at bounding box center [527, 134] width 71 height 5
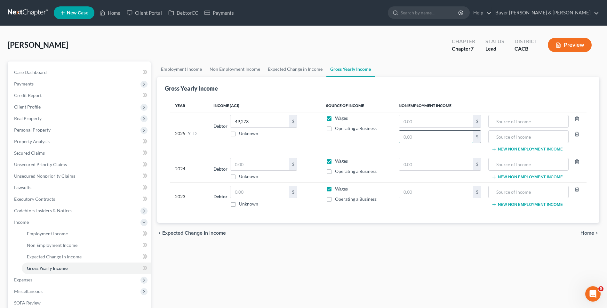
click at [408, 137] on input "text" at bounding box center [436, 137] width 74 height 12
click at [502, 139] on input "text" at bounding box center [528, 137] width 73 height 12
click at [250, 165] on input "text" at bounding box center [260, 164] width 59 height 12
click at [254, 194] on input "text" at bounding box center [260, 192] width 59 height 12
click at [588, 234] on span "Home" at bounding box center [588, 233] width 14 height 5
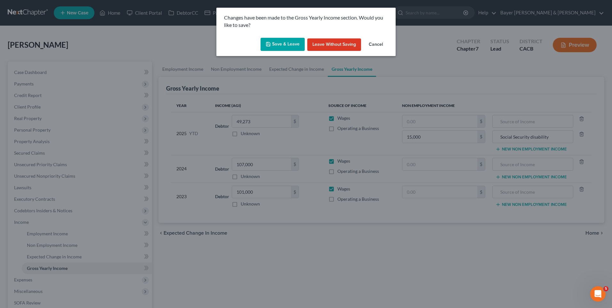
click at [283, 44] on button "Save & Leave" at bounding box center [283, 44] width 44 height 13
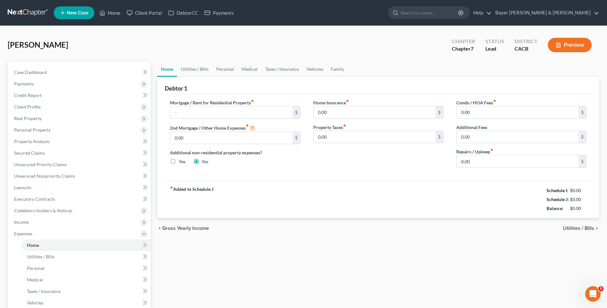
click at [186, 229] on span "Gross Yearly Income" at bounding box center [185, 228] width 47 height 5
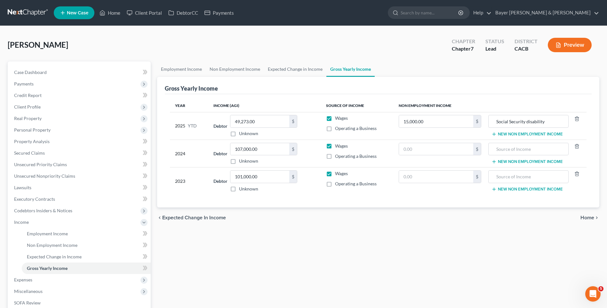
click at [183, 217] on span "Expected Change in Income" at bounding box center [194, 217] width 64 height 5
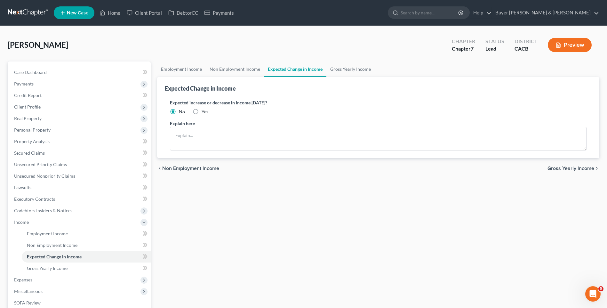
click at [180, 168] on span "Non Employment Income" at bounding box center [190, 168] width 57 height 5
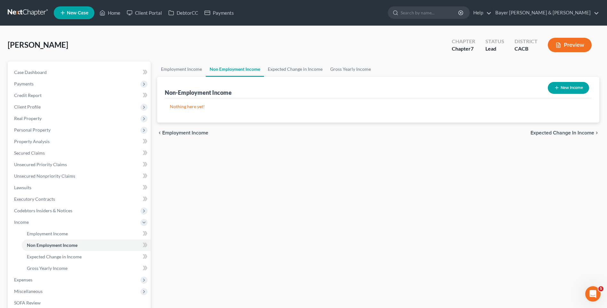
click at [176, 134] on span "Employment Income" at bounding box center [185, 132] width 46 height 5
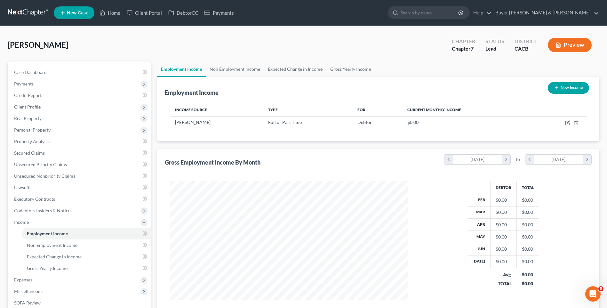
scroll to position [90, 0]
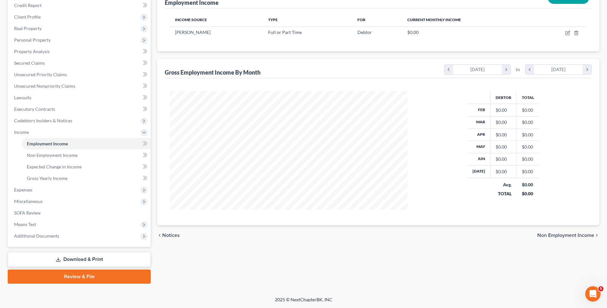
click at [573, 236] on span "Non Employment Income" at bounding box center [566, 235] width 57 height 5
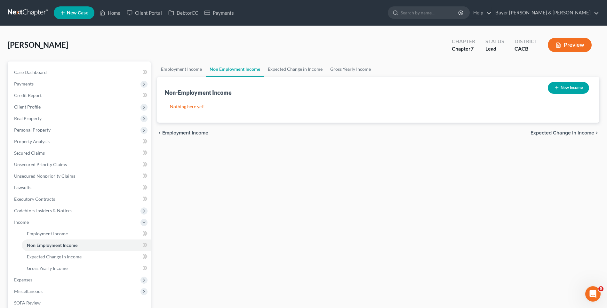
click at [578, 133] on span "Expected Change in Income" at bounding box center [563, 132] width 64 height 5
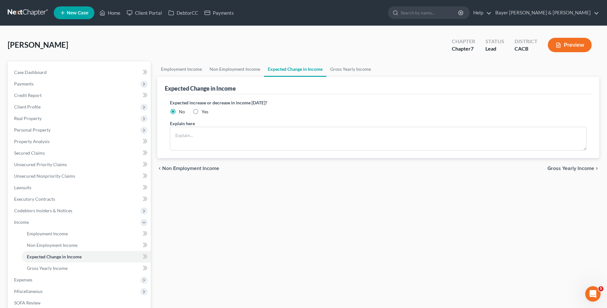
click at [581, 169] on span "Gross Yearly Income" at bounding box center [571, 168] width 47 height 5
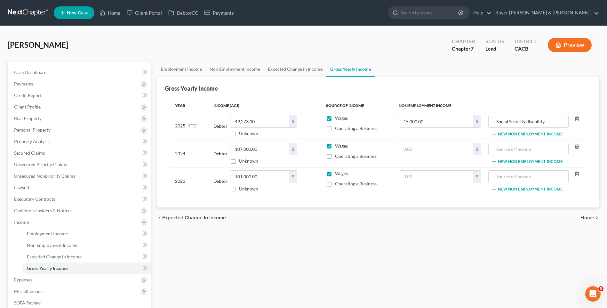
click at [584, 218] on span "Home" at bounding box center [588, 217] width 14 height 5
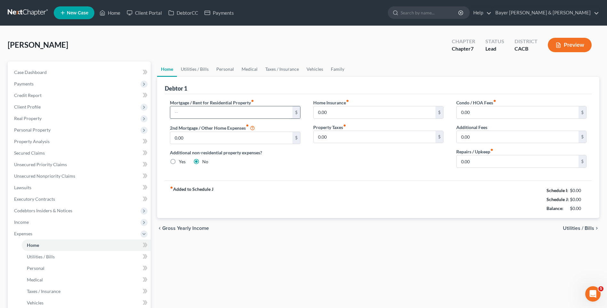
click at [218, 116] on input "text" at bounding box center [231, 112] width 122 height 12
click at [329, 112] on input "0.00" at bounding box center [375, 112] width 122 height 12
click at [582, 228] on span "Utilities / Bills" at bounding box center [578, 228] width 31 height 5
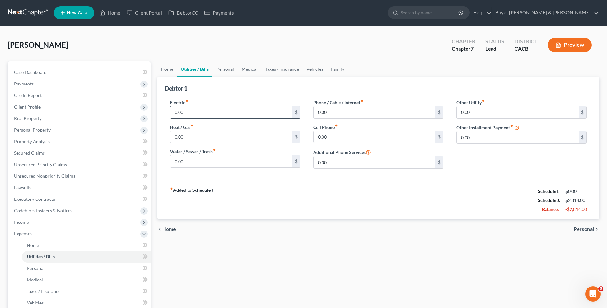
click at [196, 111] on input "0.00" at bounding box center [231, 112] width 122 height 12
click at [186, 160] on input "0.00" at bounding box center [231, 161] width 122 height 12
click at [335, 110] on input "0.00" at bounding box center [375, 112] width 122 height 12
click at [595, 231] on icon "chevron_right" at bounding box center [597, 229] width 5 height 5
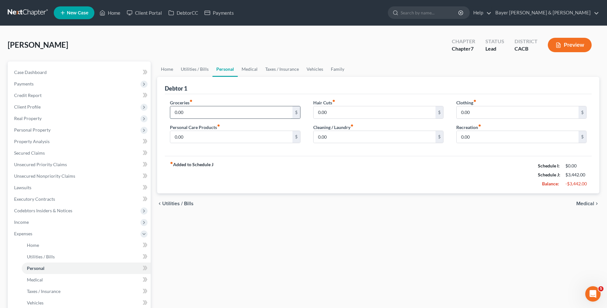
click at [198, 111] on input "0.00" at bounding box center [231, 112] width 122 height 12
click at [473, 111] on input "0.00" at bounding box center [518, 112] width 122 height 12
click at [207, 139] on input "0.00" at bounding box center [231, 137] width 122 height 12
click at [481, 138] on input "0.00" at bounding box center [518, 137] width 122 height 12
click at [587, 205] on span "Medical" at bounding box center [586, 203] width 18 height 5
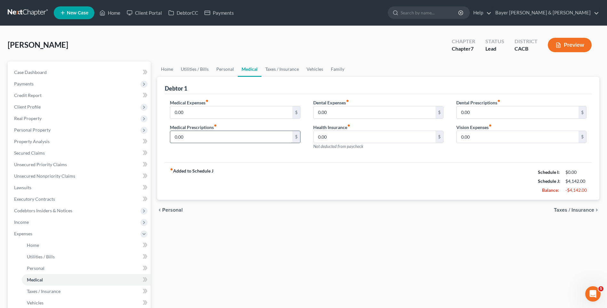
click at [205, 137] on input "0.00" at bounding box center [231, 137] width 122 height 12
click at [579, 209] on span "Taxes / Insurance" at bounding box center [574, 209] width 40 height 5
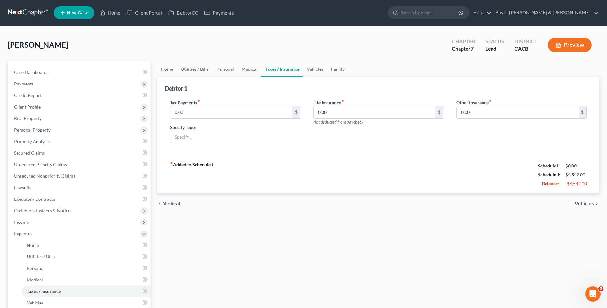
click at [583, 204] on span "Vehicles" at bounding box center [585, 203] width 20 height 5
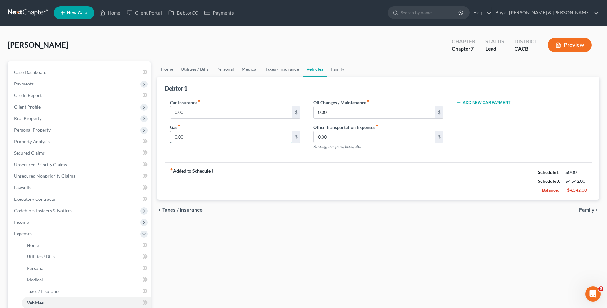
click at [190, 137] on input "0.00" at bounding box center [231, 137] width 122 height 12
click at [191, 111] on input "0.00" at bounding box center [231, 112] width 122 height 12
click at [474, 102] on button "Add New Car Payment" at bounding box center [484, 102] width 54 height 5
drag, startPoint x: 483, startPoint y: 110, endPoint x: 472, endPoint y: 109, distance: 11.2
click at [482, 110] on input "text" at bounding box center [512, 112] width 111 height 12
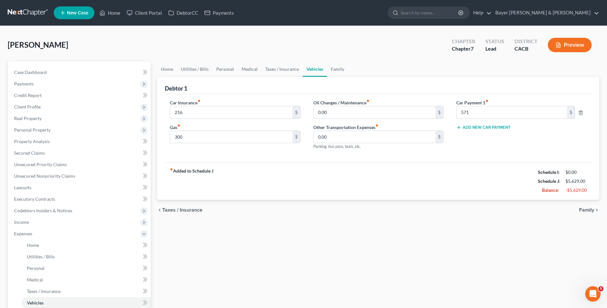
click at [582, 209] on span "Family" at bounding box center [587, 209] width 15 height 5
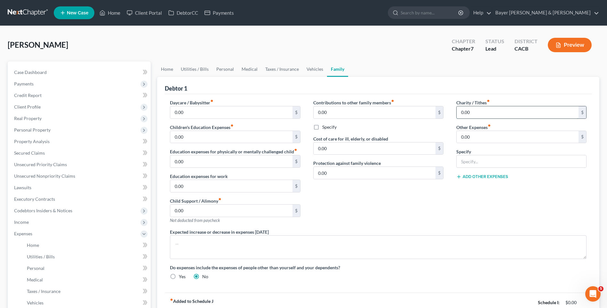
click at [482, 111] on input "0.00" at bounding box center [518, 112] width 122 height 12
click at [471, 204] on div "Charity / Tithes fiber_manual_record 45 $ Other Expenses fiber_manual_record 0.…" at bounding box center [521, 163] width 143 height 129
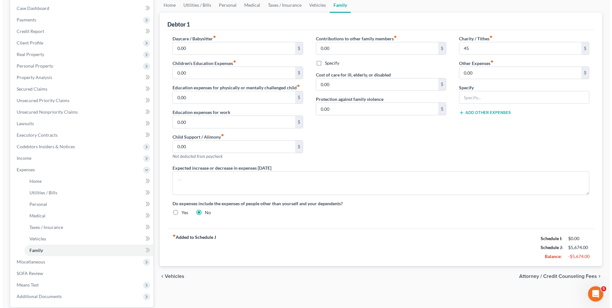
scroll to position [96, 0]
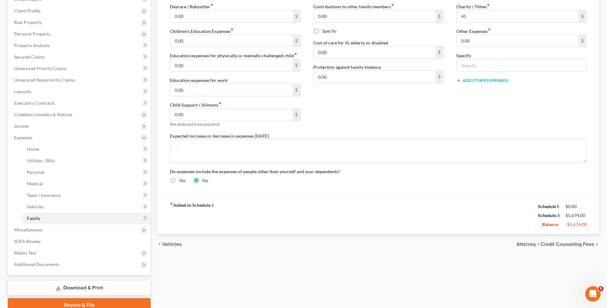
click at [552, 244] on span "Attorney / Credit Counseling Fees" at bounding box center [556, 244] width 78 height 5
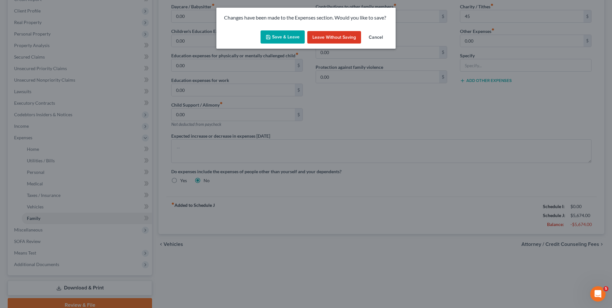
click at [283, 39] on button "Save & Leave" at bounding box center [283, 36] width 44 height 13
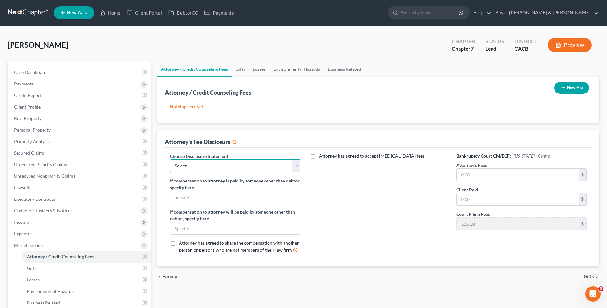
click at [208, 167] on select "Select Substitution in Ch 7 (when UST requests docs) Chapter 11 Standard Ch7 Fe…" at bounding box center [235, 165] width 130 height 13
click at [170, 159] on select "Select Substitution in Ch 7 (when UST requests docs) Chapter 11 Standard Ch7 Fe…" at bounding box center [235, 165] width 130 height 13
click at [502, 176] on input "text" at bounding box center [518, 175] width 122 height 12
click at [489, 199] on input "text" at bounding box center [518, 199] width 122 height 12
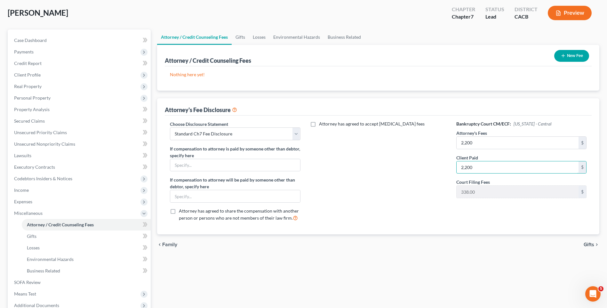
scroll to position [102, 0]
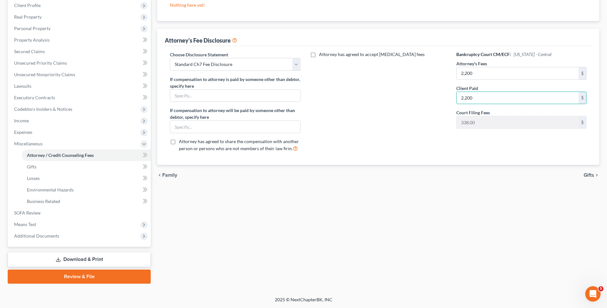
click at [591, 175] on span "Gifts" at bounding box center [589, 175] width 11 height 5
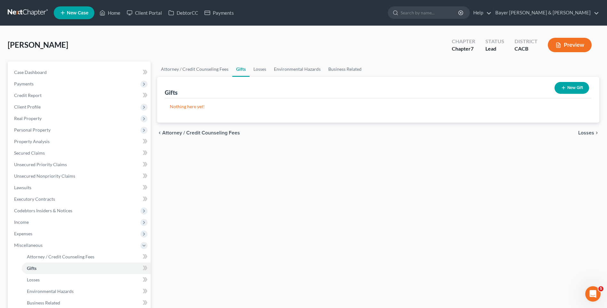
click at [583, 132] on span "Losses" at bounding box center [587, 132] width 16 height 5
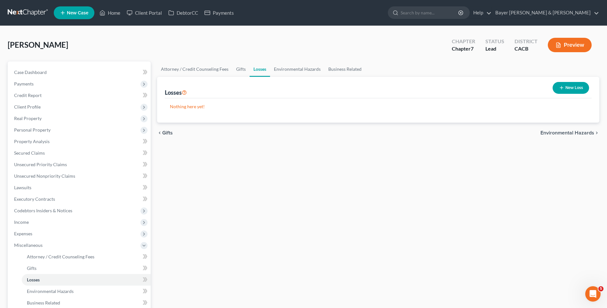
click at [565, 88] on button "New Loss" at bounding box center [571, 88] width 37 height 12
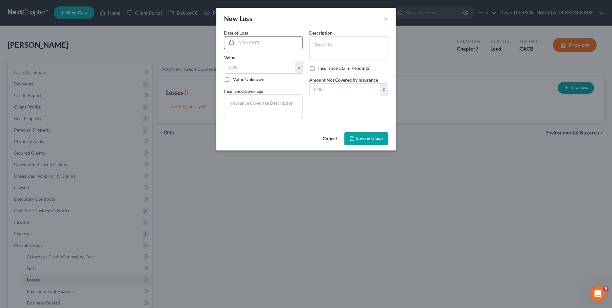
click at [234, 43] on div at bounding box center [230, 43] width 12 height 12
click at [242, 45] on input "text" at bounding box center [269, 43] width 66 height 12
click at [256, 69] on input "text" at bounding box center [259, 67] width 70 height 12
click at [336, 47] on textarea at bounding box center [348, 48] width 79 height 24
click at [369, 138] on span "Save & Close" at bounding box center [369, 138] width 27 height 5
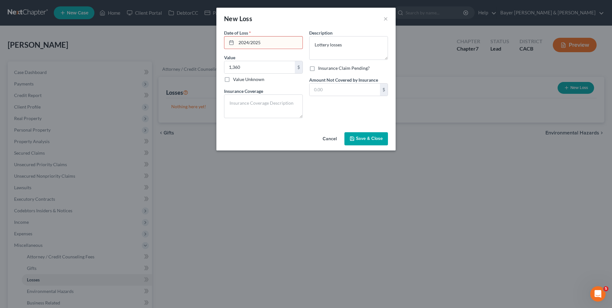
click at [330, 139] on button "Cancel" at bounding box center [330, 139] width 24 height 13
